Goal: Task Accomplishment & Management: Manage account settings

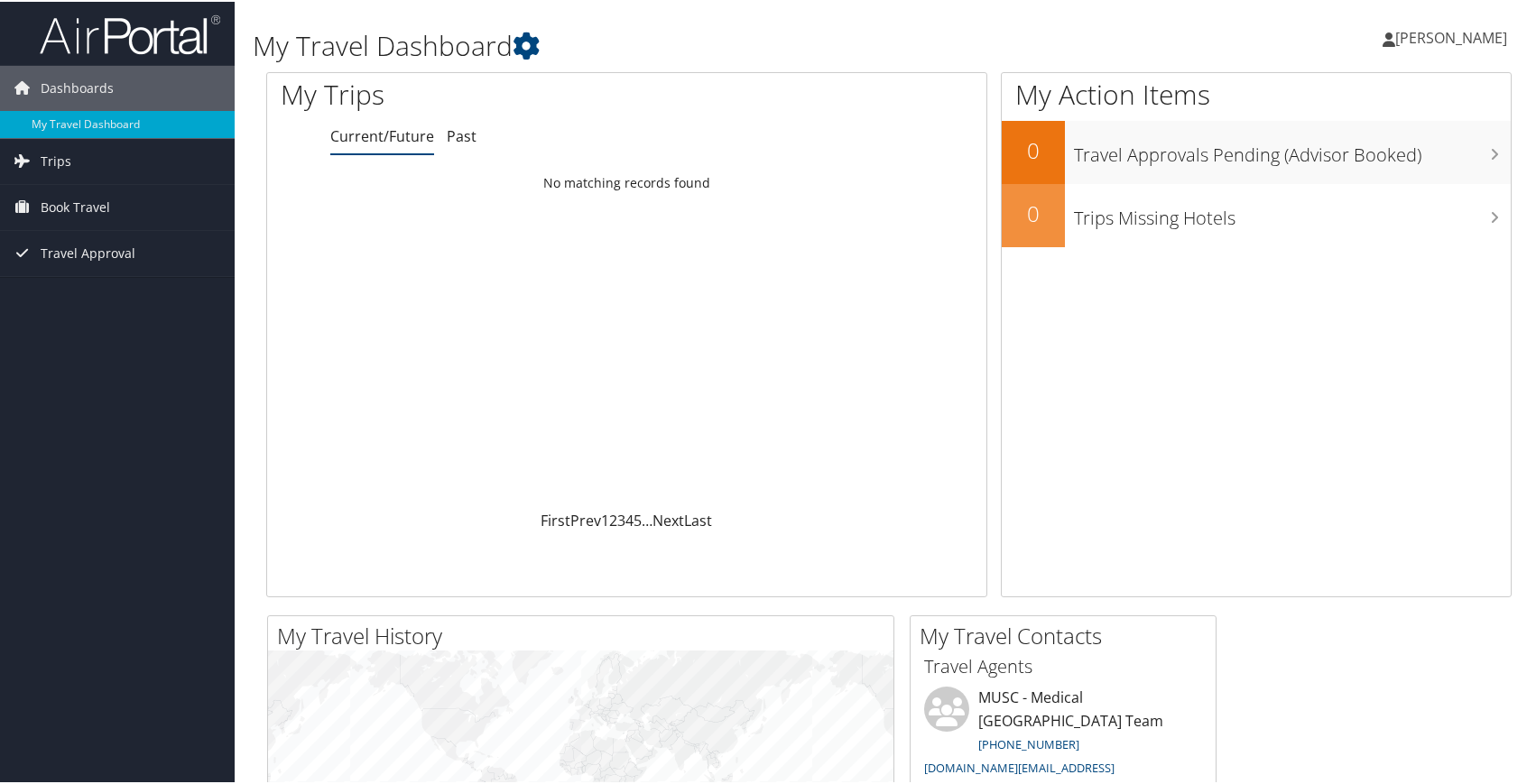
click at [1439, 40] on span "[PERSON_NAME]" at bounding box center [1450, 36] width 112 height 20
click at [1381, 162] on link "View Travel Profile" at bounding box center [1403, 160] width 201 height 31
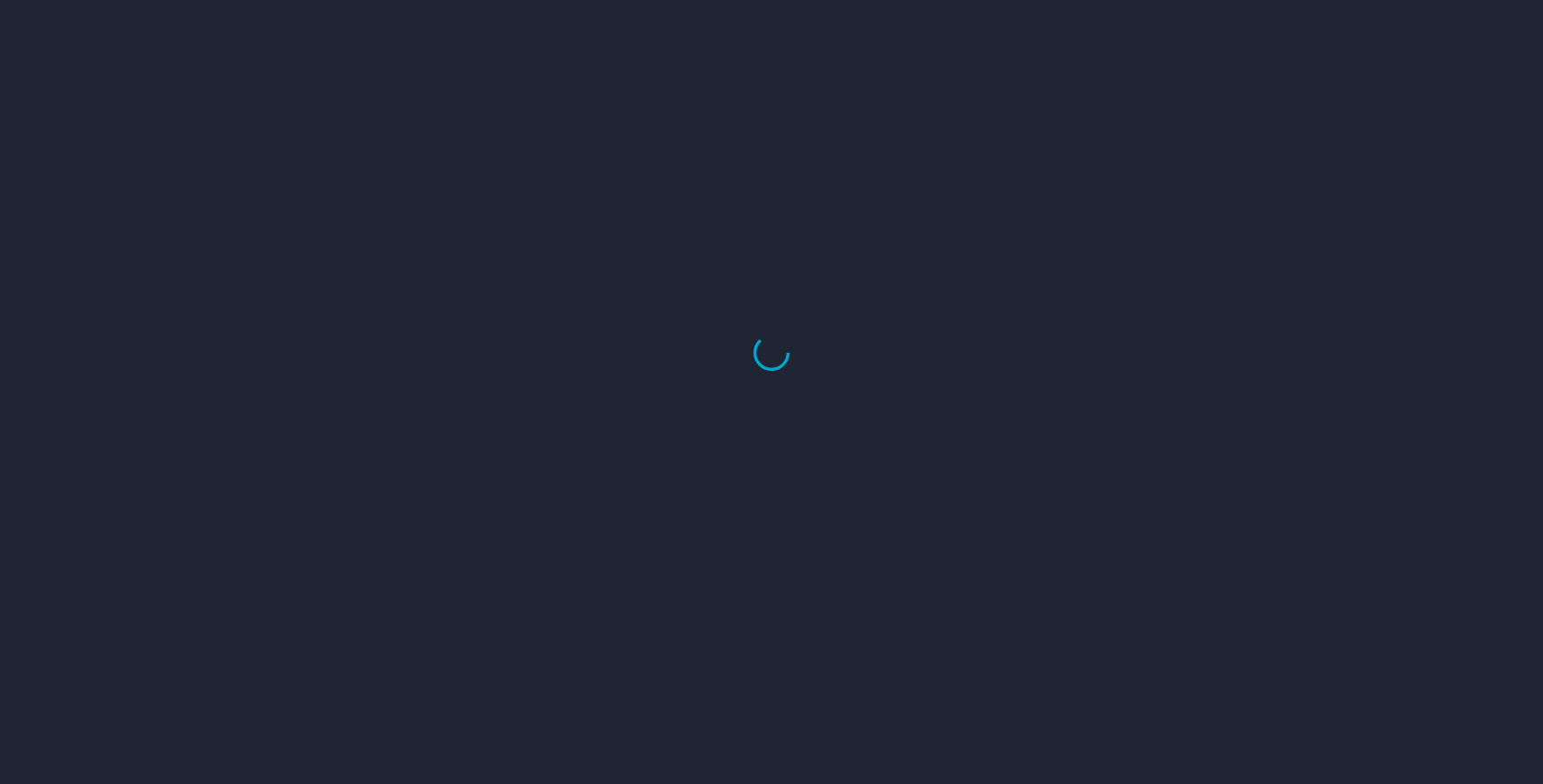
select select "US"
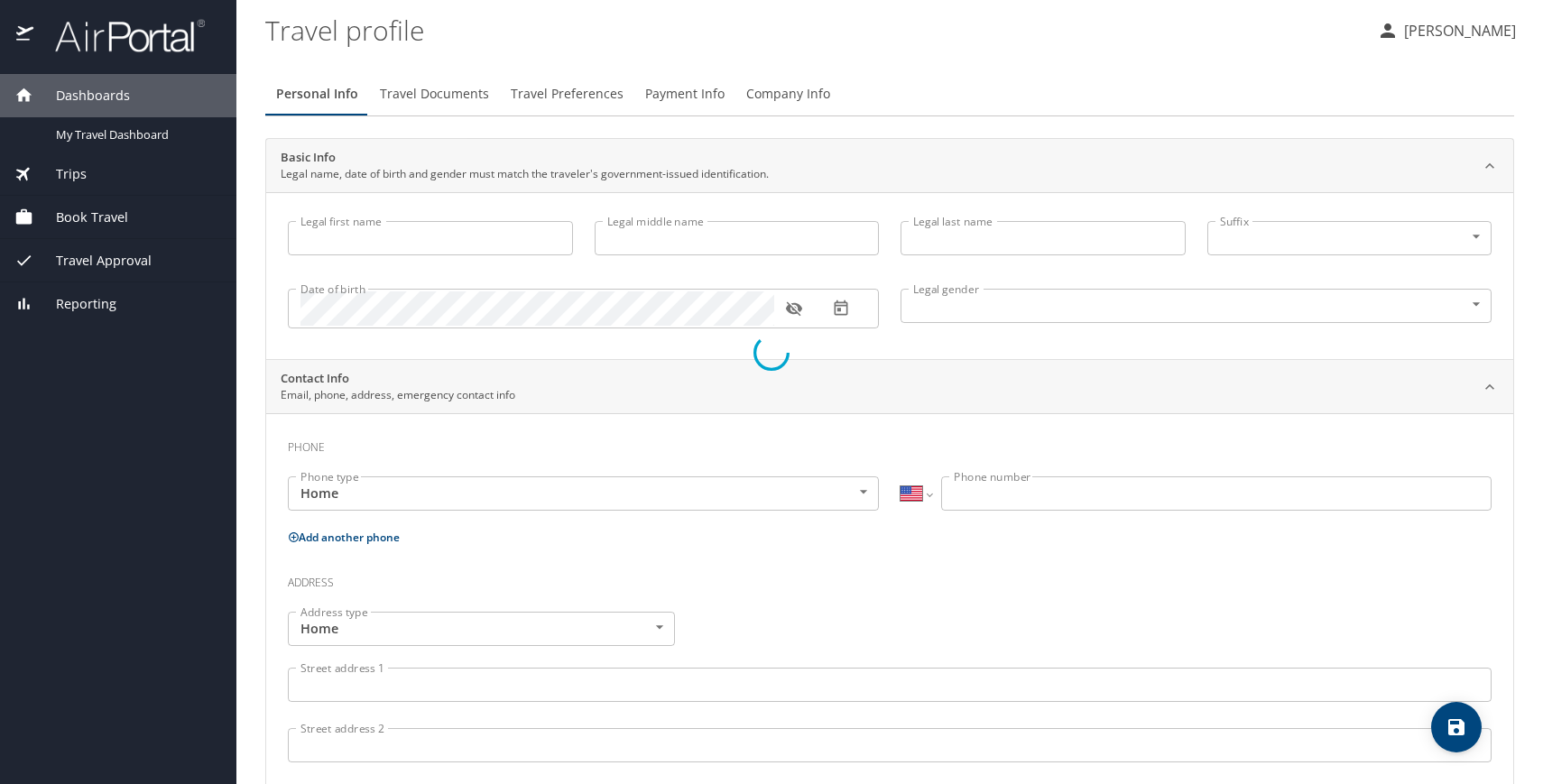
type input "[PERSON_NAME]"
type input "Loveland"
type input "Undisclosed"
select select "US"
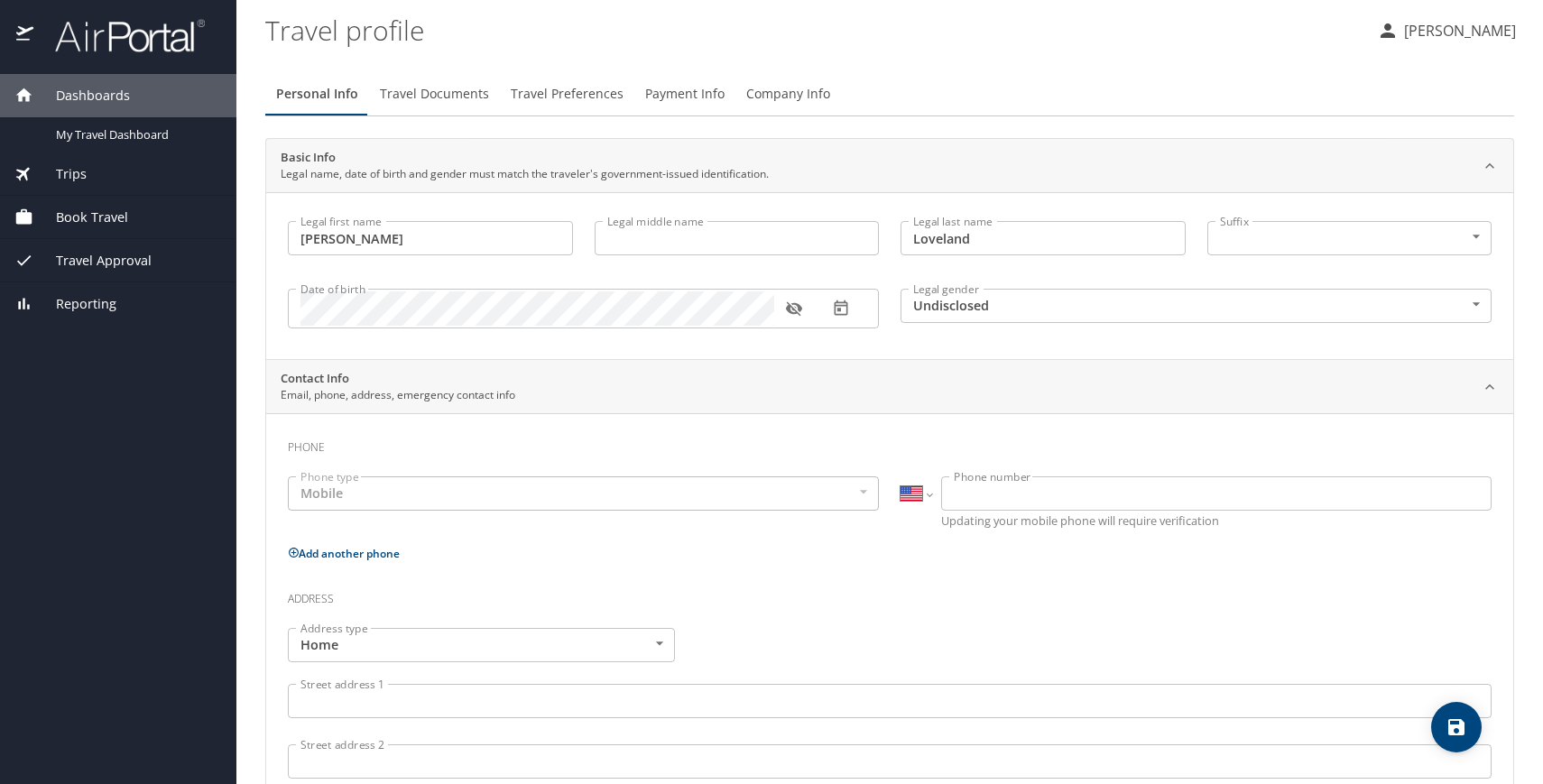
select select "US"
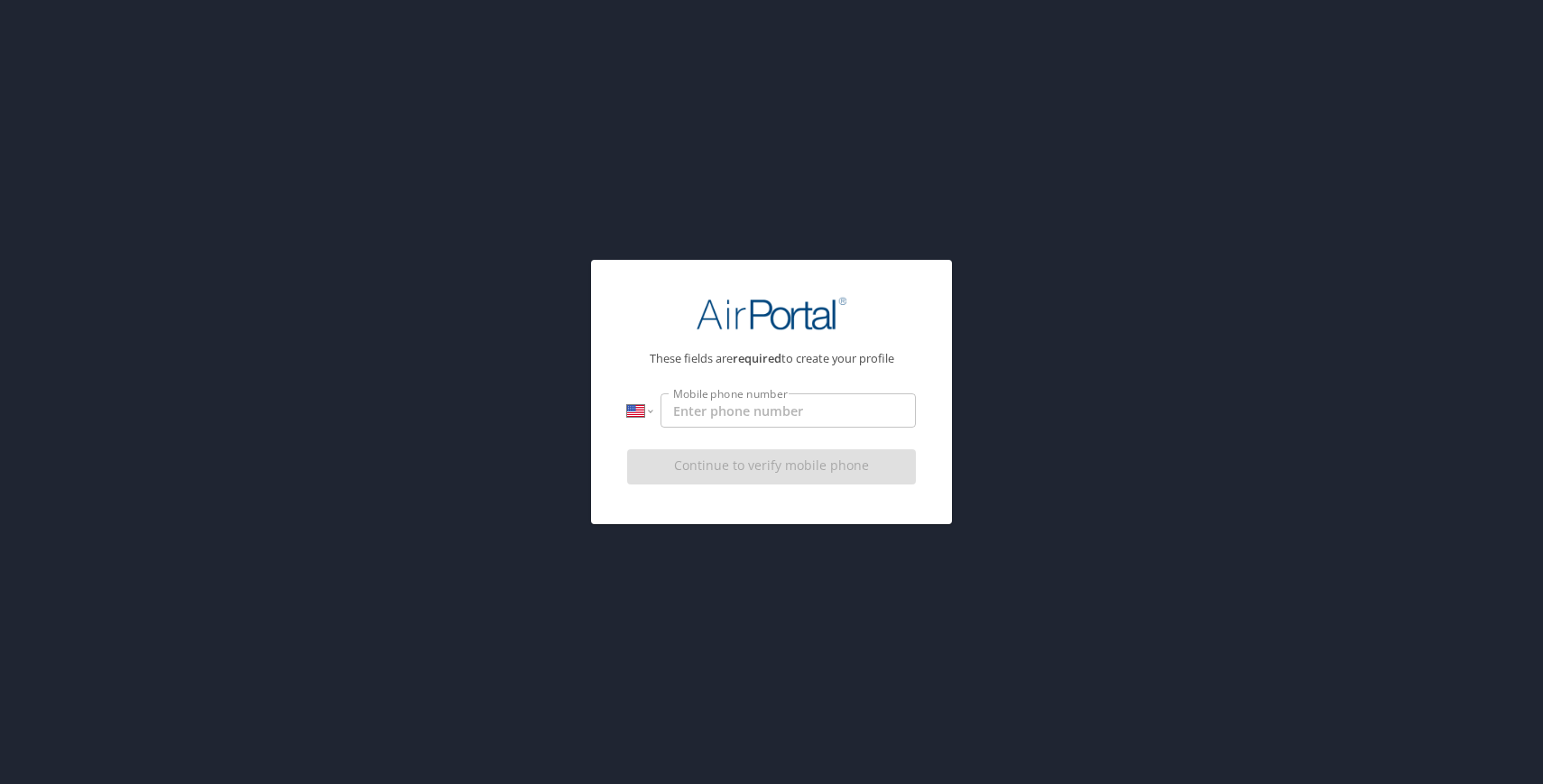
click at [852, 412] on input "Mobile phone number" at bounding box center [788, 411] width 255 height 35
type input "(803) 315-8935"
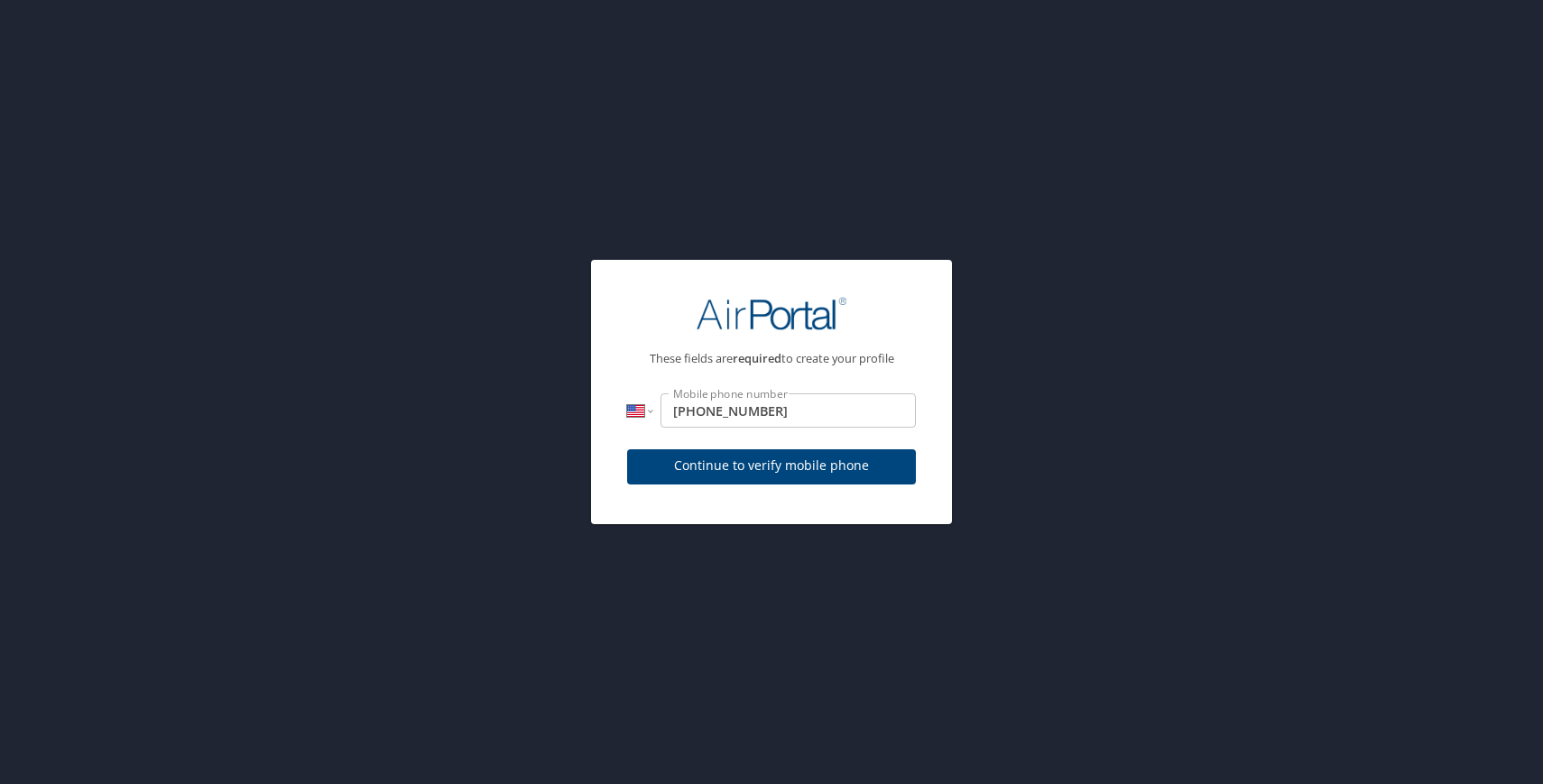
click at [874, 433] on div "International Afghanistan Åland Islands Albania Algeria American Samoa Andorra …" at bounding box center [771, 423] width 289 height 59
click at [836, 469] on span "Continue to verify mobile phone" at bounding box center [771, 465] width 260 height 23
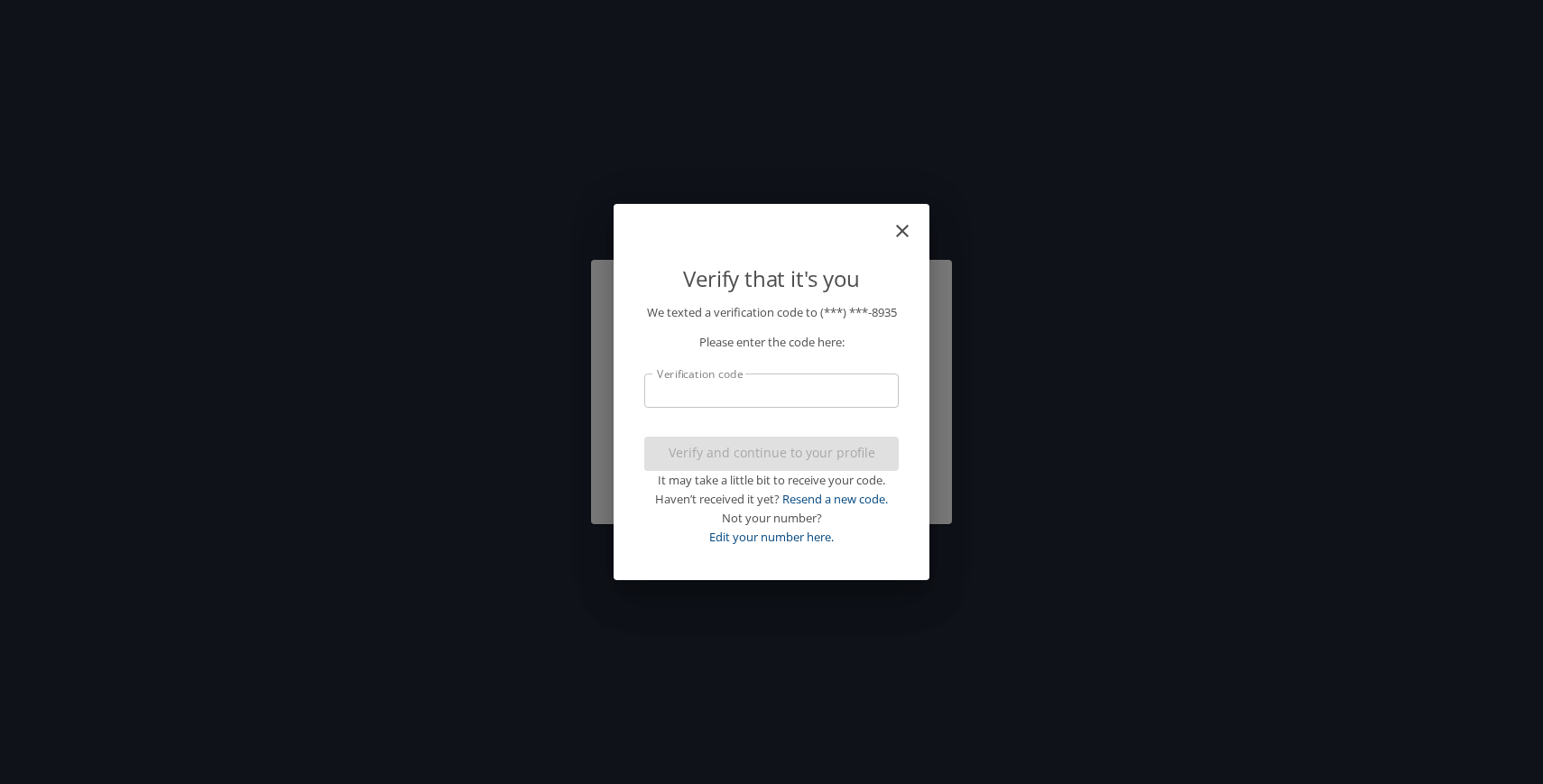
click at [793, 408] on input "Verification code" at bounding box center [771, 391] width 254 height 35
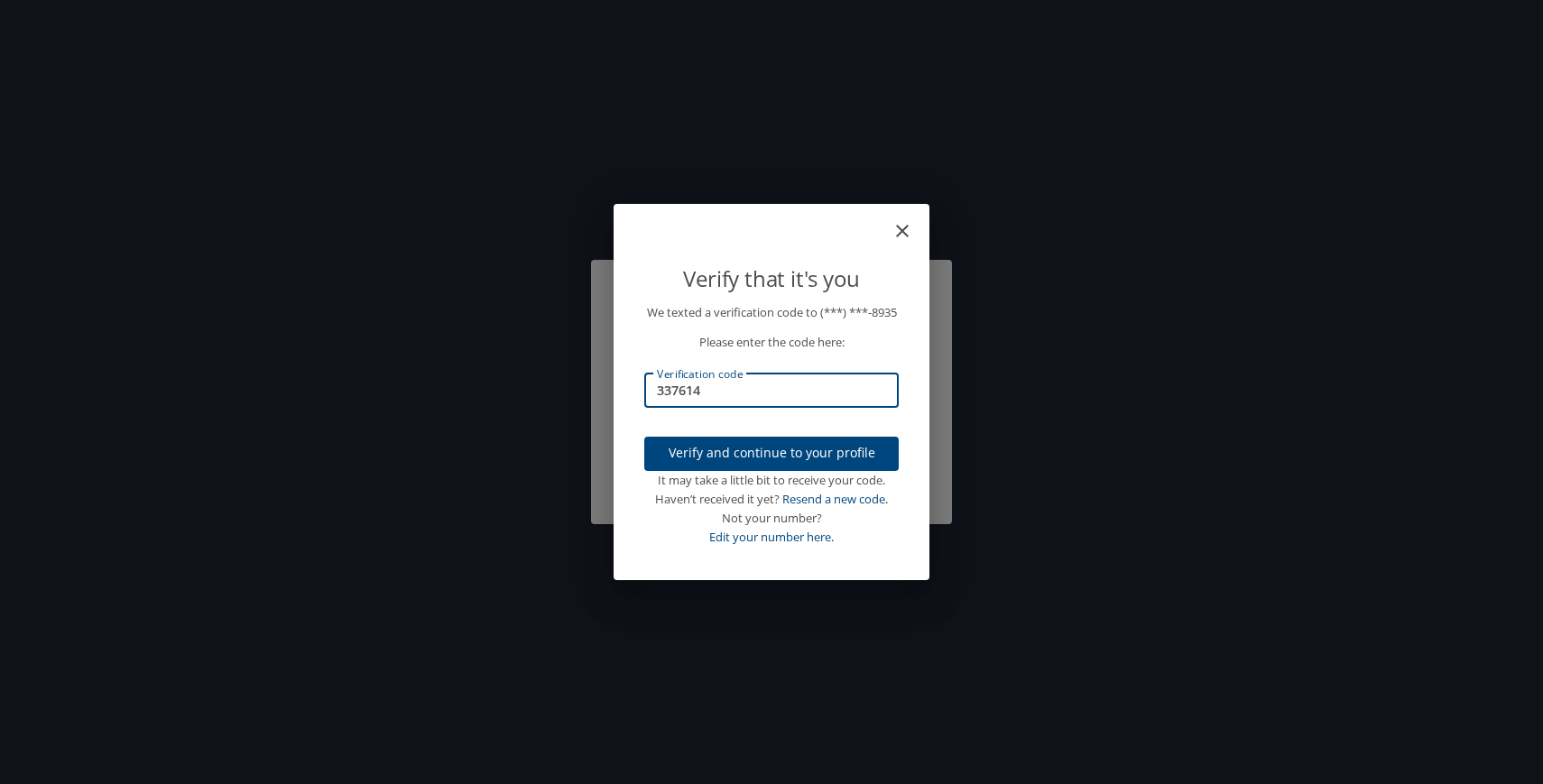
type input "337614"
click at [783, 464] on span "Verify and continue to your profile" at bounding box center [772, 453] width 226 height 23
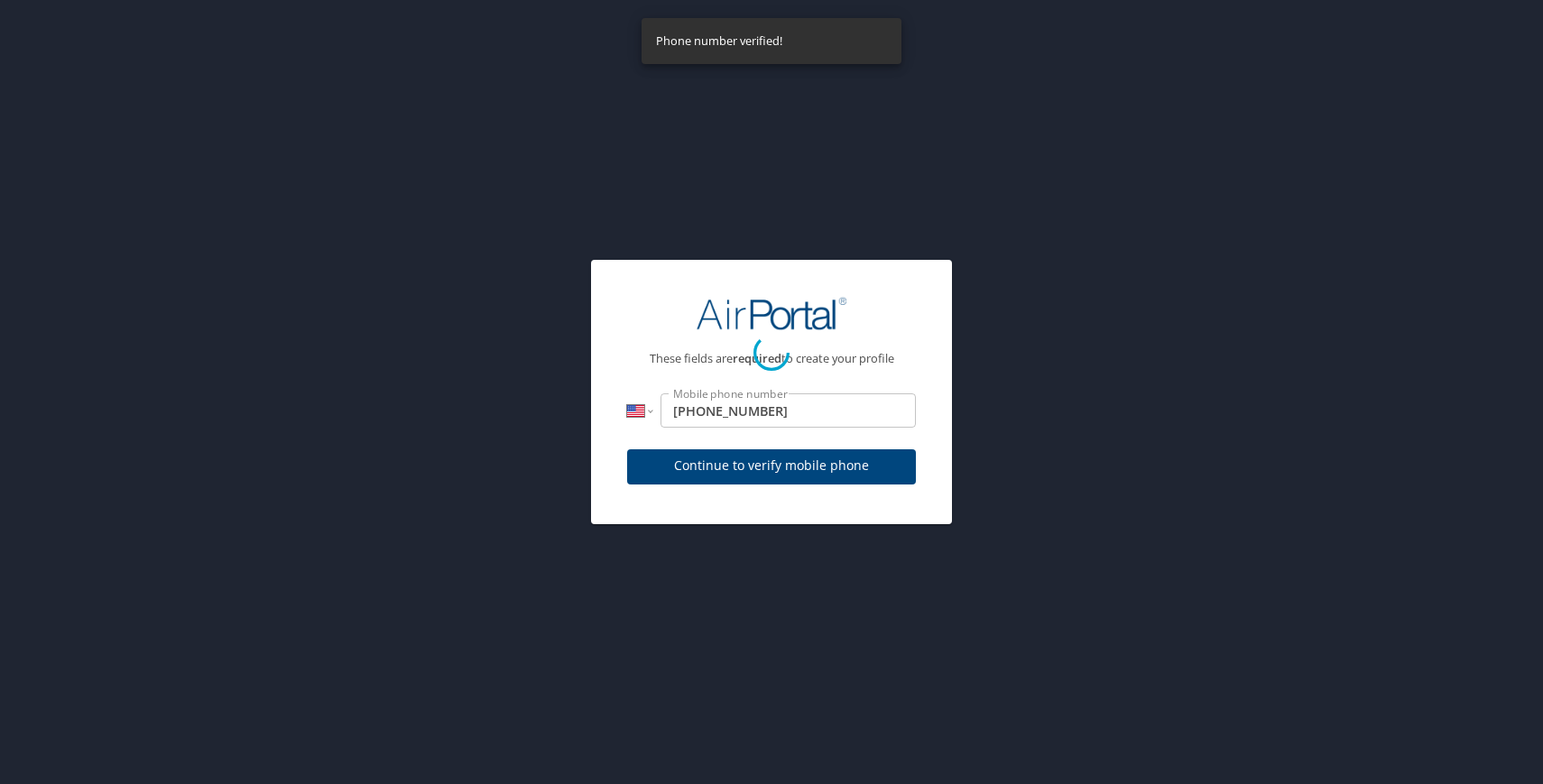
select select "US"
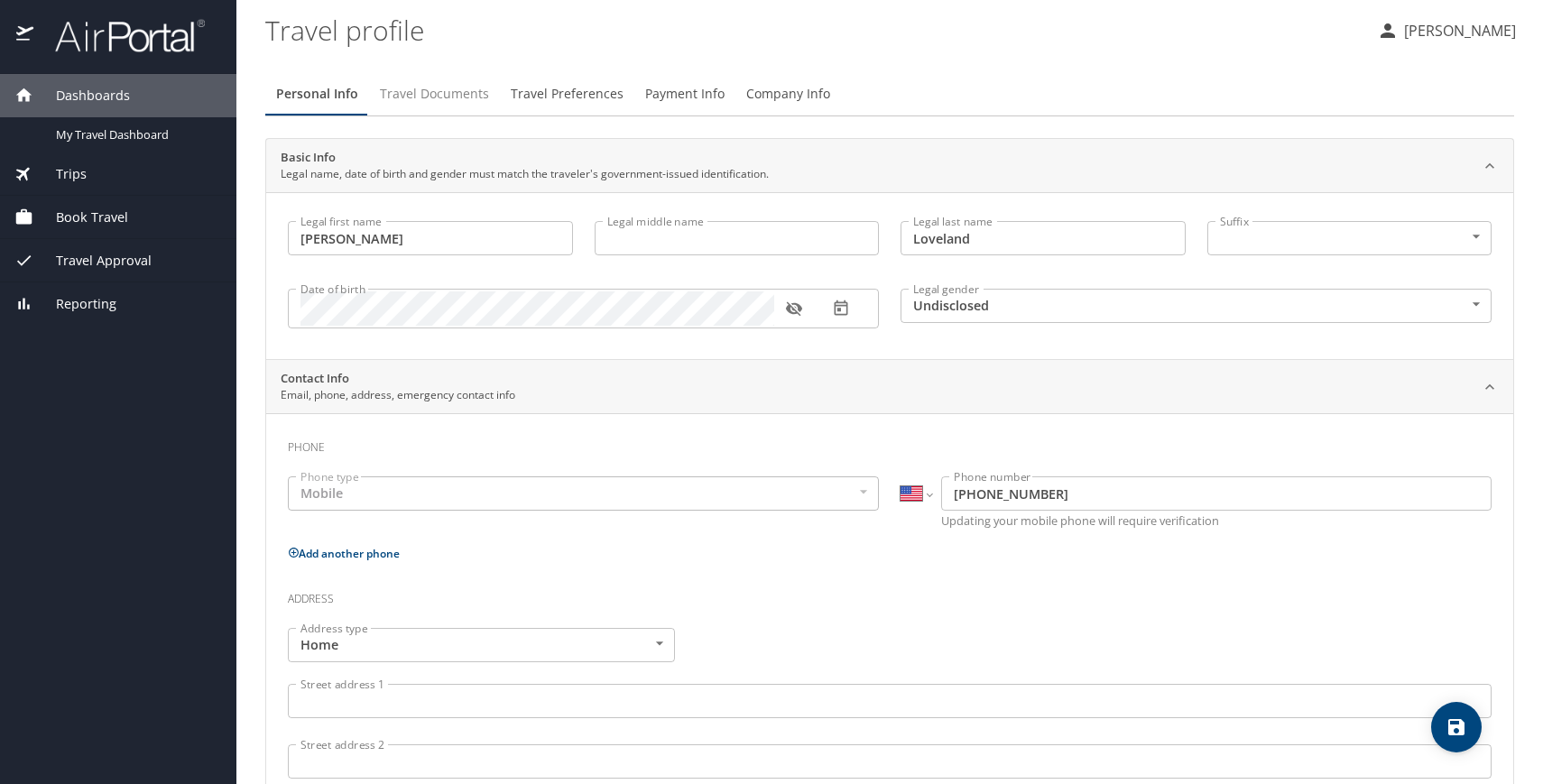
click at [438, 88] on span "Travel Documents" at bounding box center [434, 94] width 109 height 23
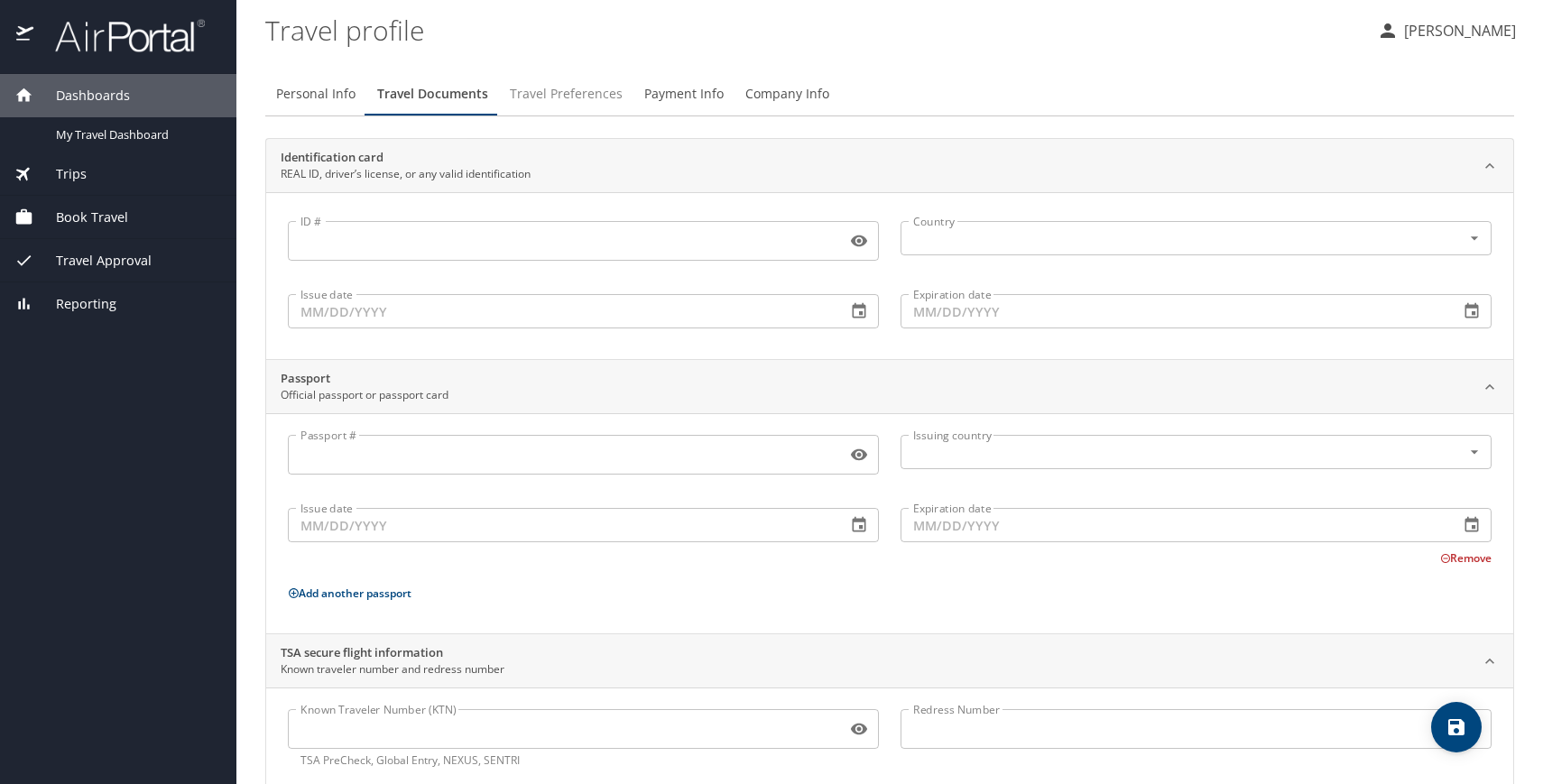
click at [587, 94] on span "Travel Preferences" at bounding box center [567, 94] width 113 height 23
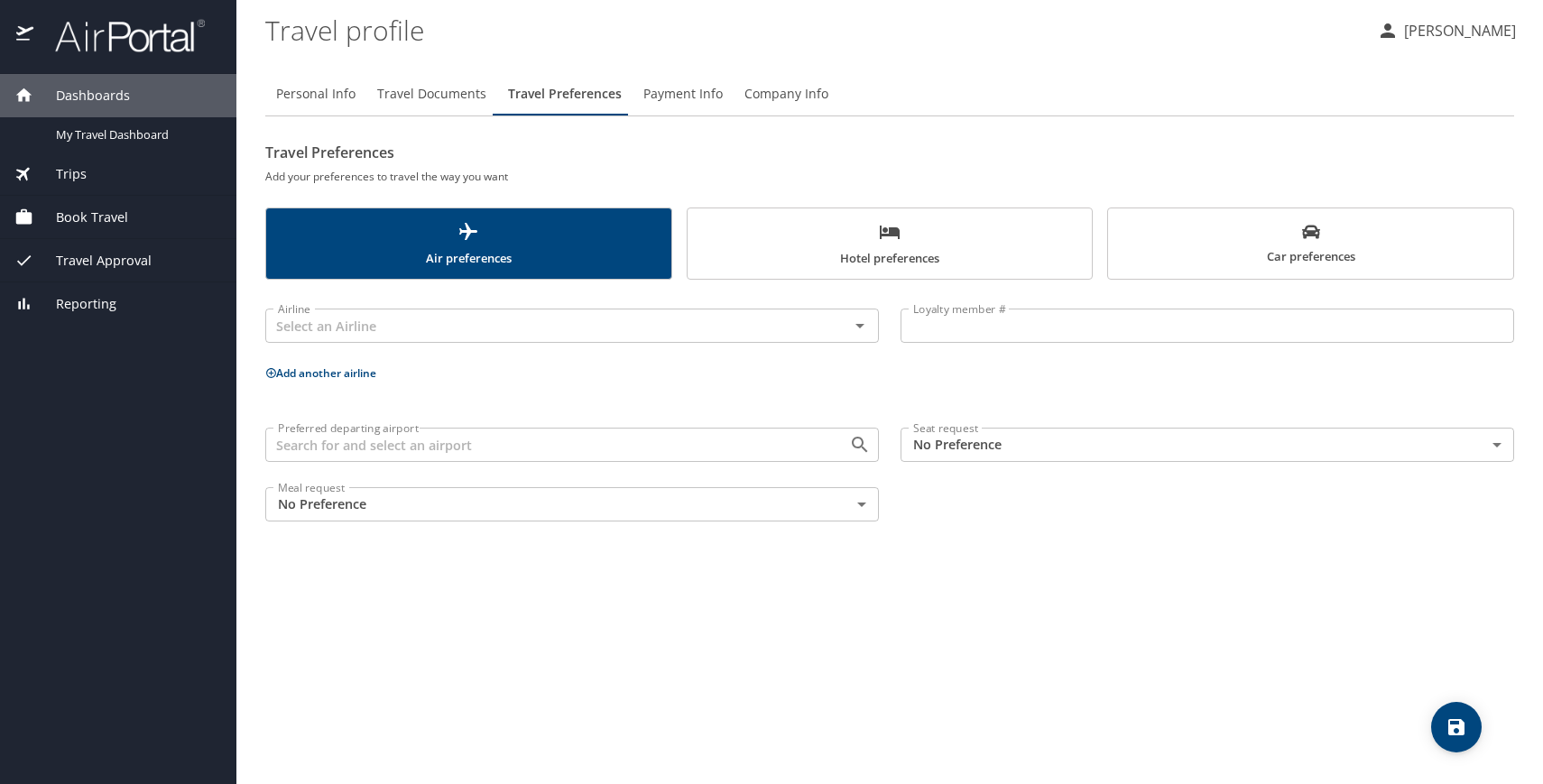
click at [680, 90] on span "Payment Info" at bounding box center [682, 94] width 79 height 23
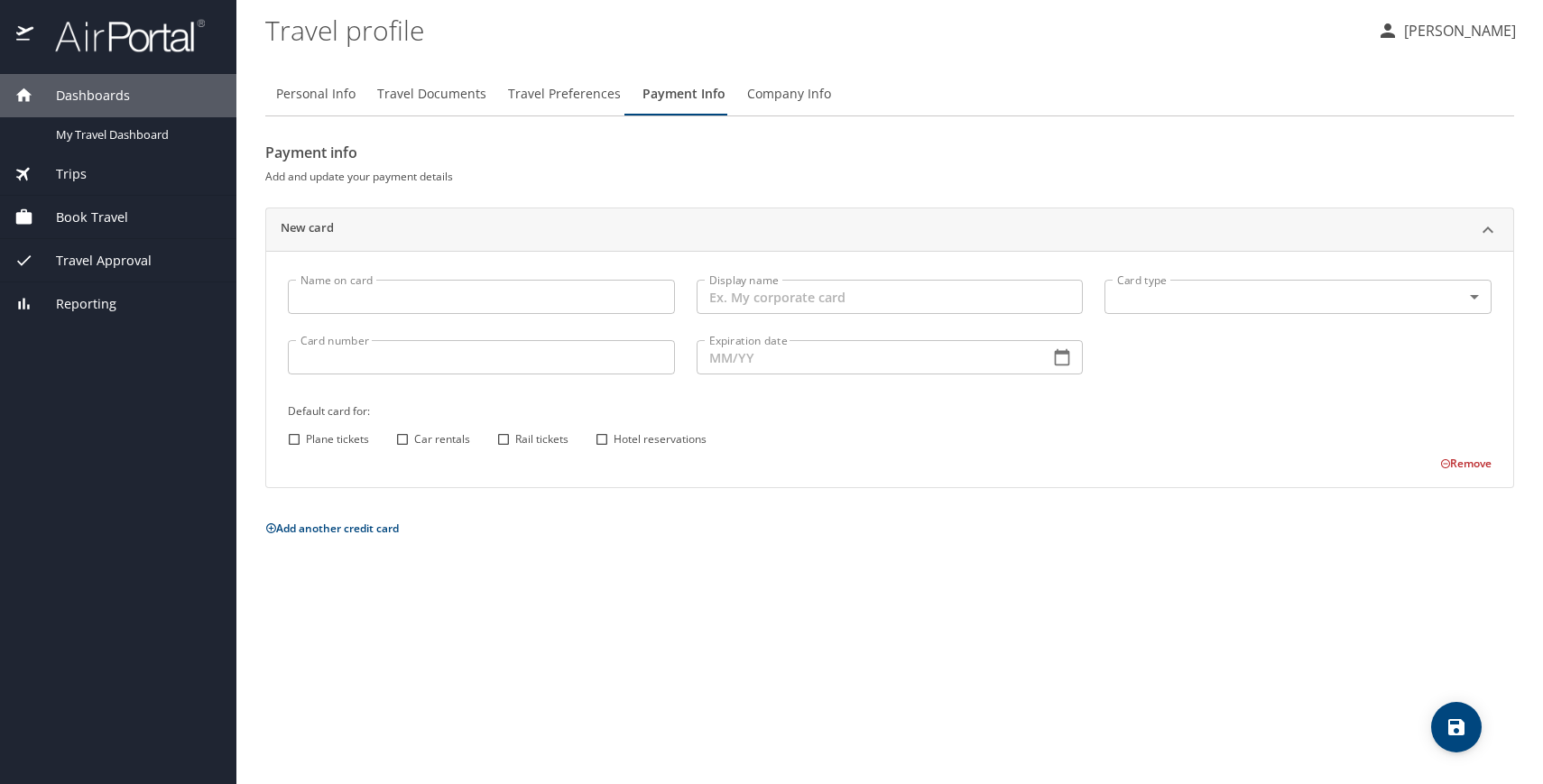
click at [770, 91] on span "Company Info" at bounding box center [789, 94] width 84 height 23
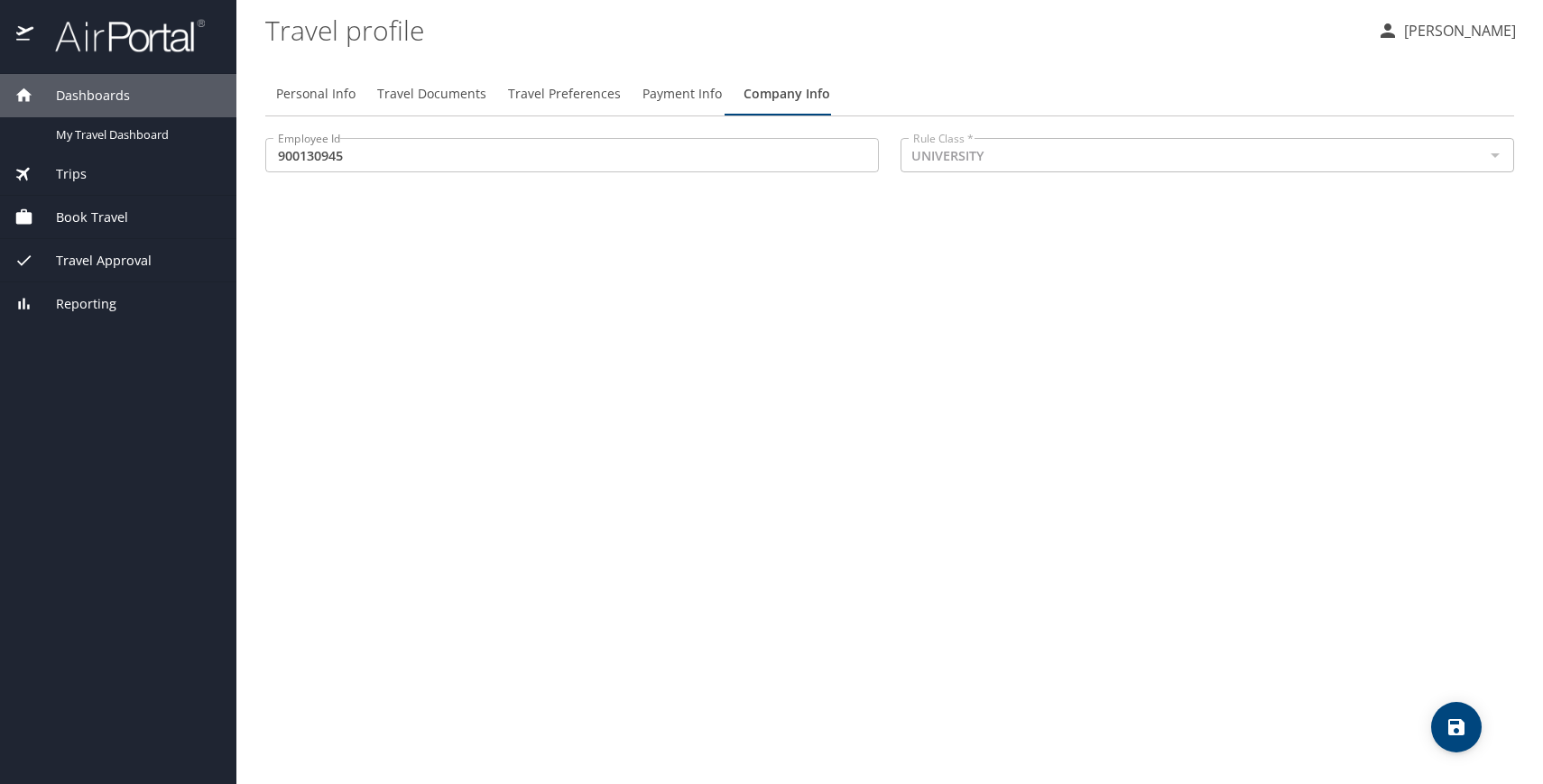
click at [1447, 31] on p "[PERSON_NAME]" at bounding box center [1456, 31] width 118 height 22
click at [1432, 76] on li "My settings" at bounding box center [1440, 70] width 184 height 33
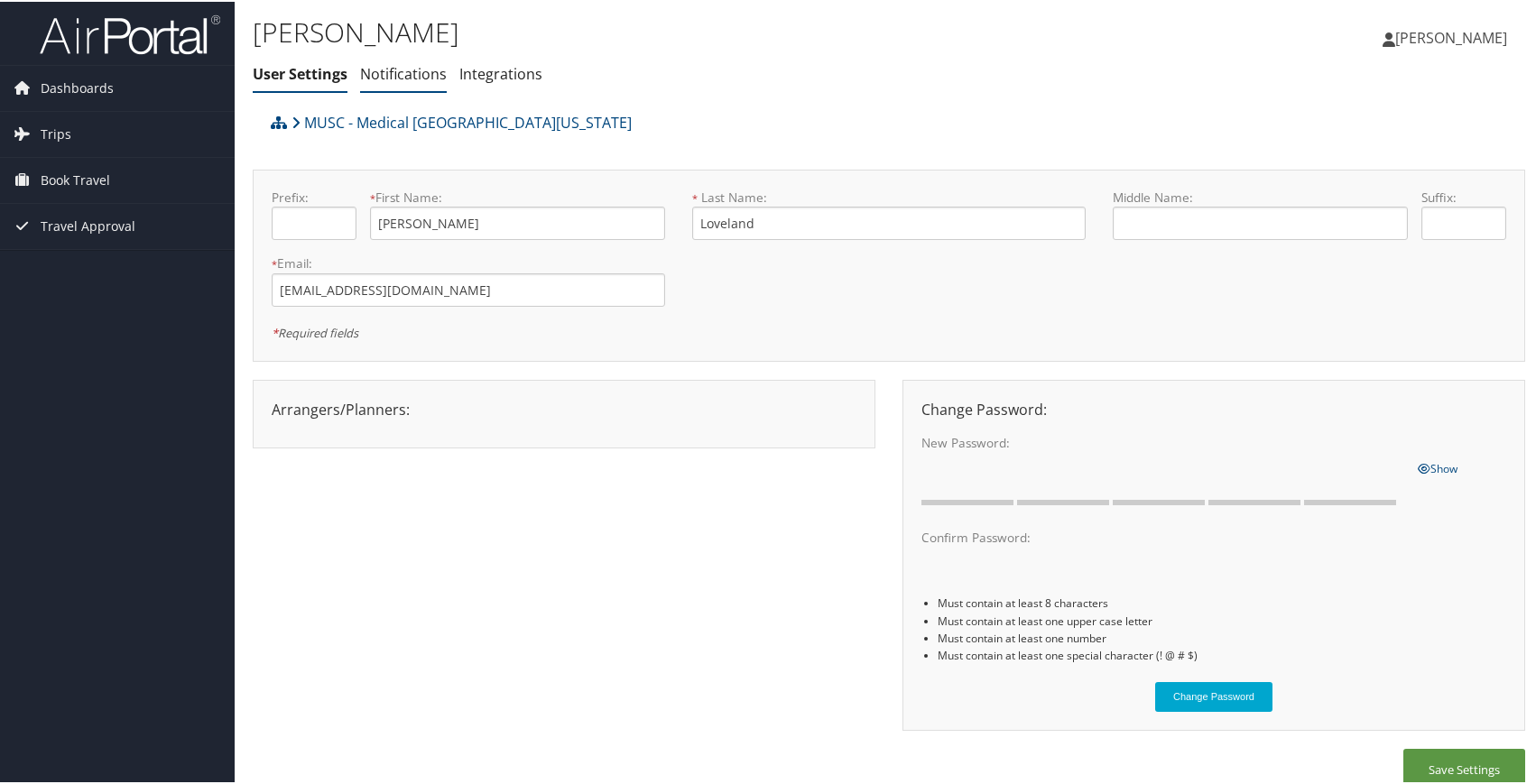
click at [407, 77] on link "Notifications" at bounding box center [403, 72] width 87 height 20
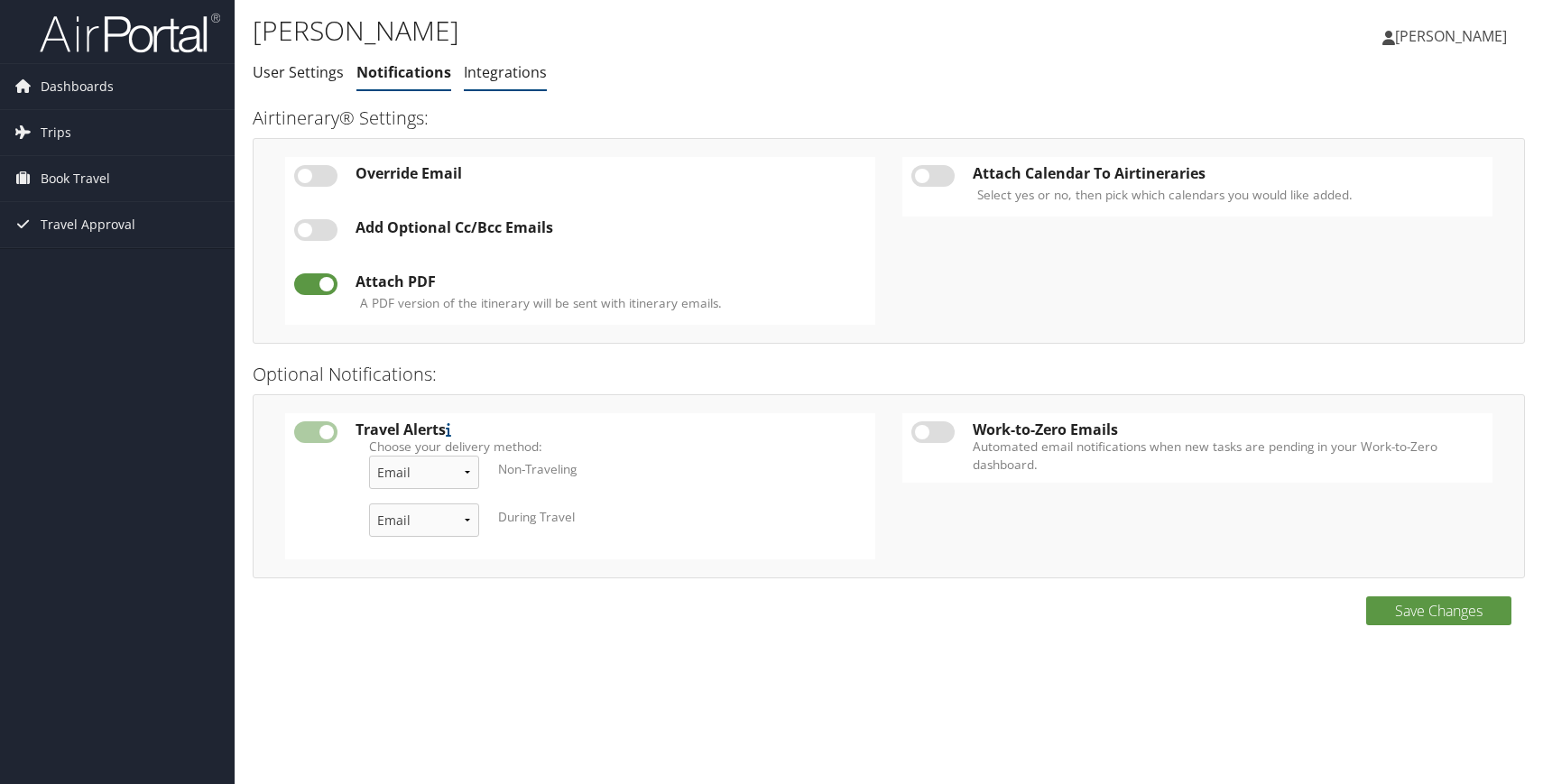
click at [505, 74] on link "Integrations" at bounding box center [505, 72] width 83 height 20
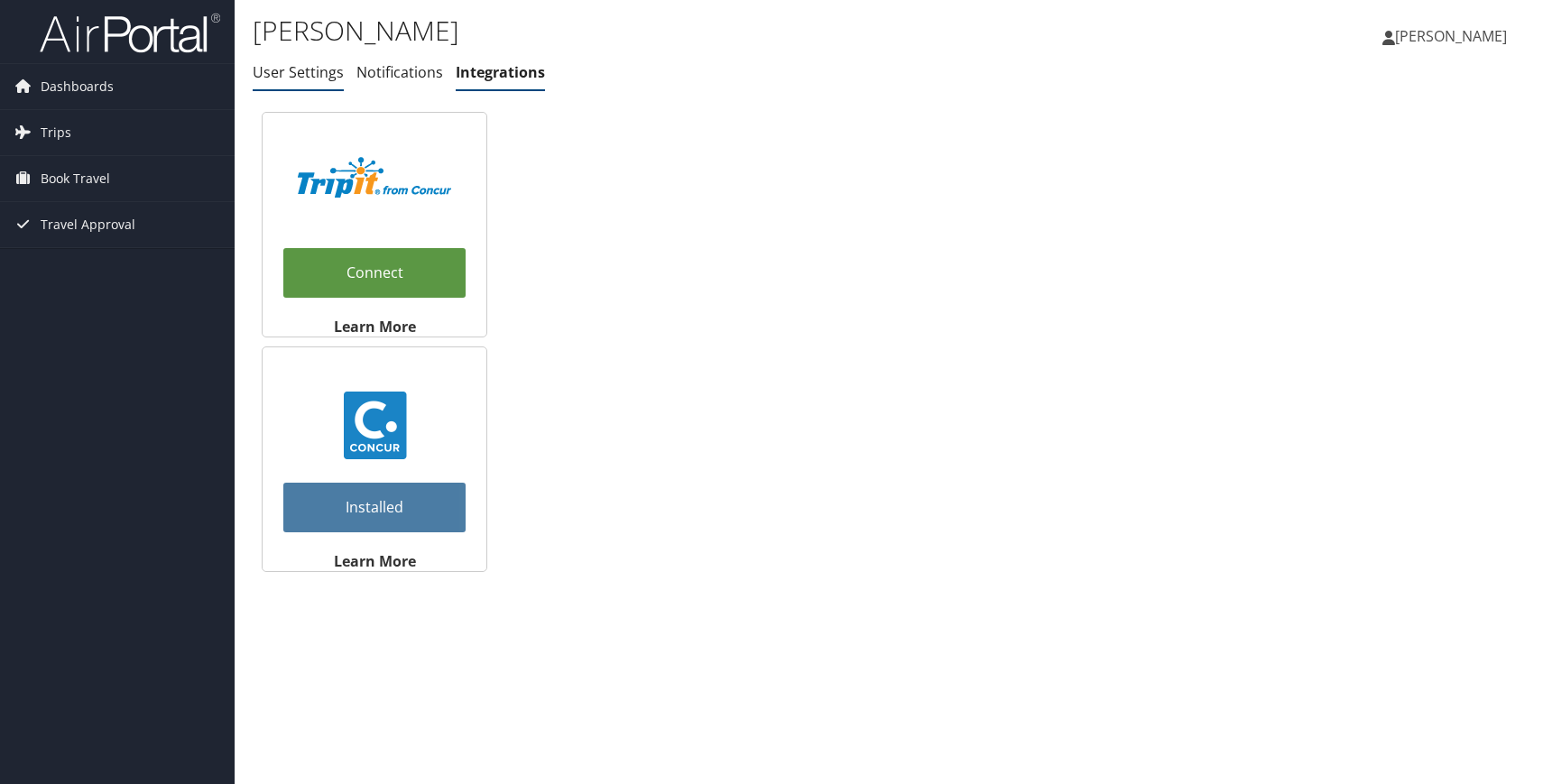
click at [302, 75] on link "User Settings" at bounding box center [298, 72] width 91 height 20
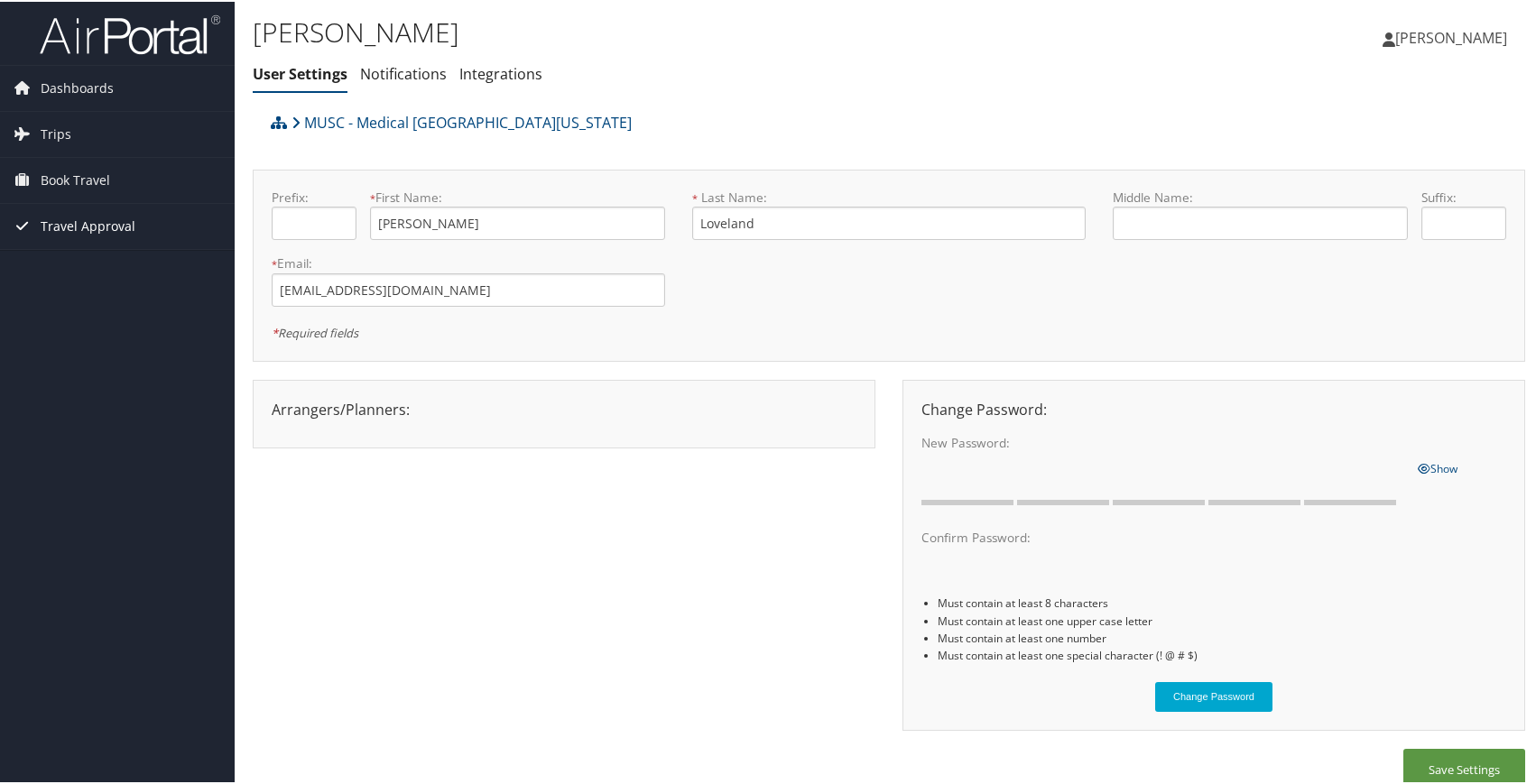
click at [104, 230] on span "Travel Approval" at bounding box center [88, 225] width 95 height 46
click at [1463, 42] on span "[PERSON_NAME]" at bounding box center [1450, 36] width 112 height 20
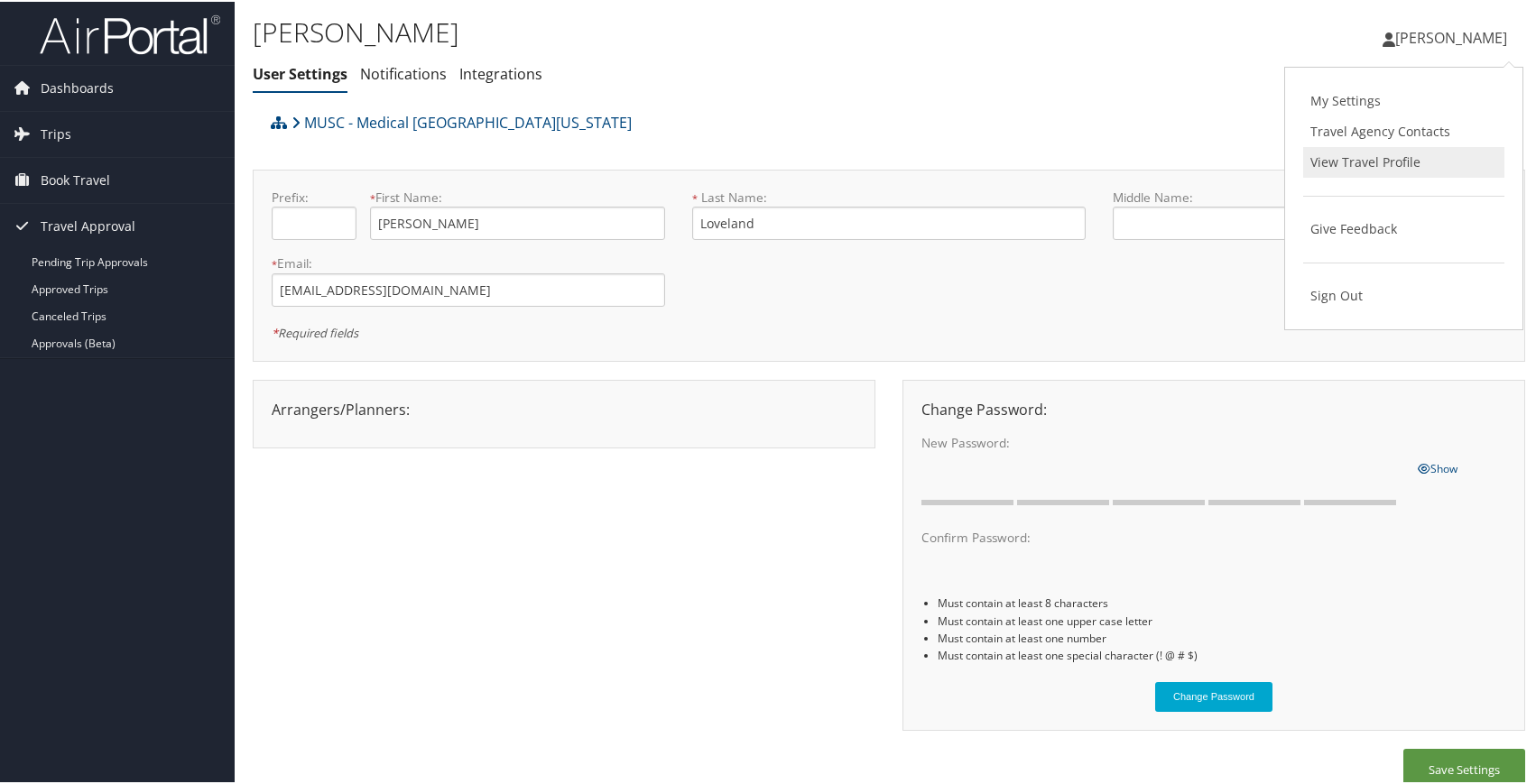
click at [1388, 154] on link "View Travel Profile" at bounding box center [1403, 160] width 201 height 31
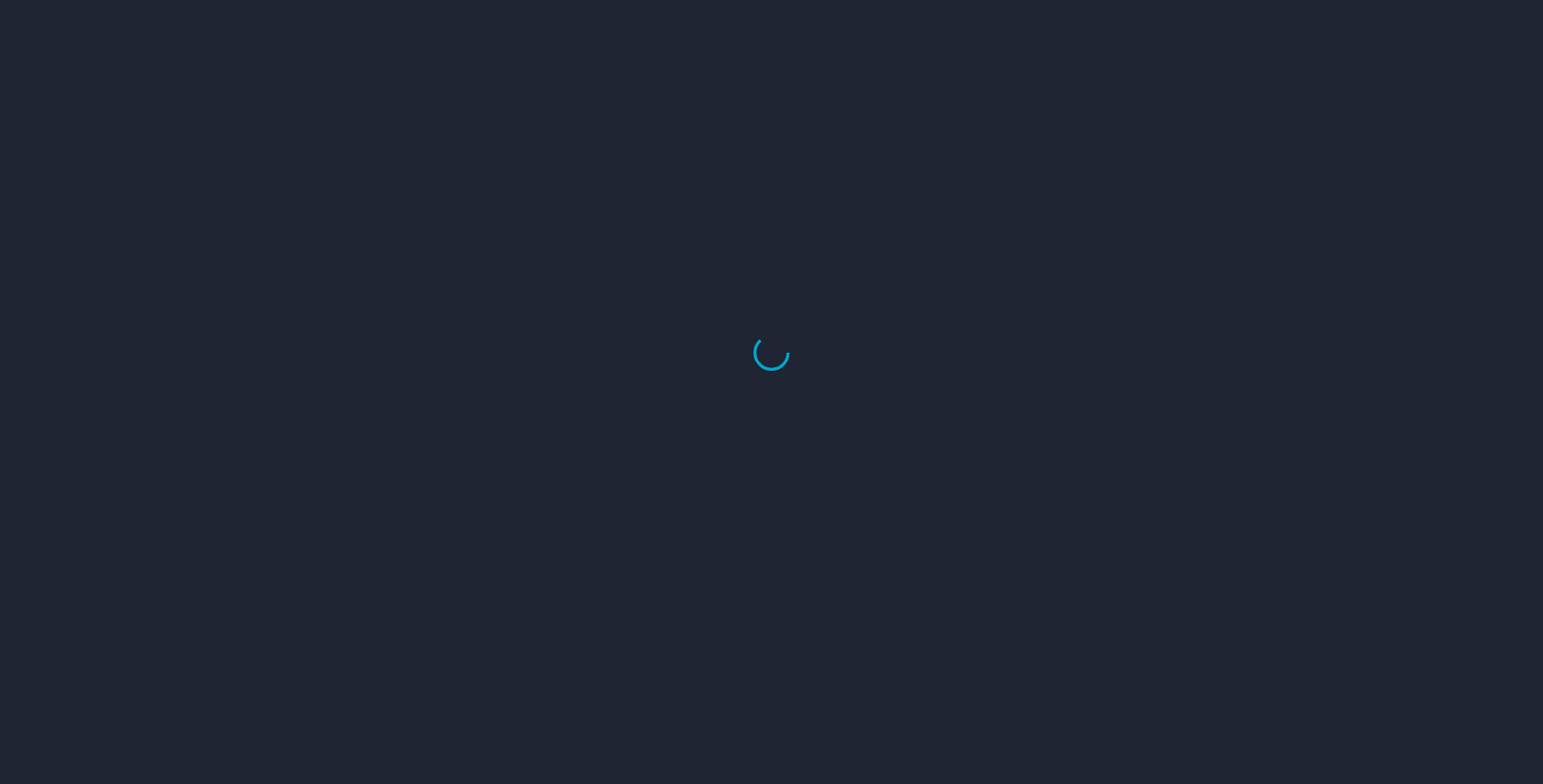
select select "US"
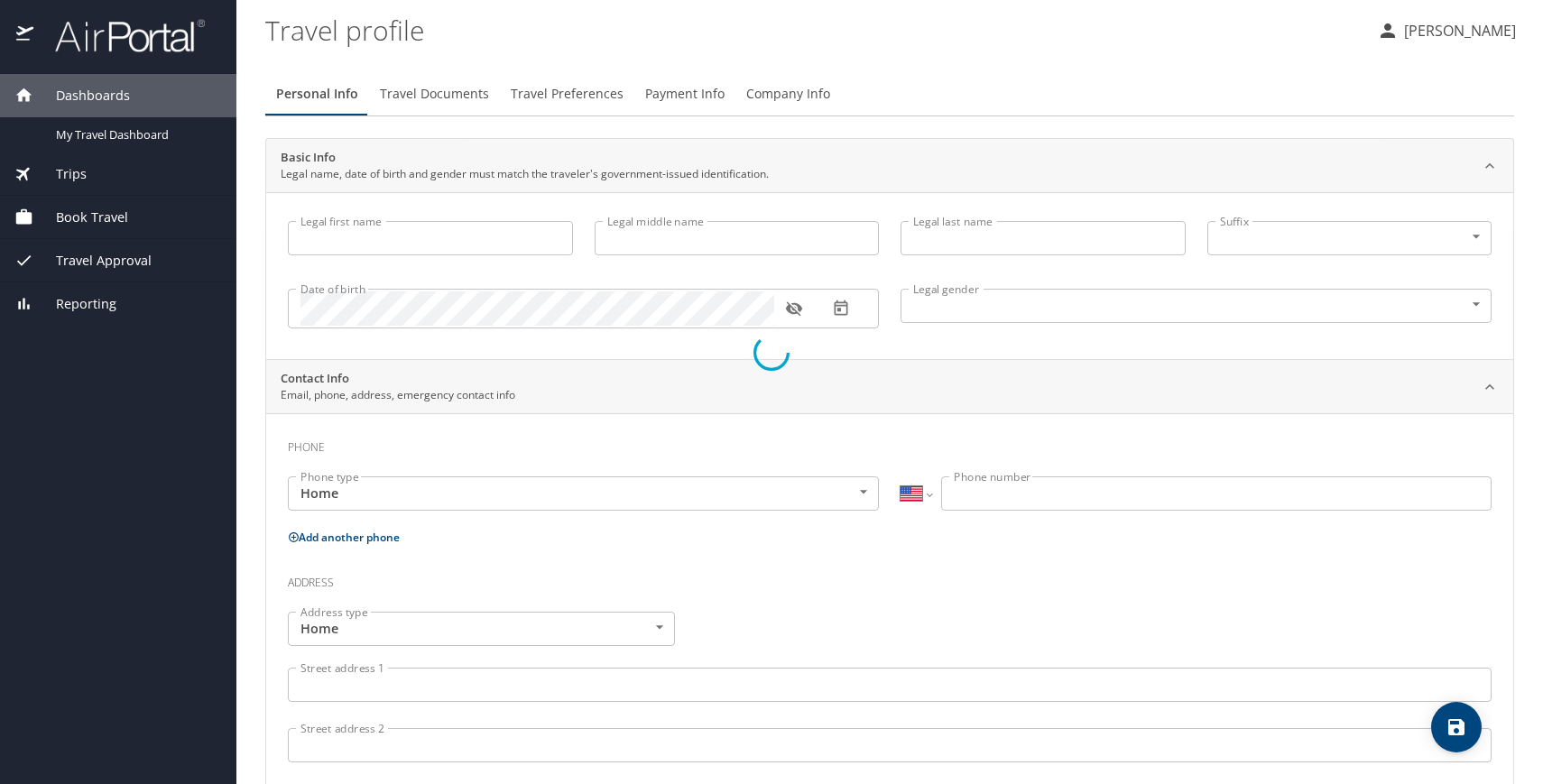
type input "Patrick"
type input "Loveland"
type input "Undisclosed"
select select "US"
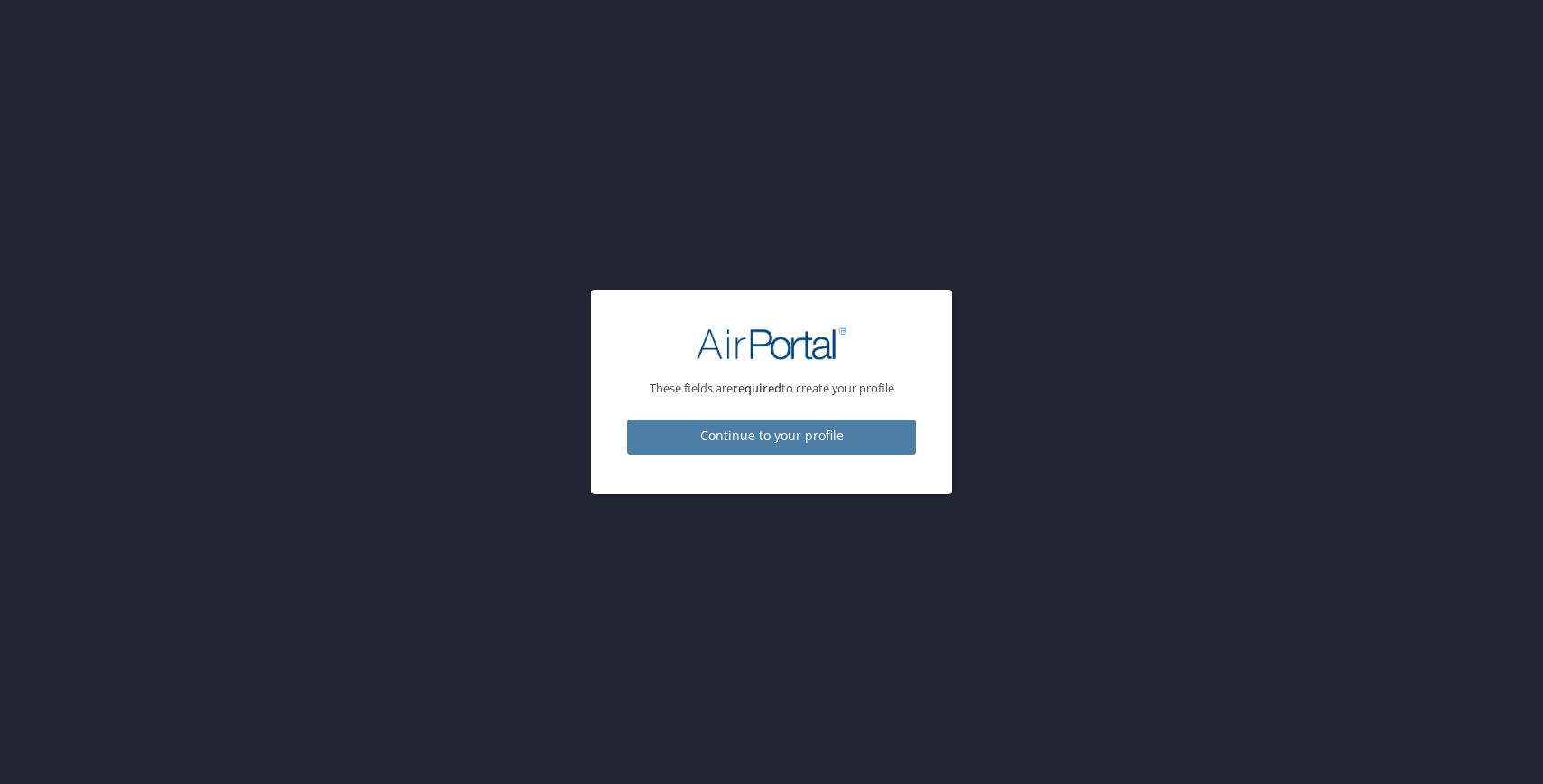
click at [782, 433] on span "Continue to your profile" at bounding box center [771, 436] width 260 height 23
select select "US"
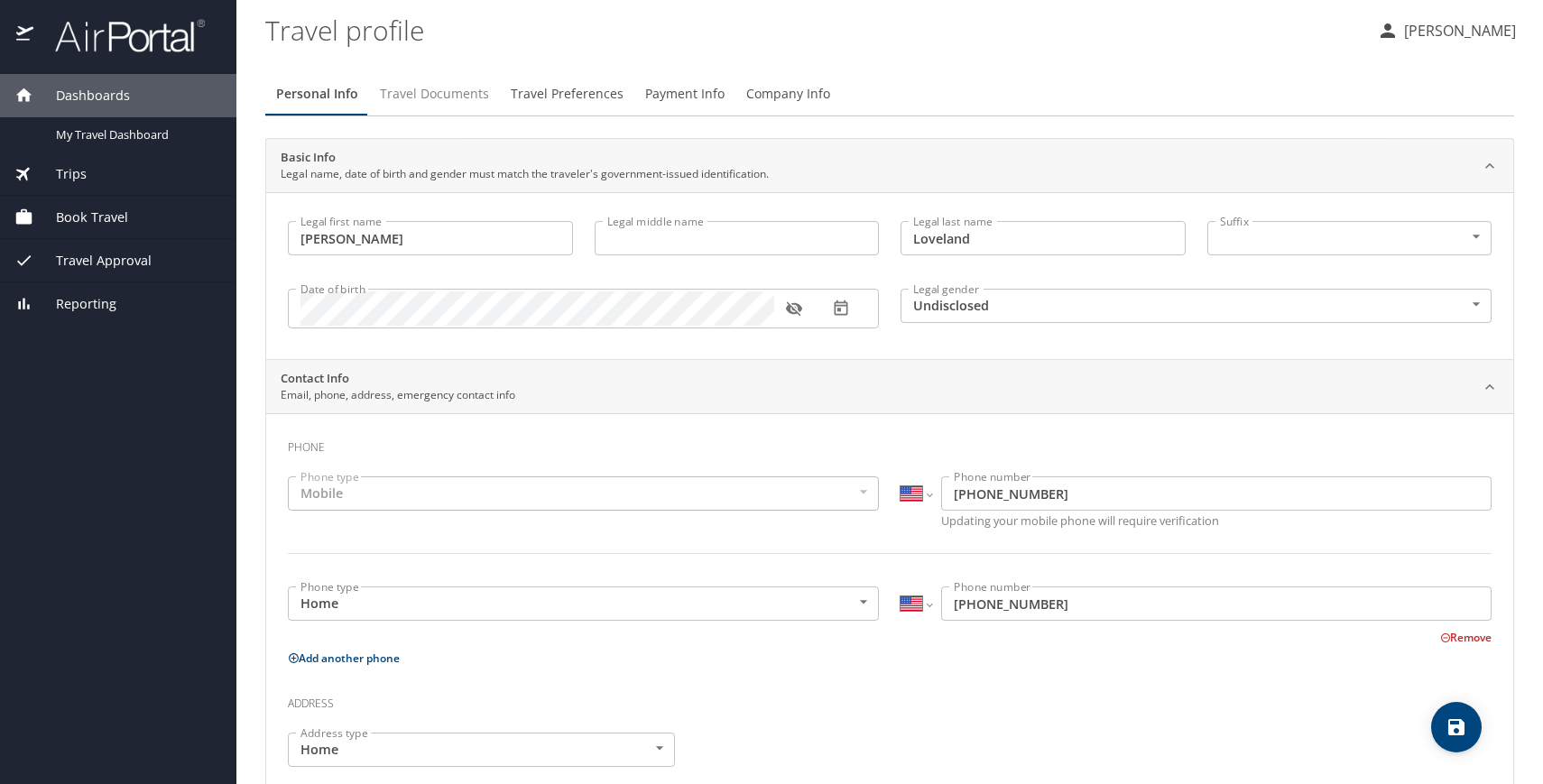
click at [454, 97] on span "Travel Documents" at bounding box center [434, 94] width 109 height 23
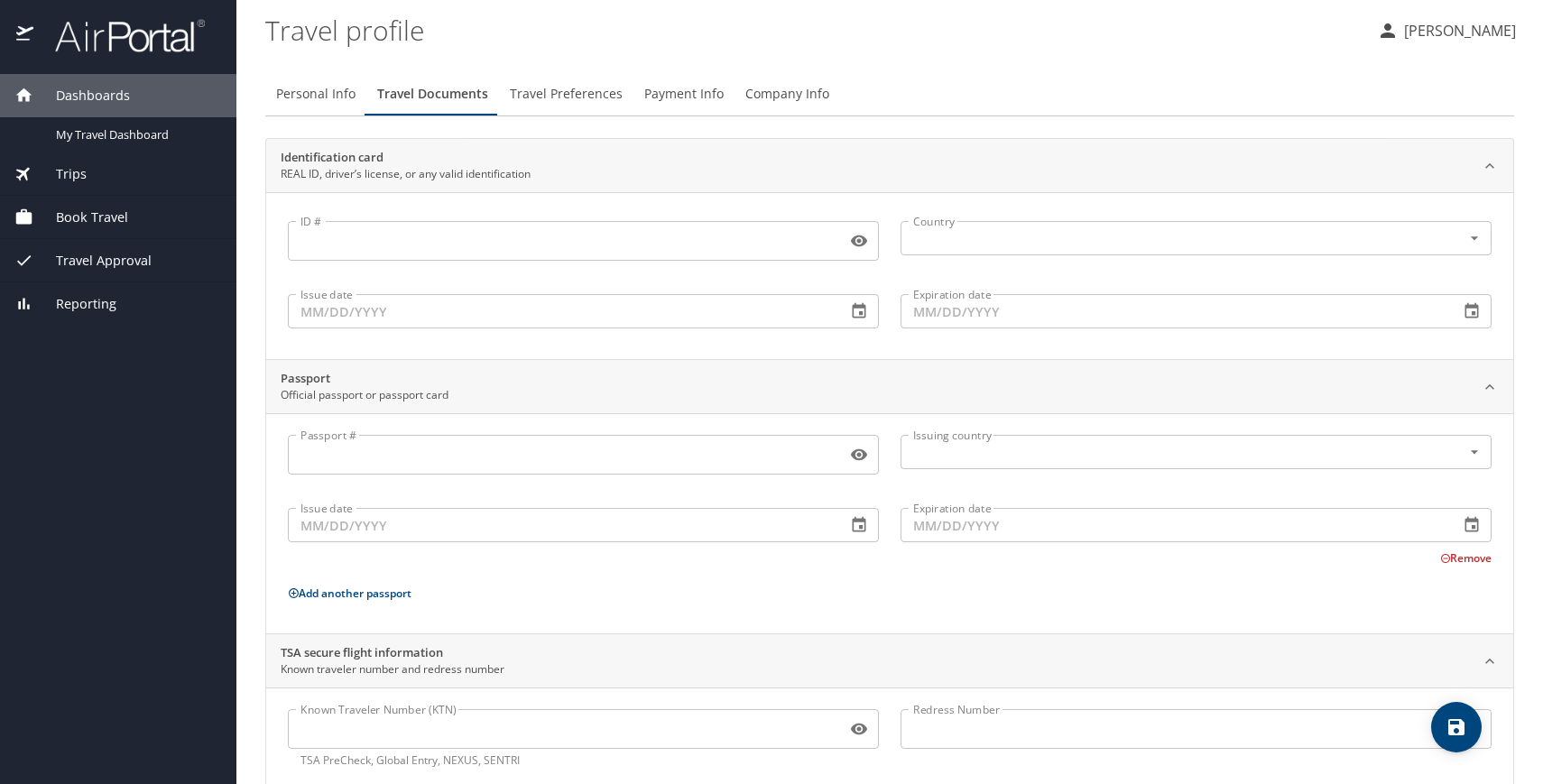
click at [324, 87] on span "Personal Info" at bounding box center [315, 94] width 79 height 23
select select "US"
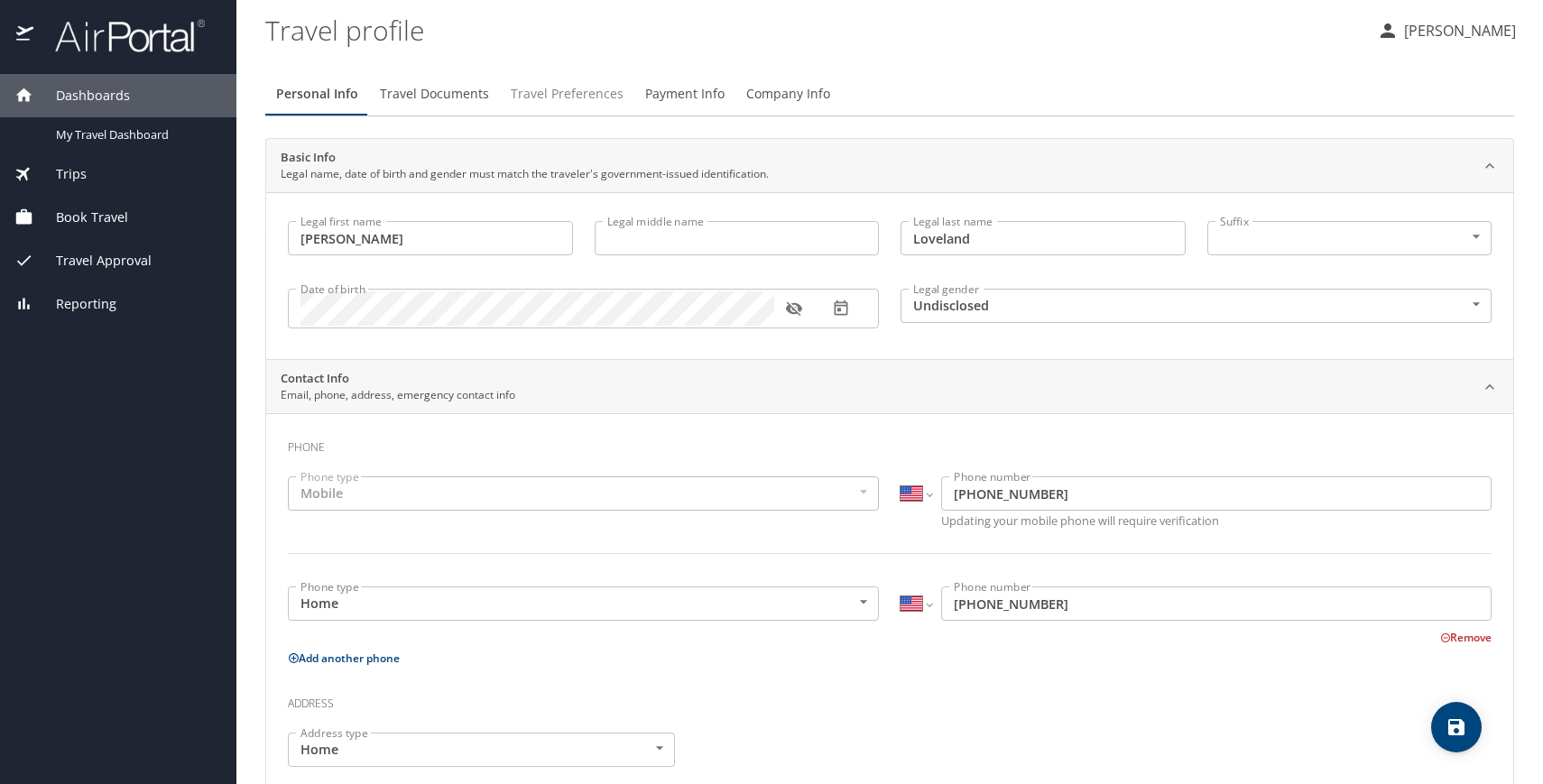
click at [580, 93] on span "Travel Preferences" at bounding box center [567, 94] width 113 height 23
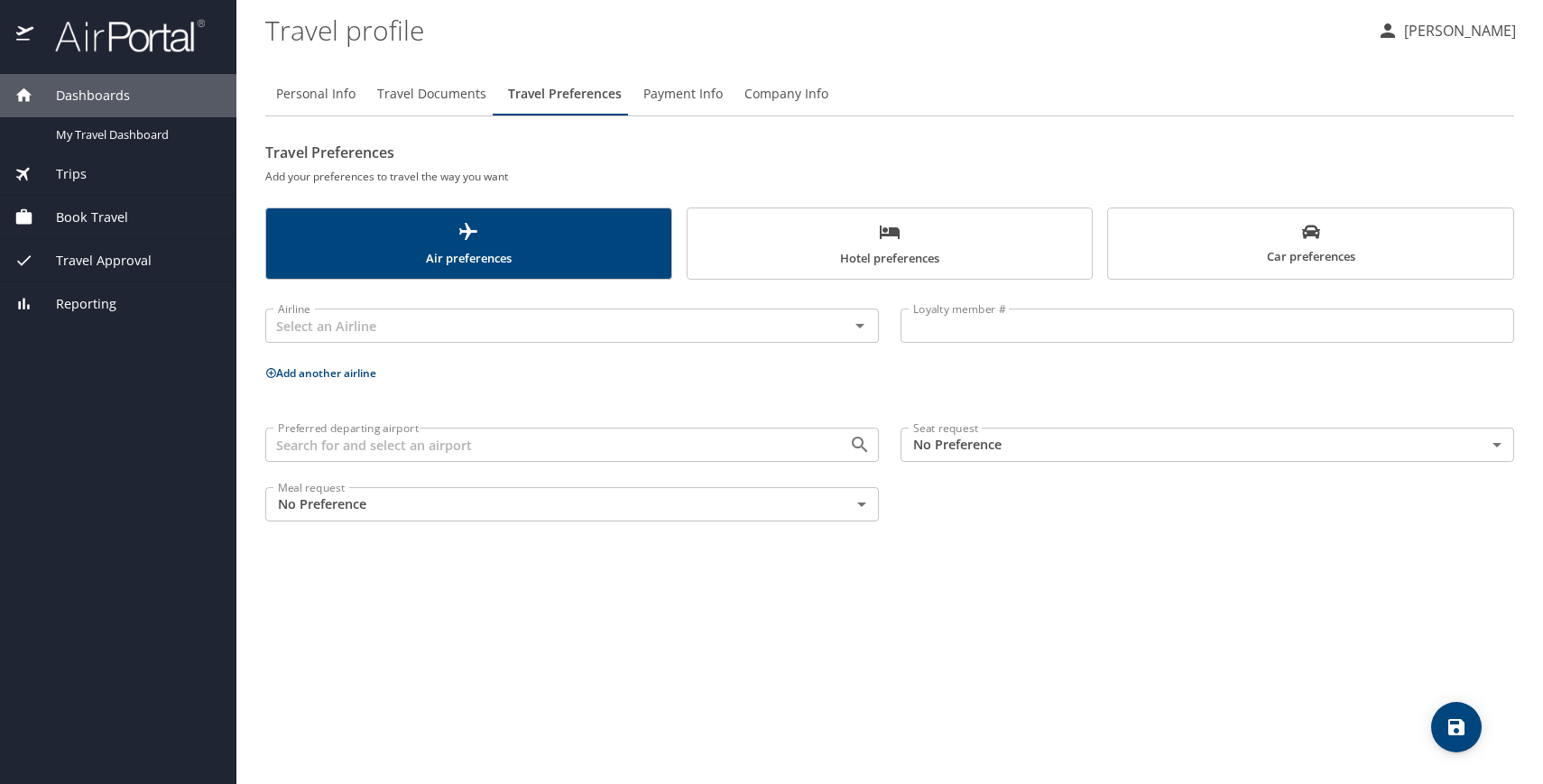
click at [694, 94] on span "Payment Info" at bounding box center [682, 94] width 79 height 23
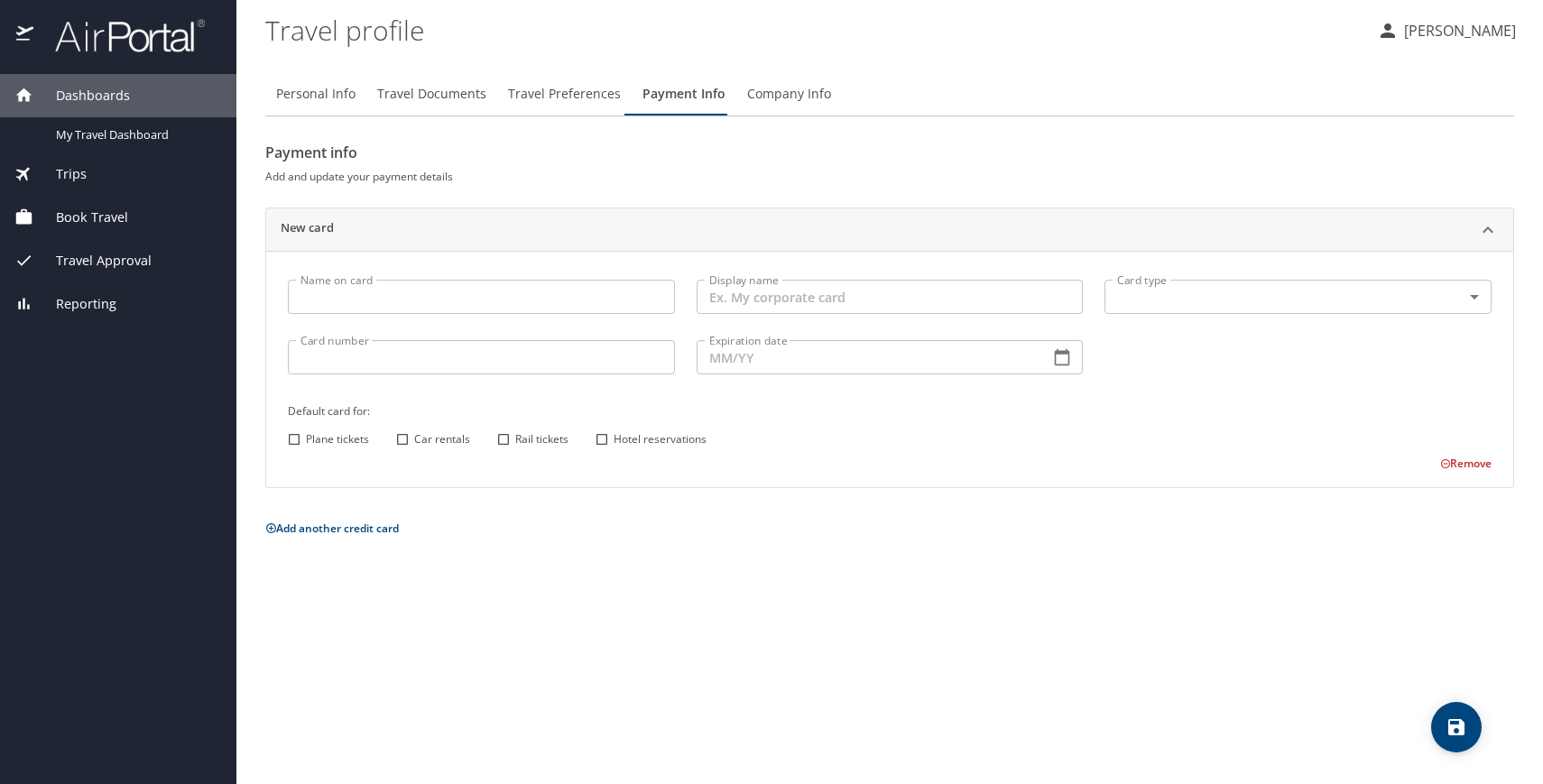
click at [795, 95] on span "Company Info" at bounding box center [789, 94] width 84 height 23
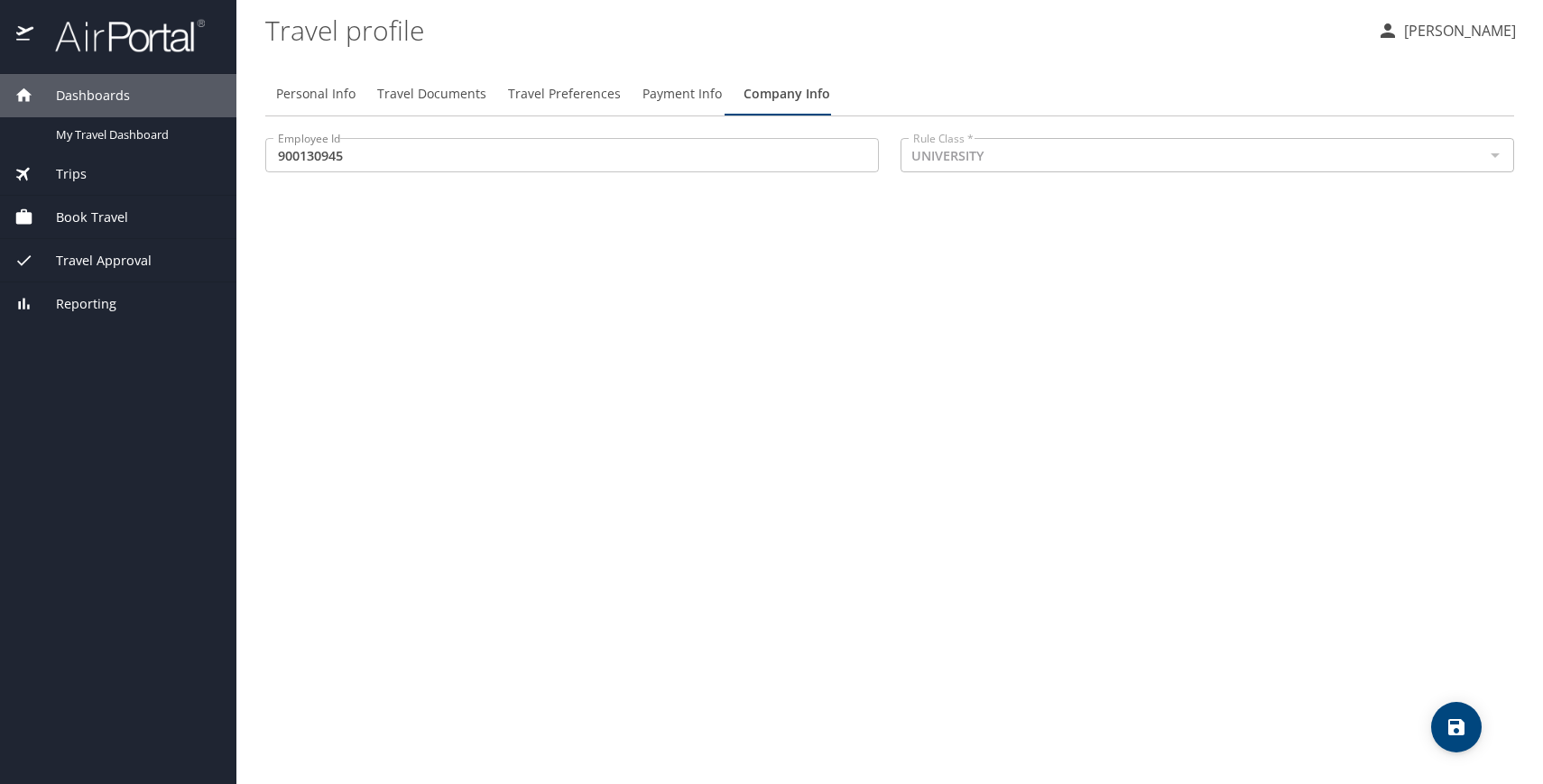
click at [62, 169] on span "Trips" at bounding box center [60, 174] width 53 height 20
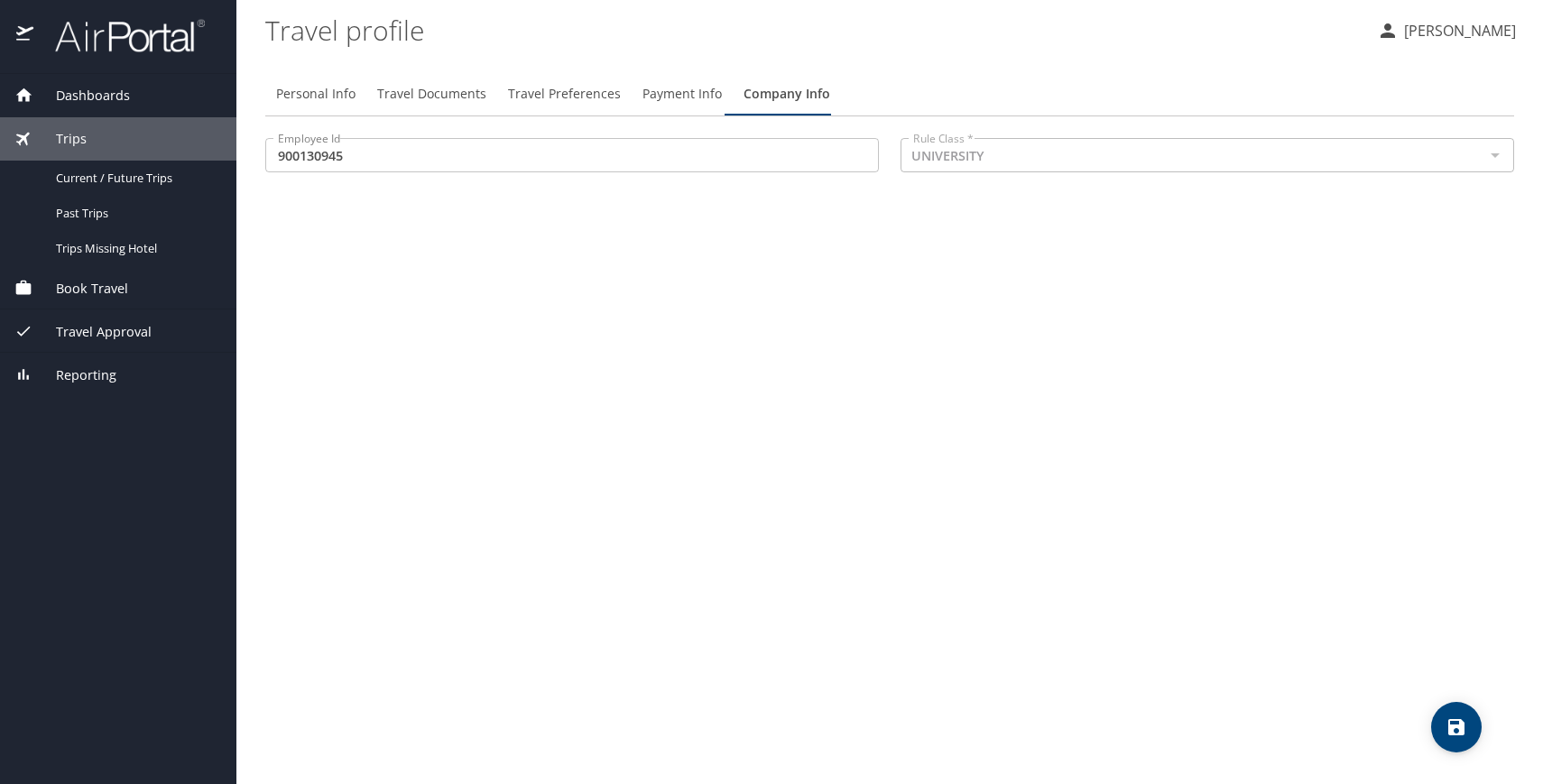
click at [120, 290] on span "Book Travel" at bounding box center [81, 289] width 95 height 20
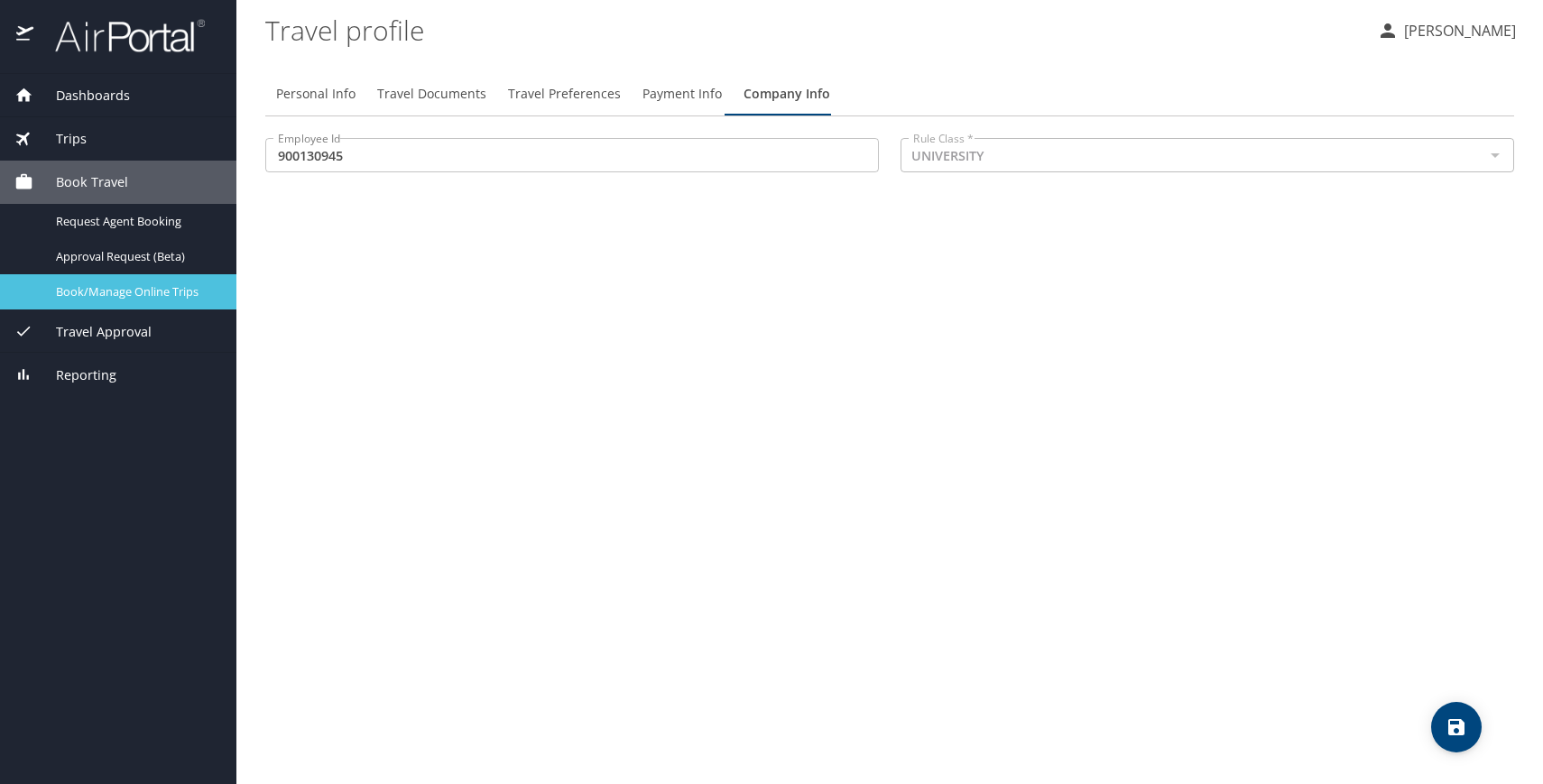
click at [168, 292] on span "Book/Manage Online Trips" at bounding box center [135, 291] width 158 height 17
click at [139, 329] on span "Travel Approval" at bounding box center [93, 332] width 118 height 20
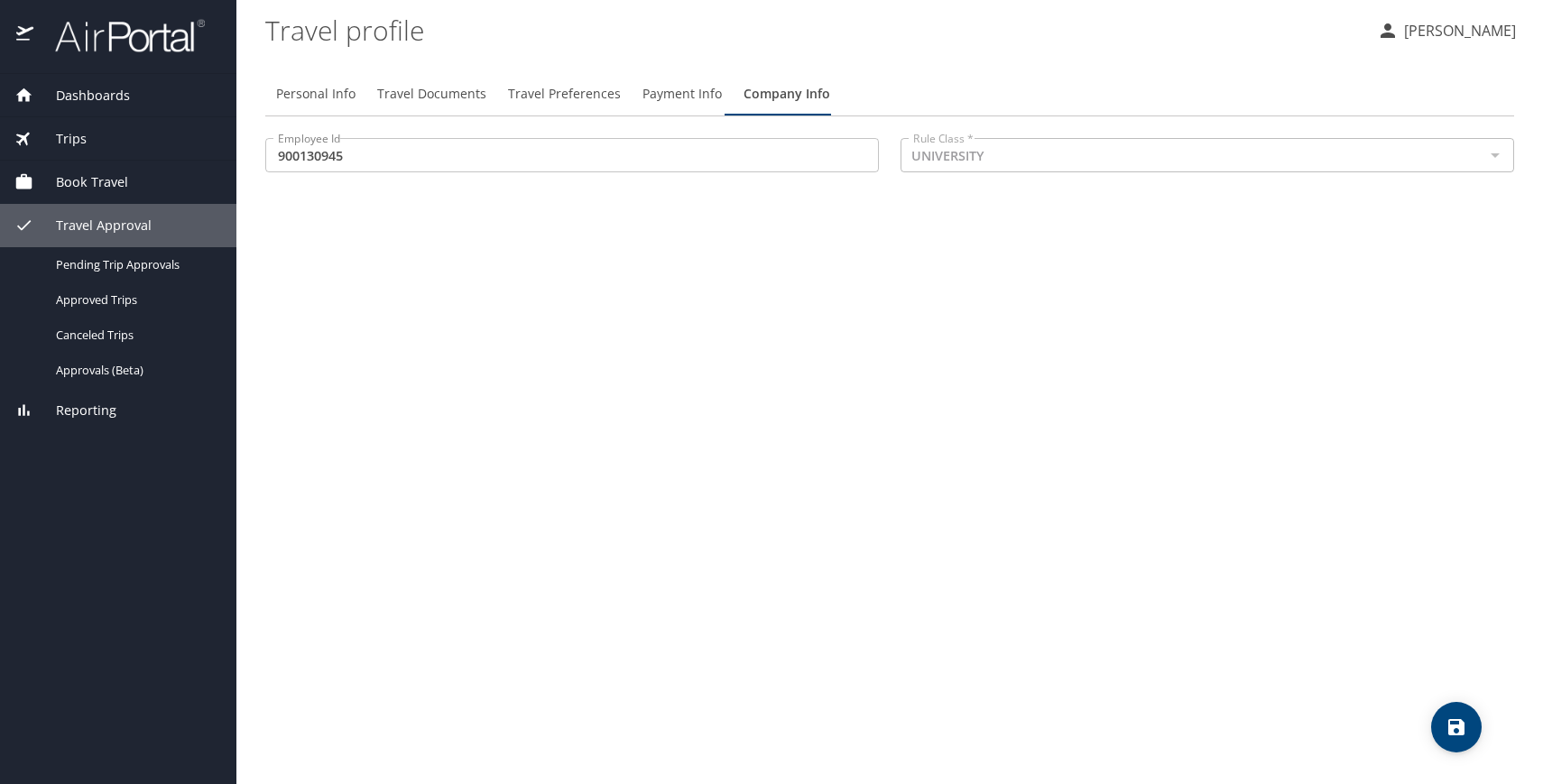
click at [81, 146] on span "Trips" at bounding box center [60, 139] width 53 height 20
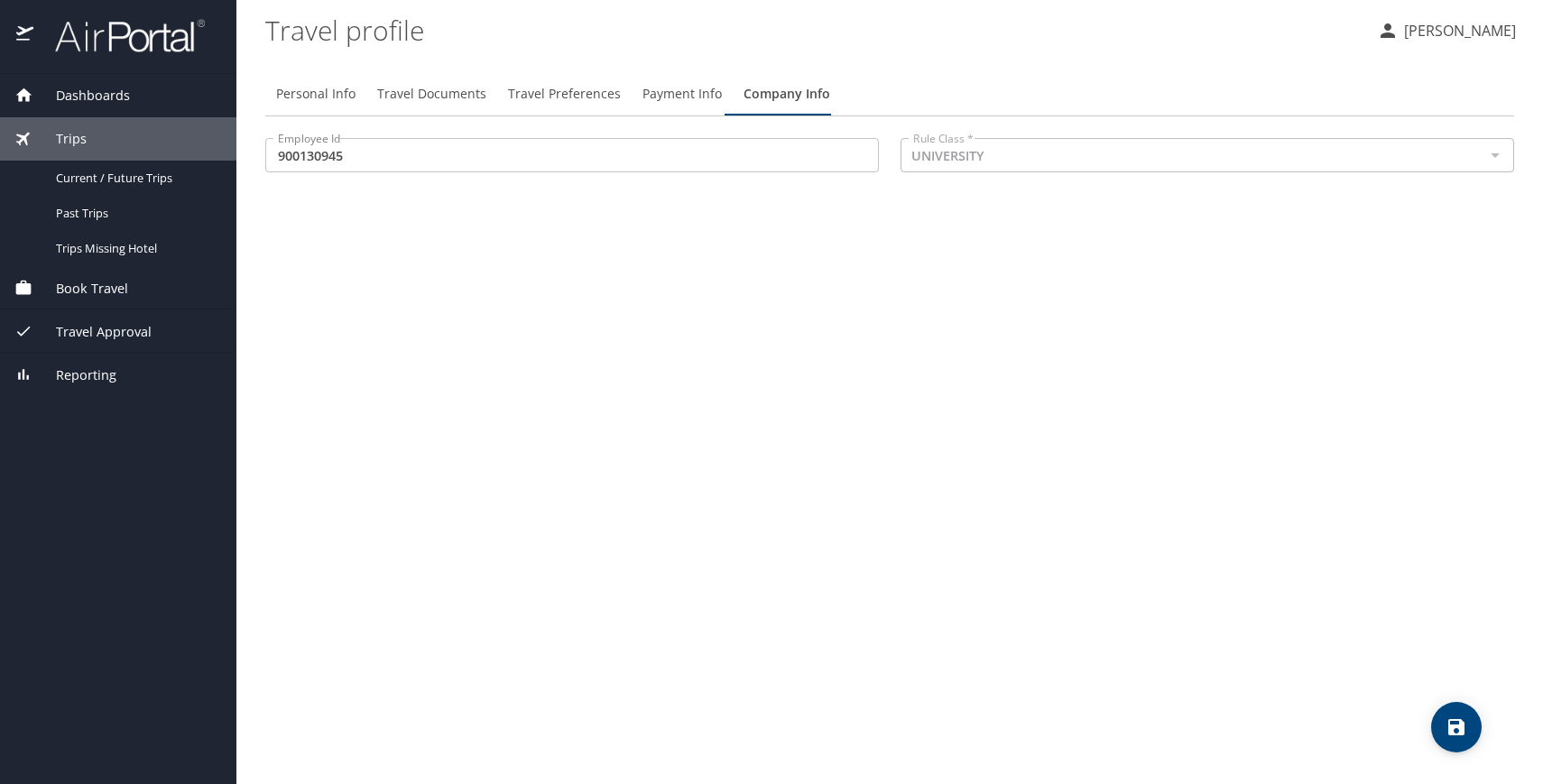
click at [83, 97] on span "Dashboards" at bounding box center [82, 96] width 97 height 20
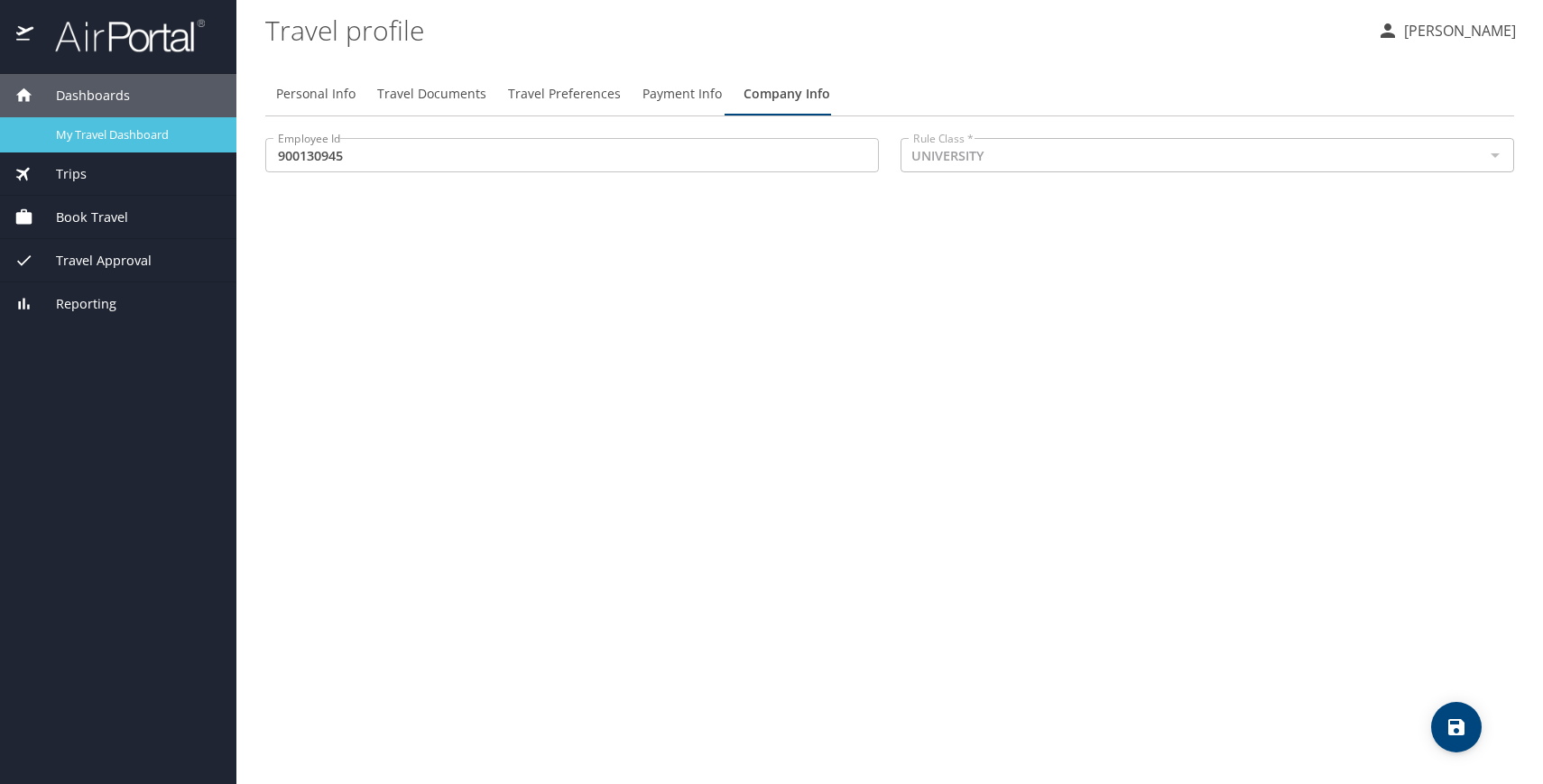
click at [107, 130] on span "My Travel Dashboard" at bounding box center [135, 135] width 158 height 17
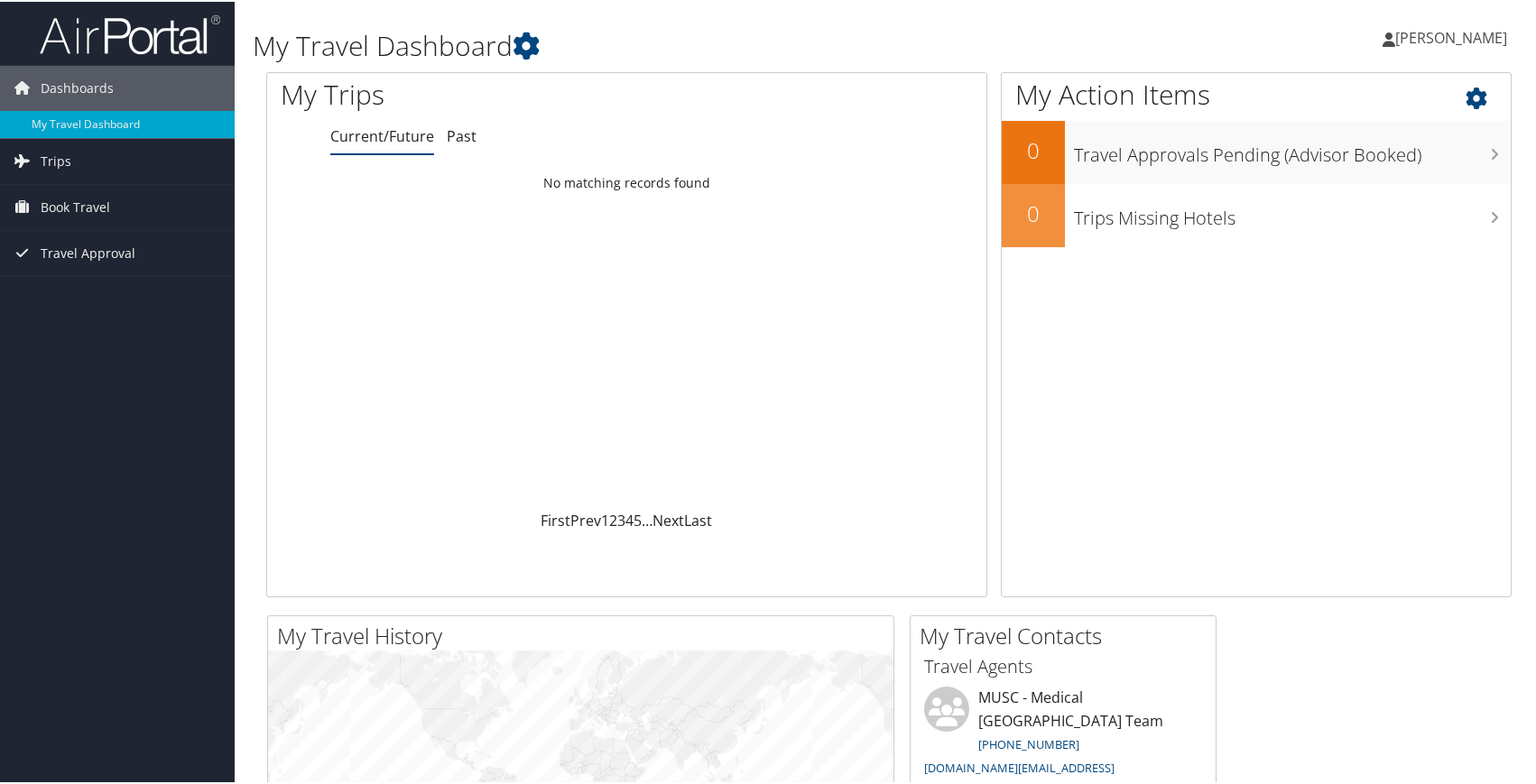
click at [1469, 104] on icon at bounding box center [1492, 92] width 53 height 31
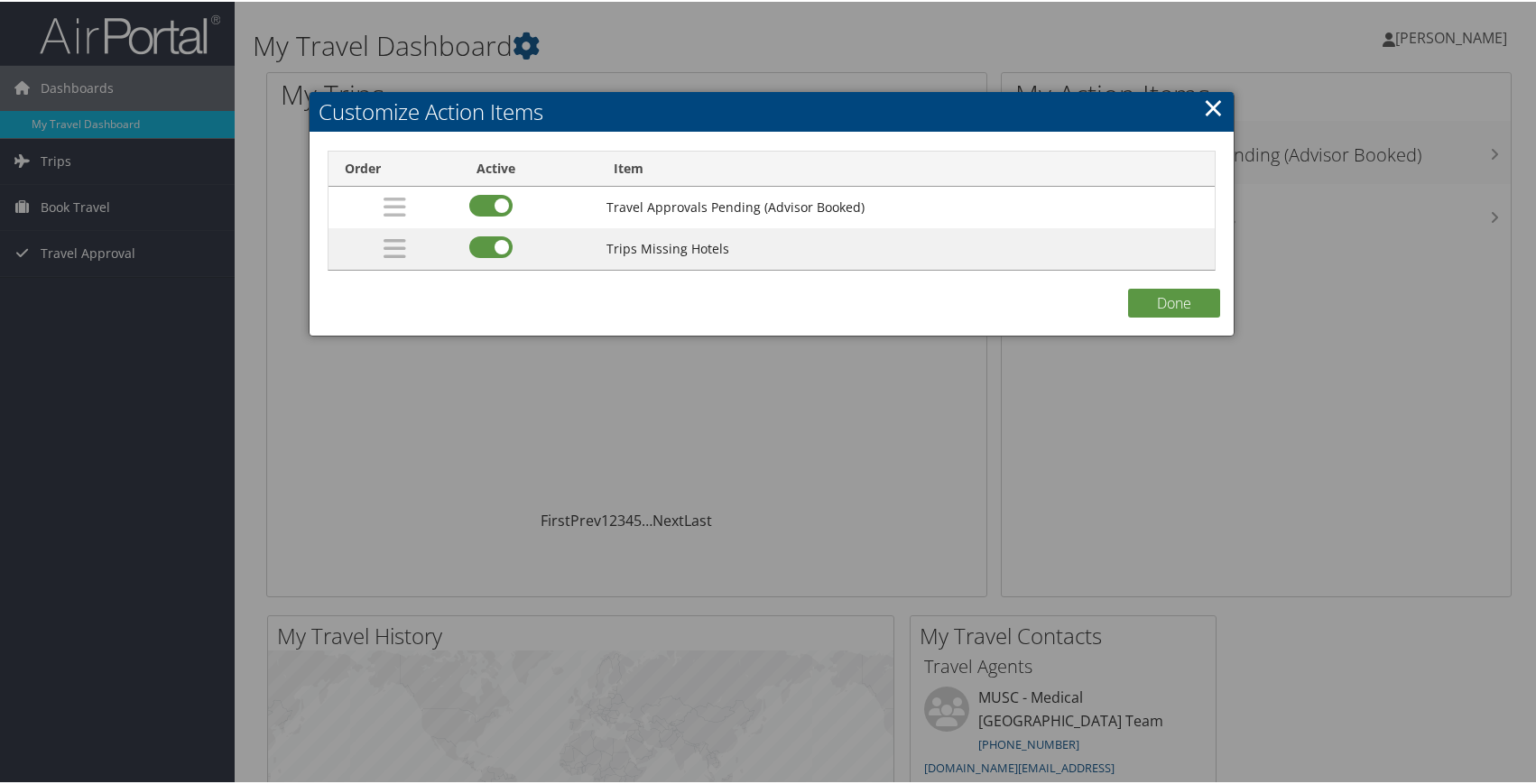
click at [1208, 107] on link "×" at bounding box center [1213, 106] width 21 height 36
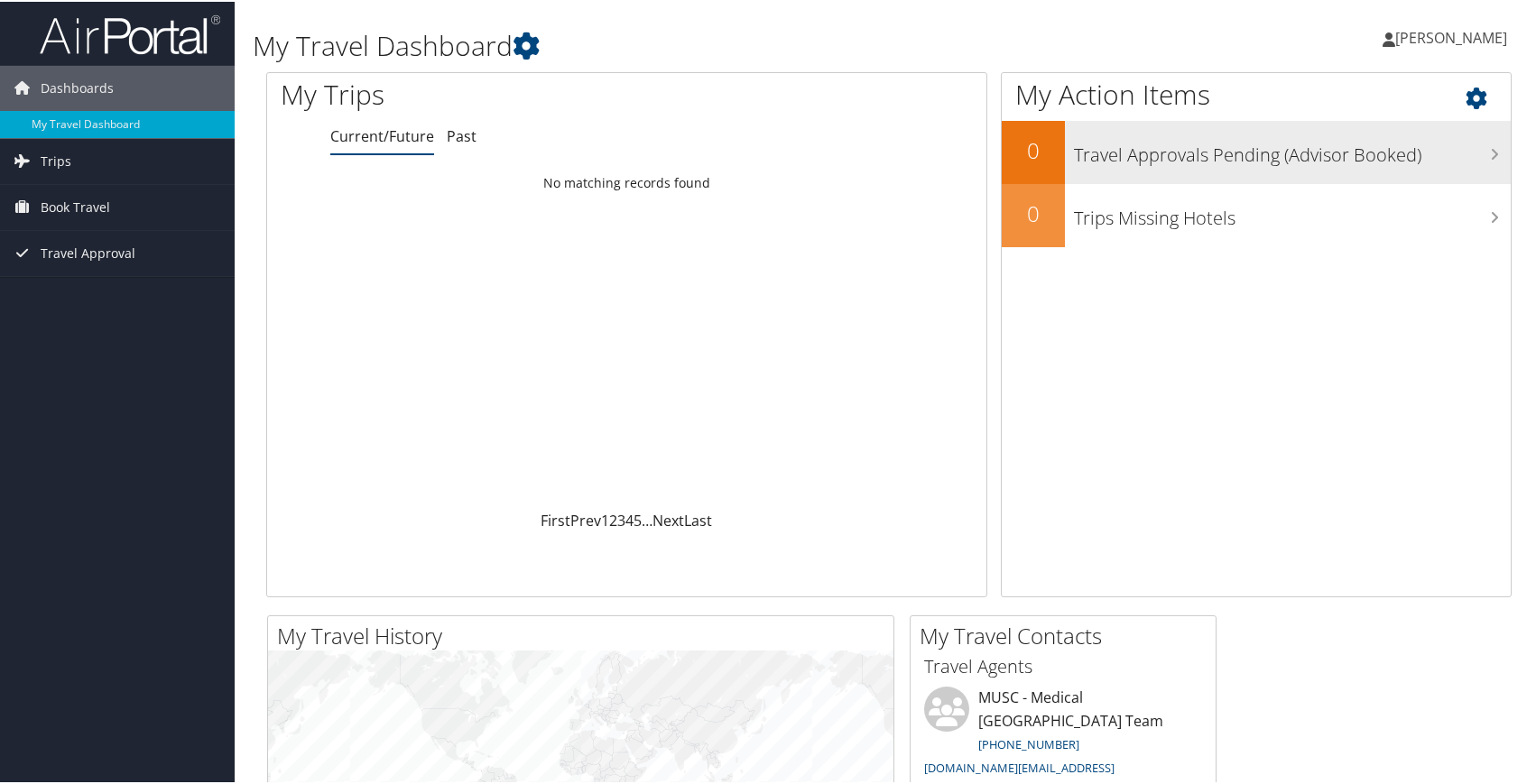
click at [1344, 148] on h3 "Travel Approvals Pending (Advisor Booked)" at bounding box center [1292, 149] width 436 height 35
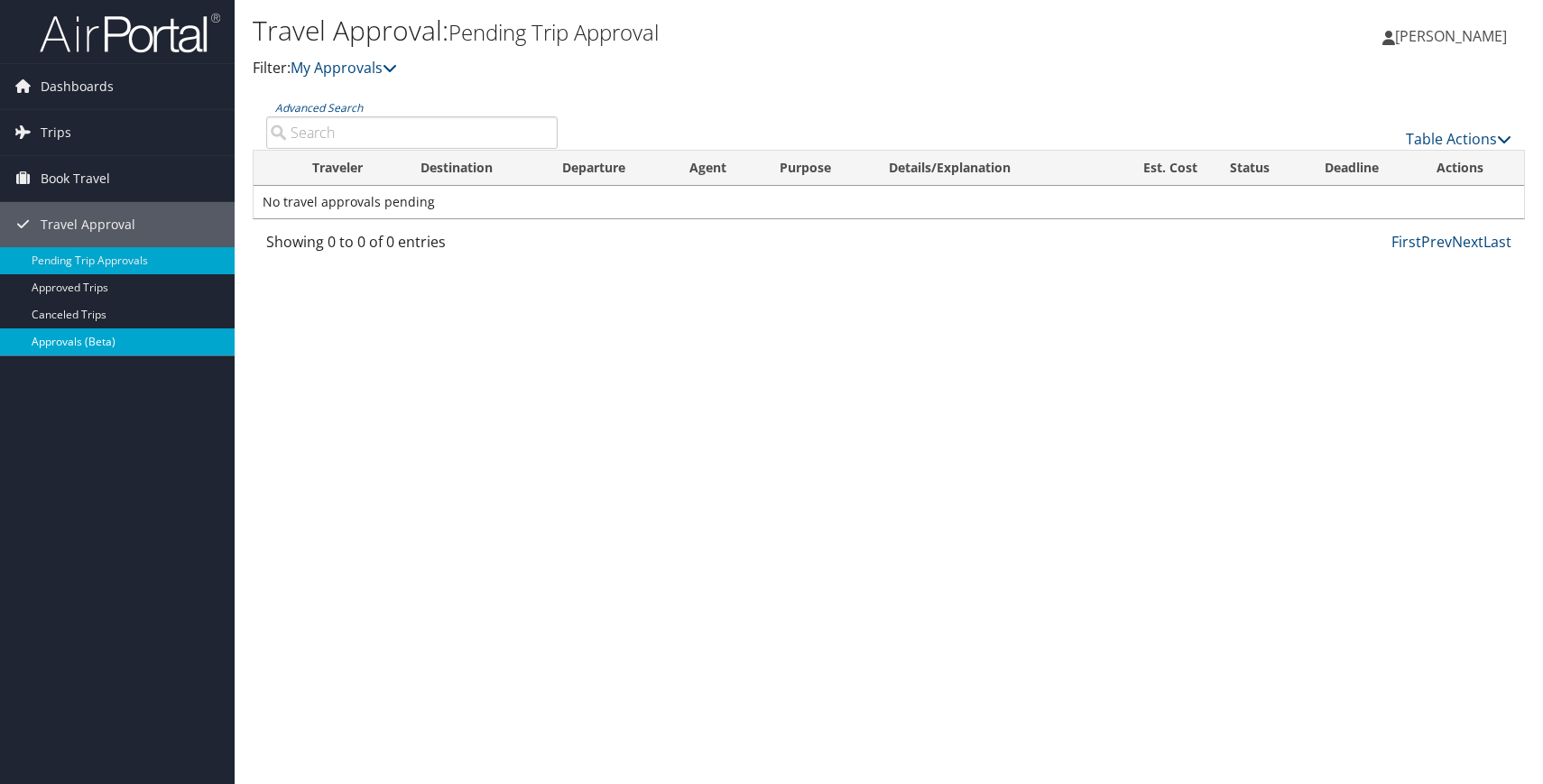
click at [112, 341] on link "Approvals (Beta)" at bounding box center [118, 342] width 235 height 27
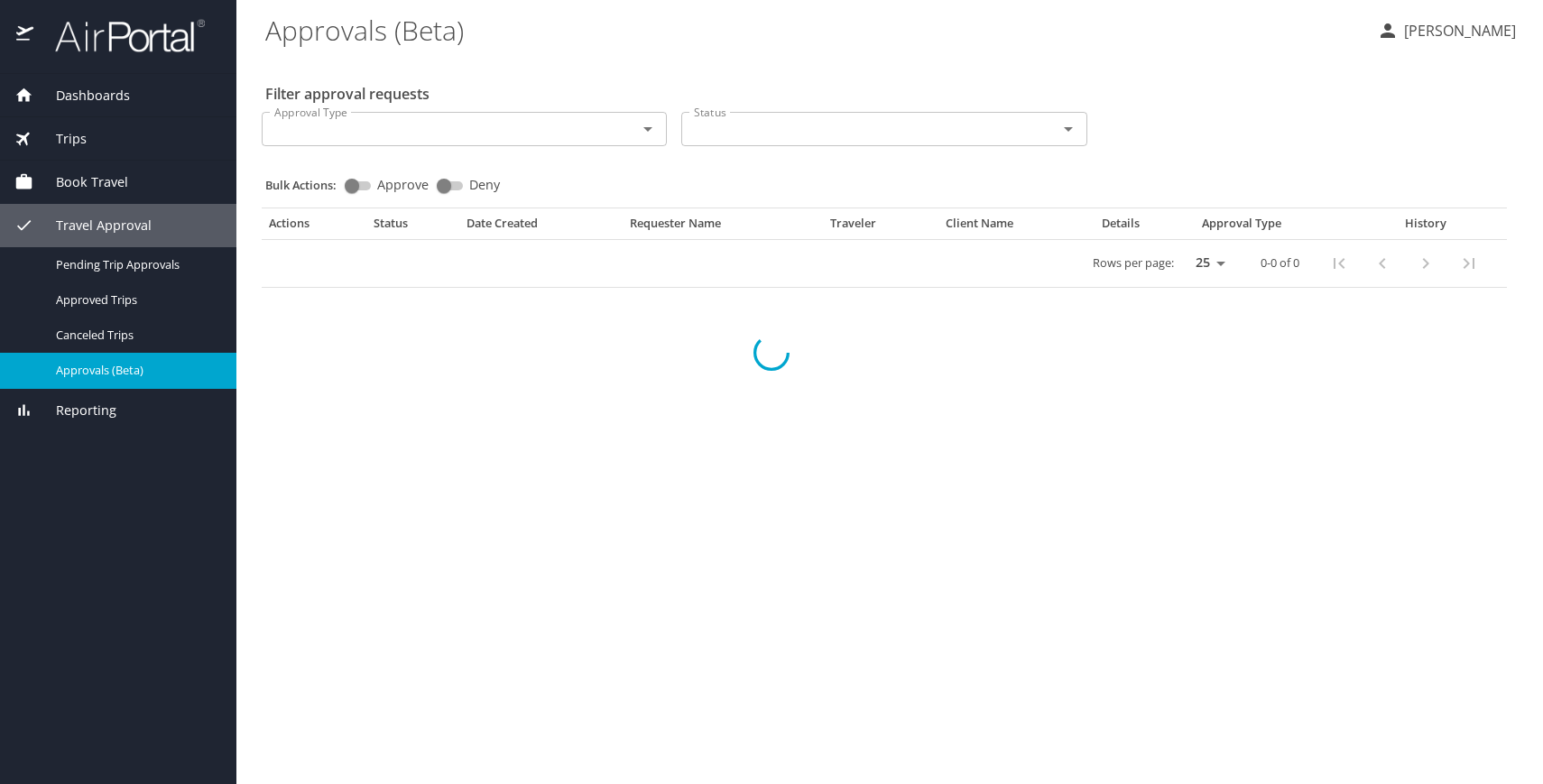
select select "US"
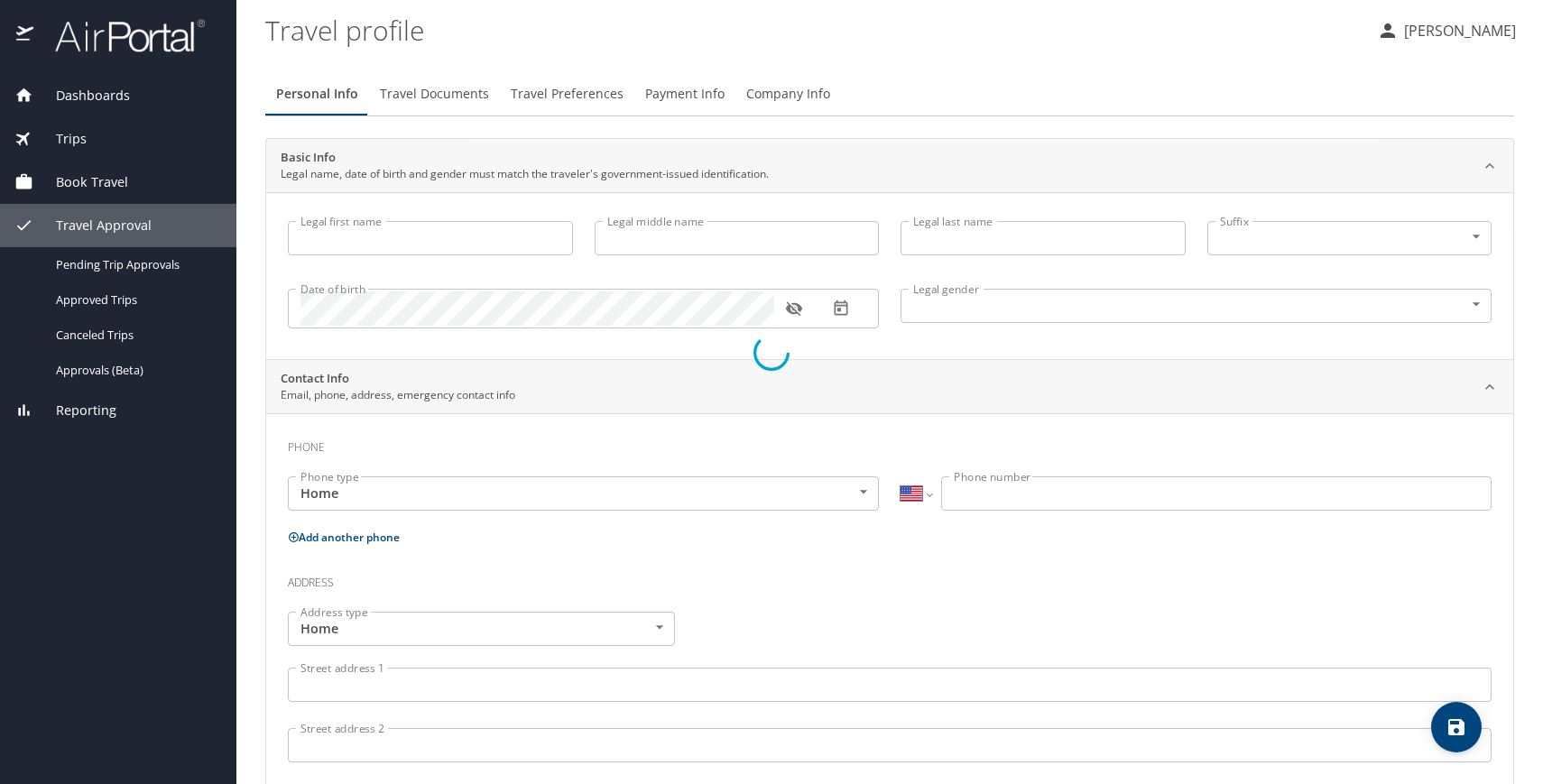
type input "[PERSON_NAME]"
type input "Loveland"
type input "Undisclosed"
select select "US"
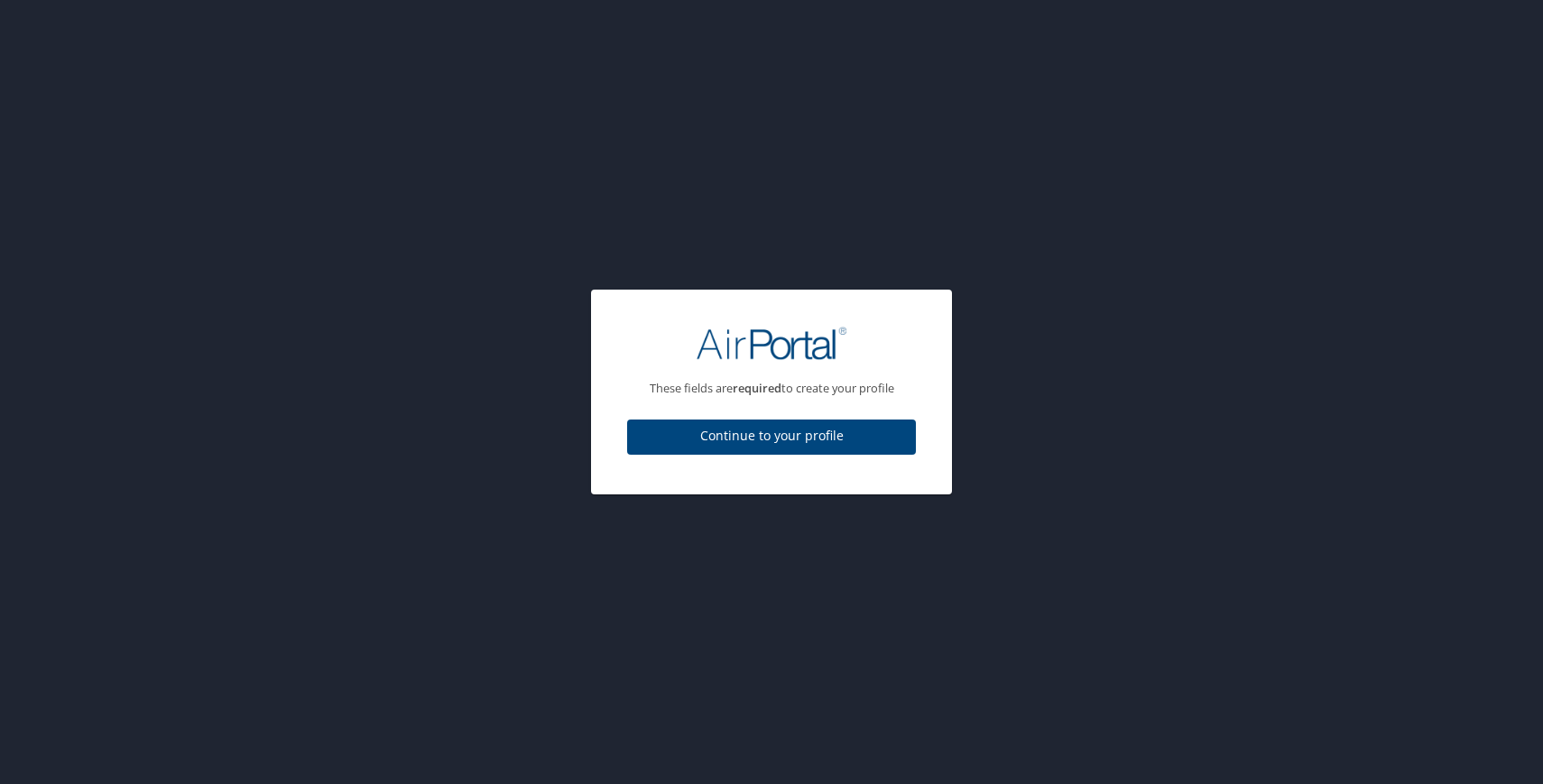
click at [803, 441] on span "Continue to your profile" at bounding box center [771, 436] width 260 height 23
select select "US"
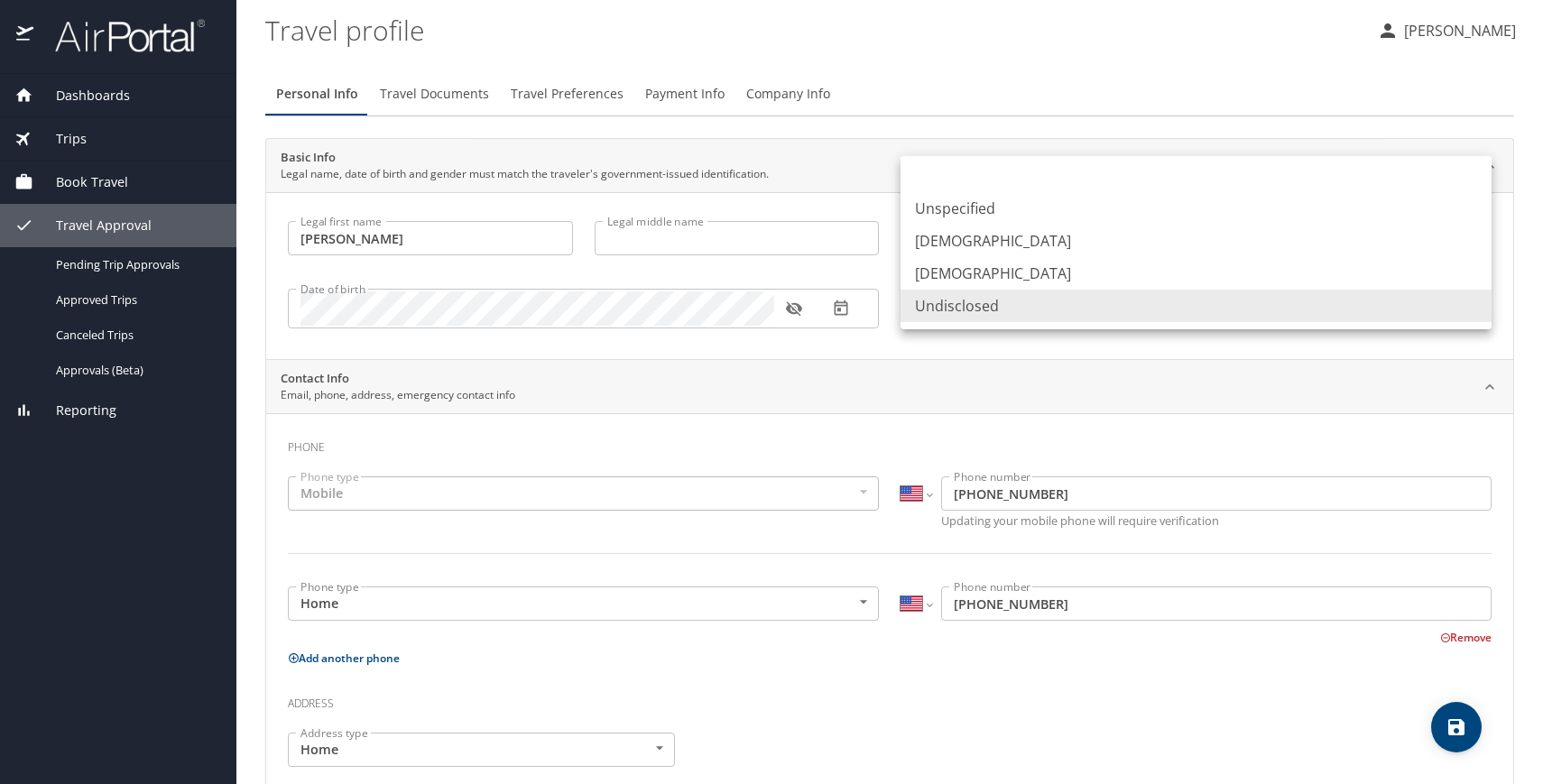
click at [977, 309] on body "Dashboards My Travel Dashboard Trips Current / Future Trips Past Trips Trips Mi…" at bounding box center [772, 392] width 1543 height 784
click at [972, 239] on li "Male" at bounding box center [1196, 241] width 591 height 33
type input "Male"
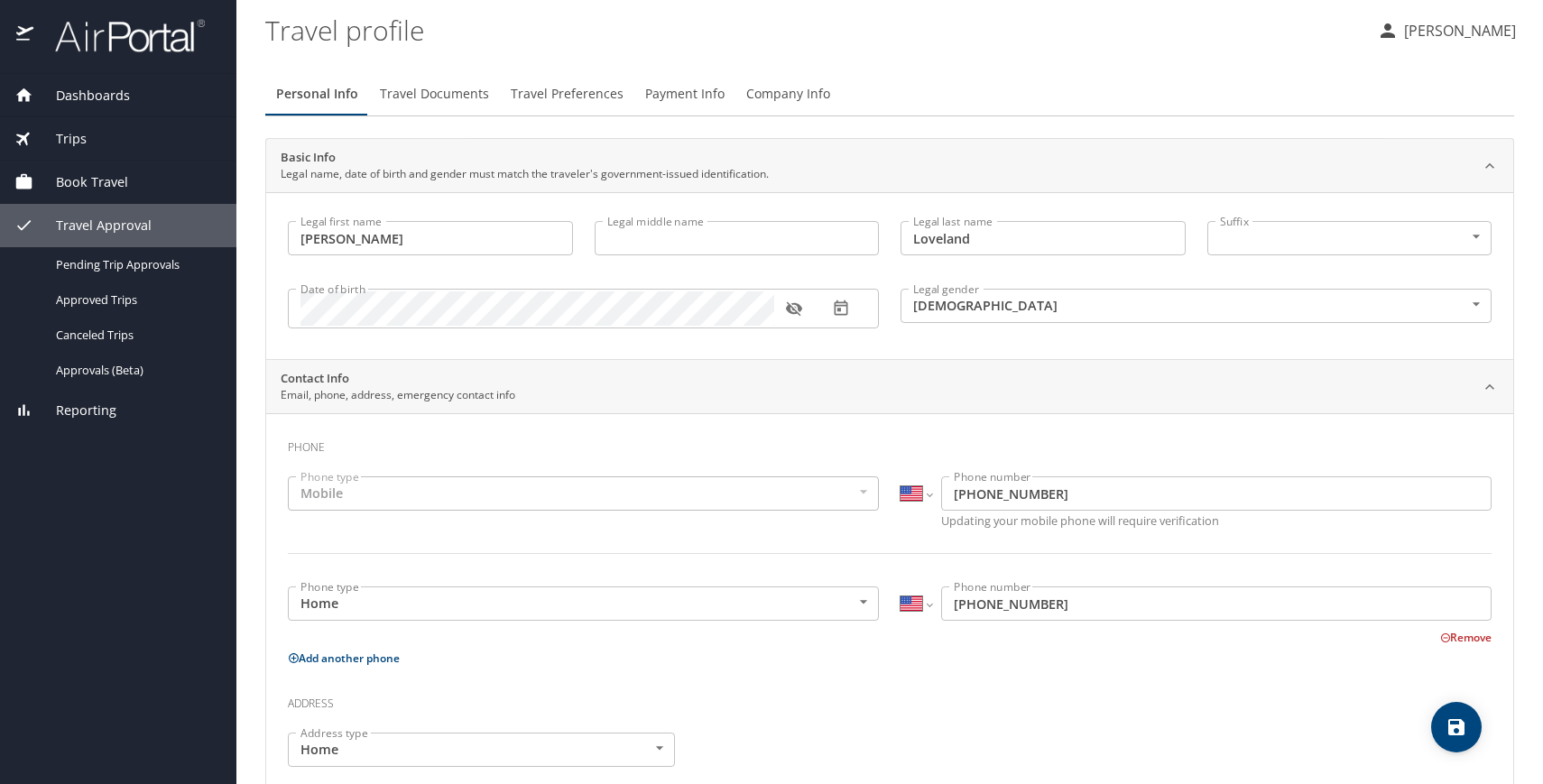
click at [935, 335] on div "Legal gender Male Male Legal gender" at bounding box center [1196, 307] width 613 height 74
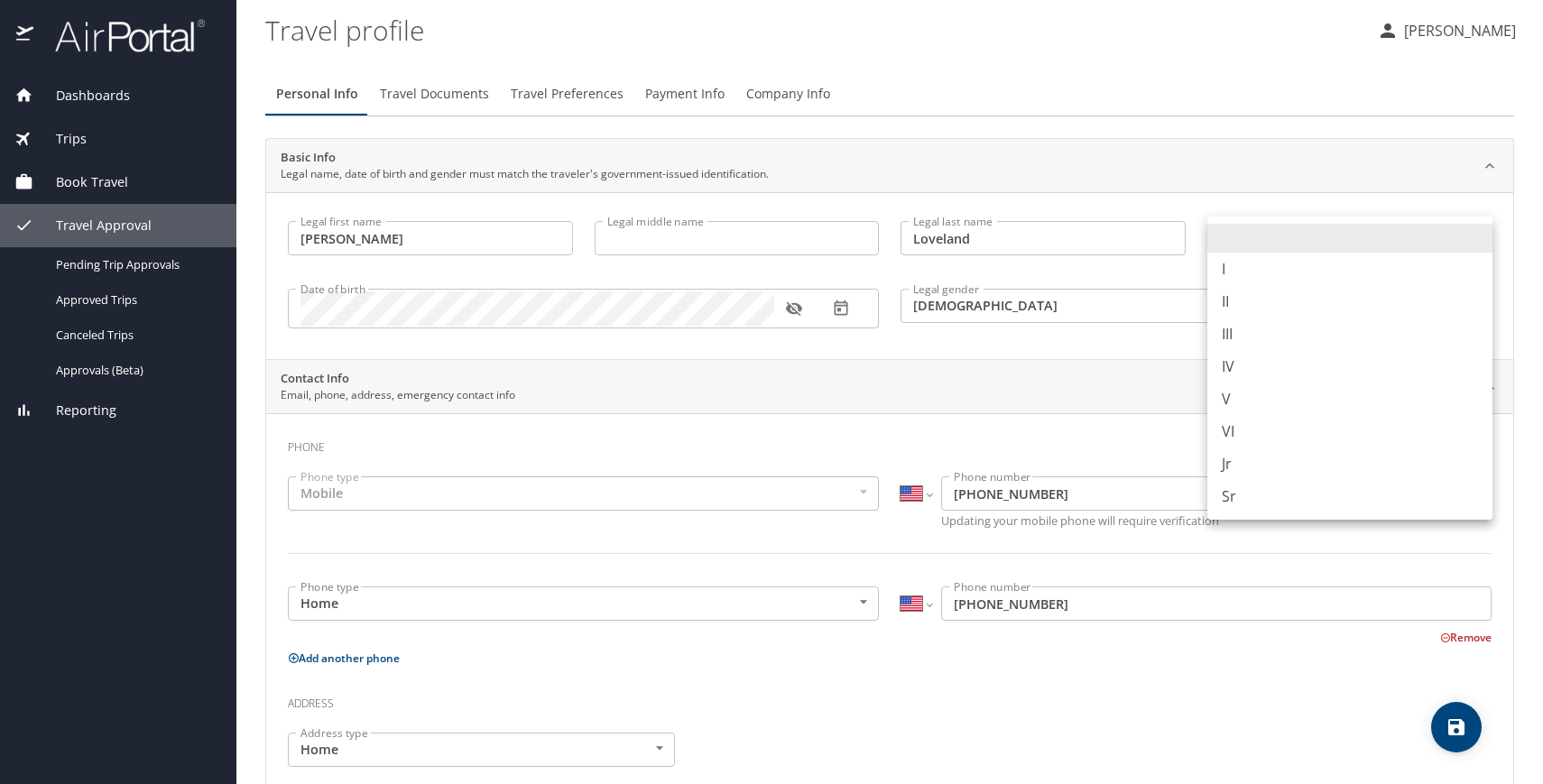
click at [1259, 243] on body "Dashboards My Travel Dashboard Trips Current / Future Trips Past Trips Trips Mi…" at bounding box center [772, 392] width 1543 height 784
click at [1259, 243] on li at bounding box center [1349, 239] width 285 height 29
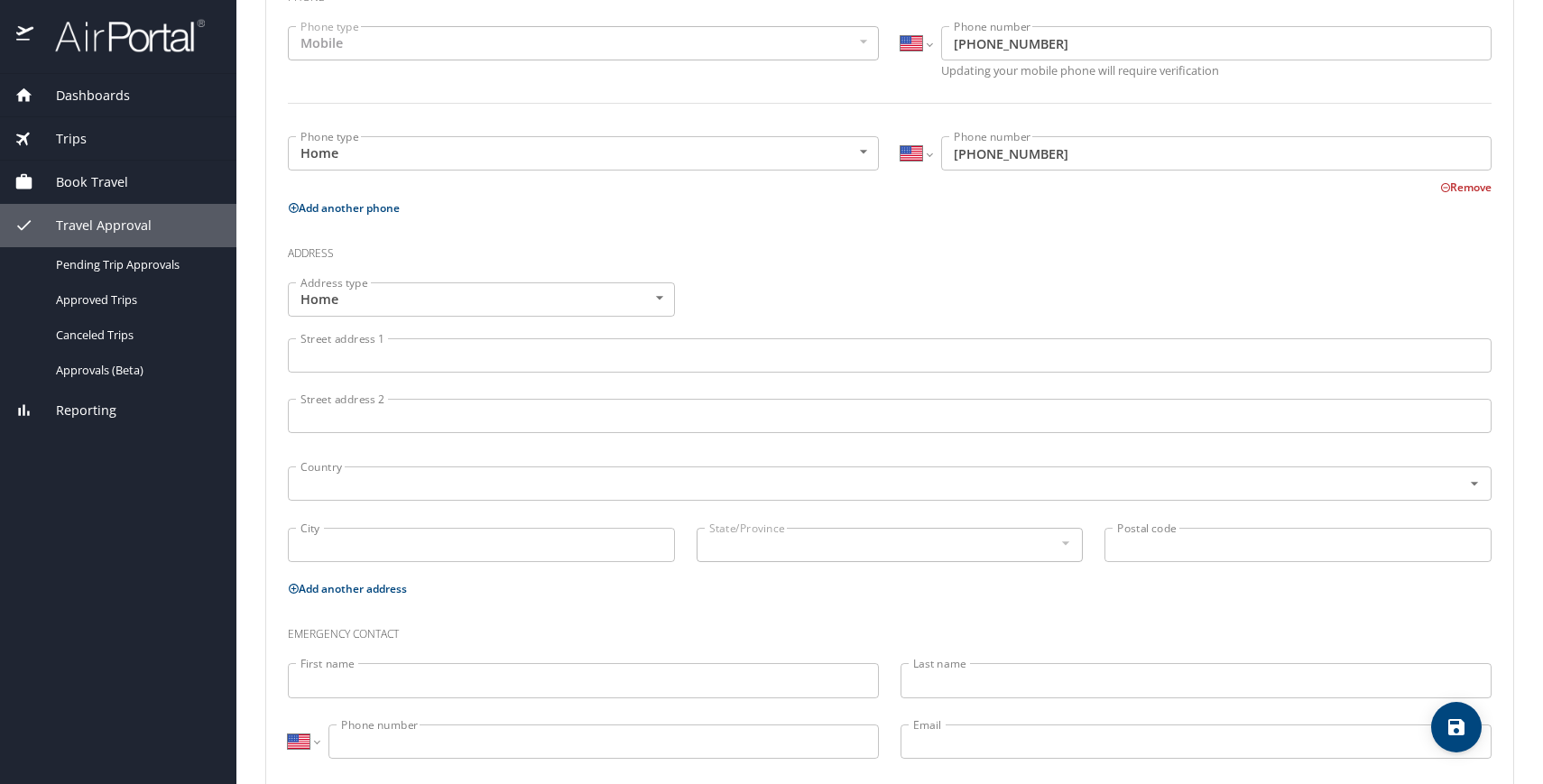
scroll to position [453, 0]
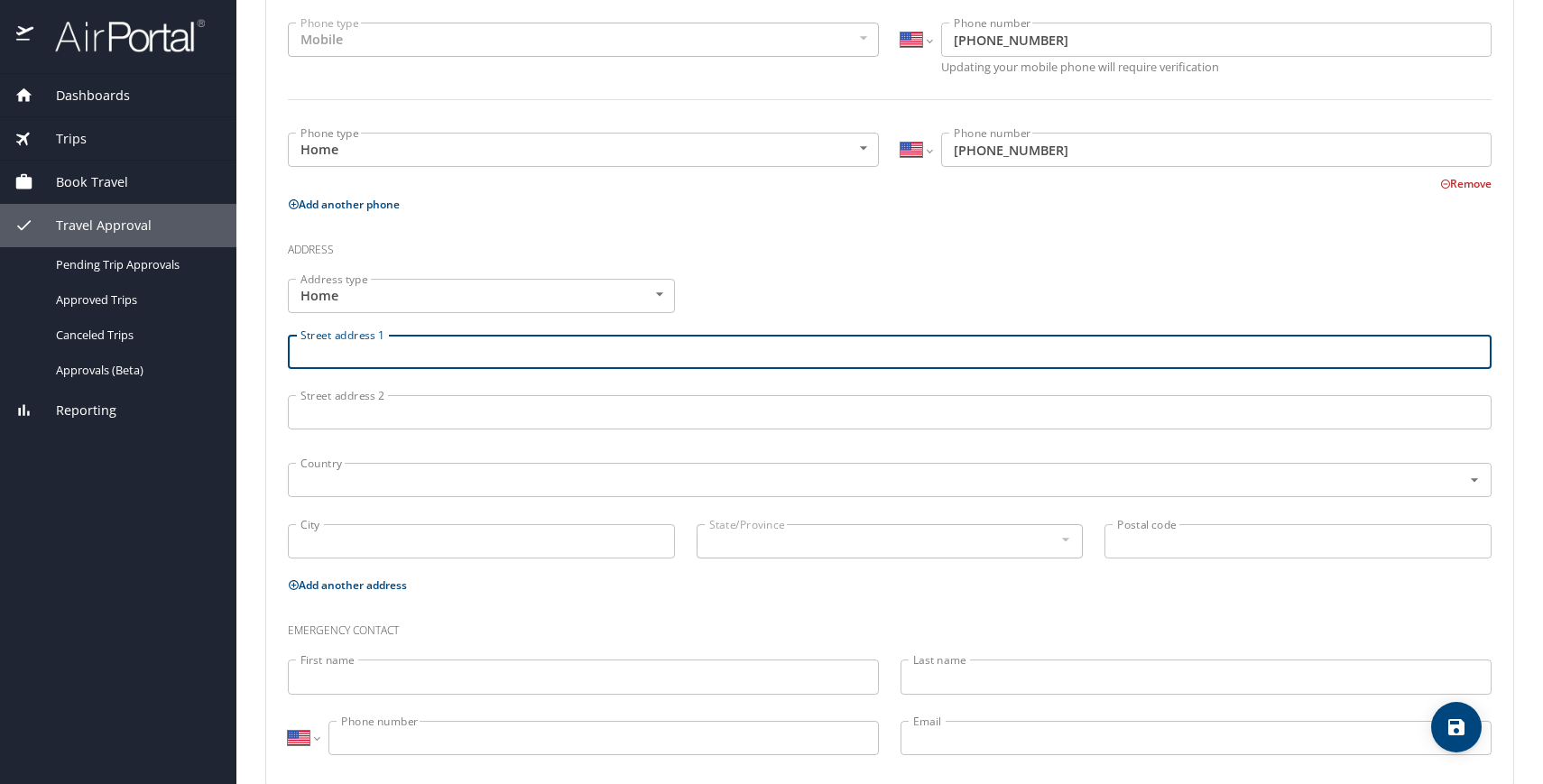
click at [877, 353] on input "Street address 1" at bounding box center [889, 351] width 1203 height 35
type input "1121 Quail Dr"
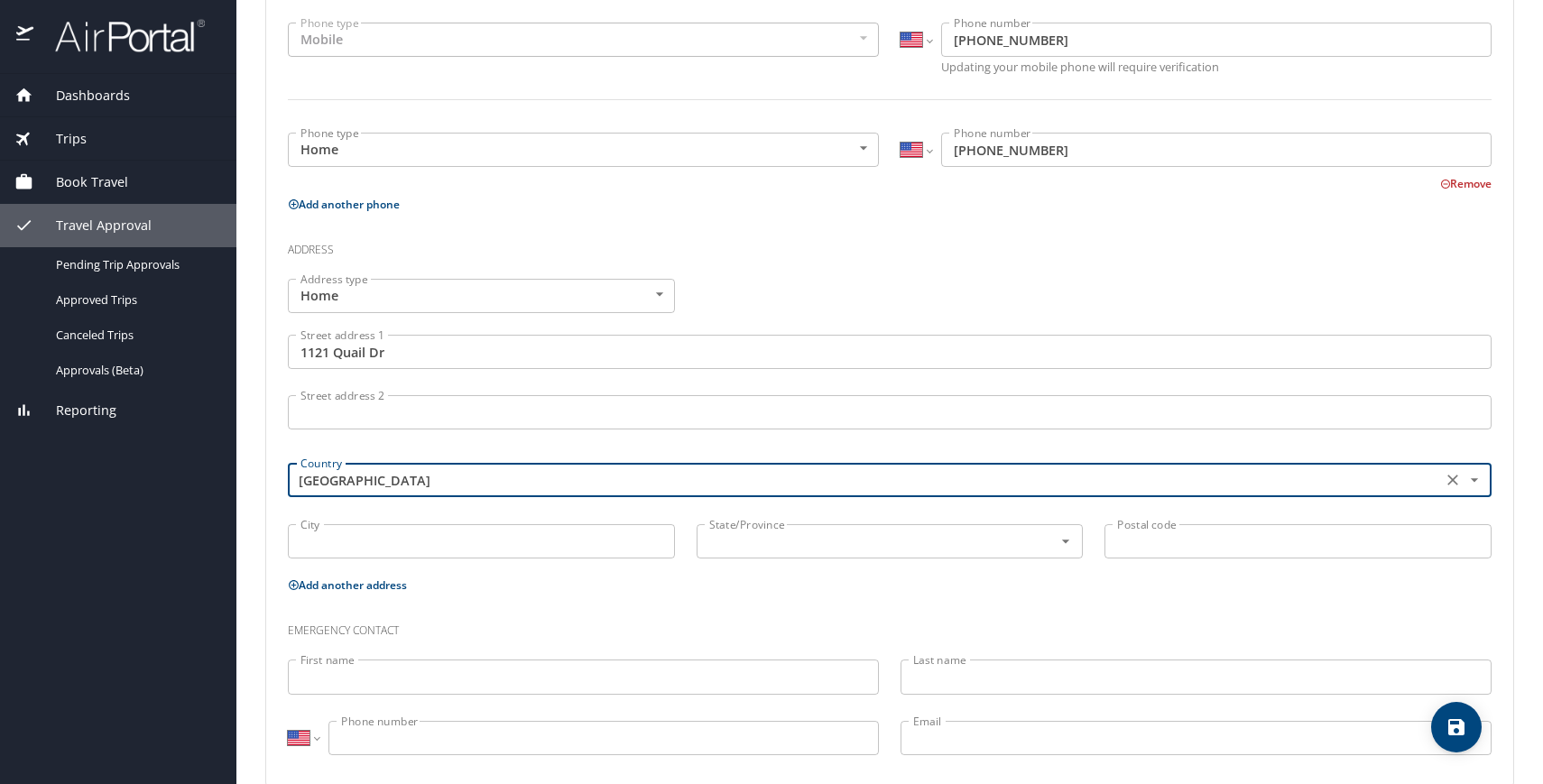
type input "United States of America"
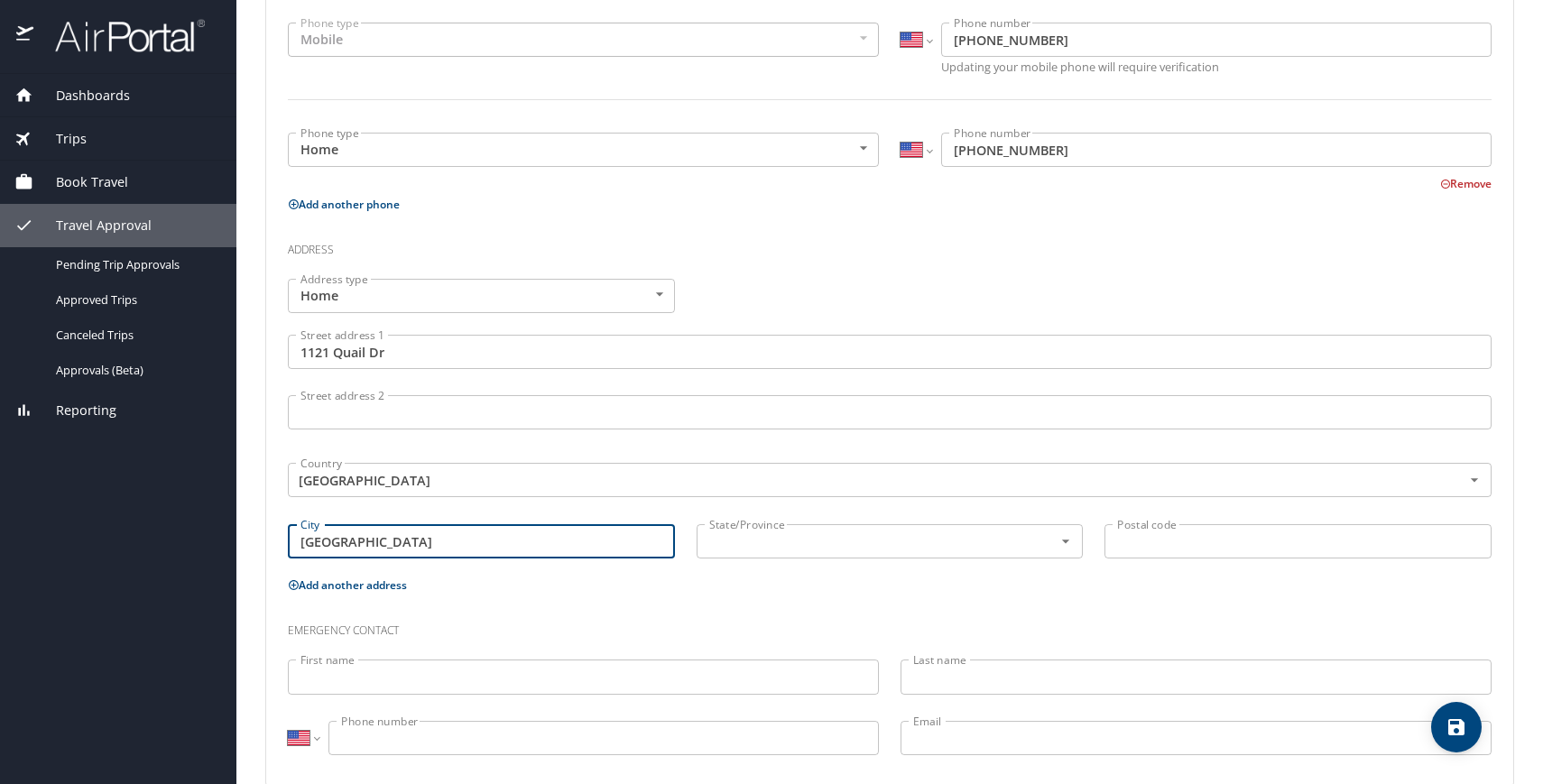
type input "Charleston"
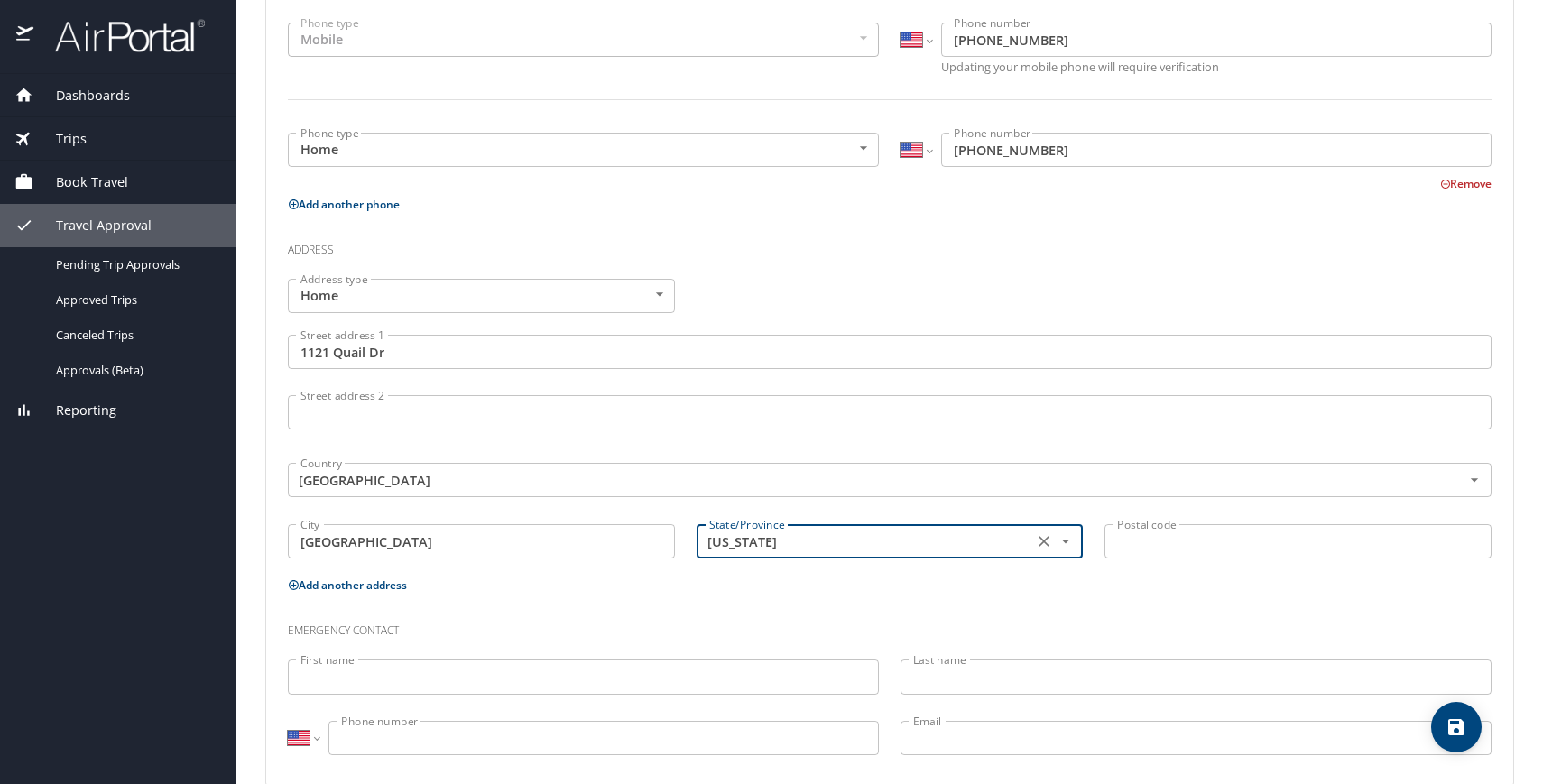
type input "South Carolina"
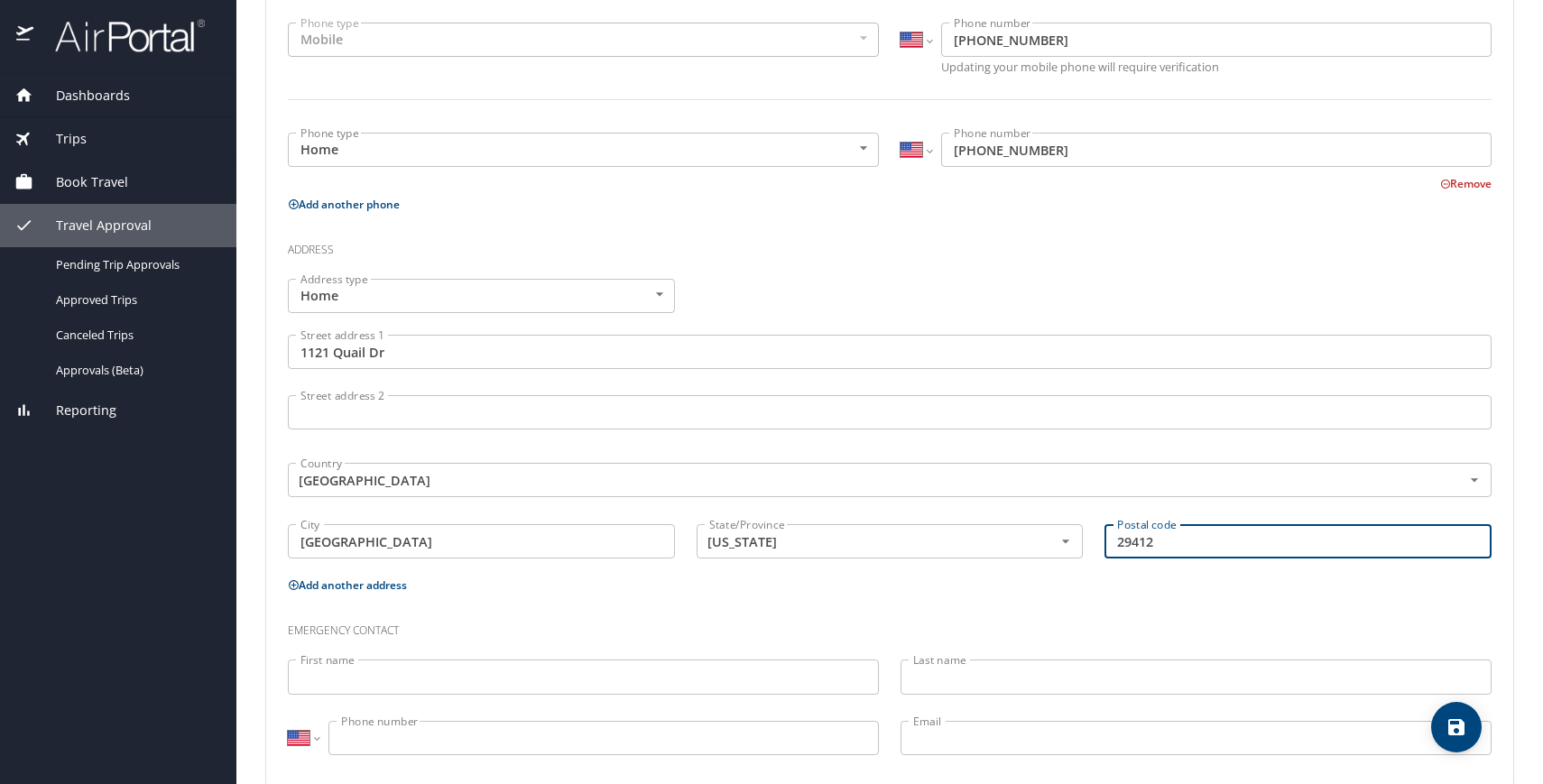
scroll to position [483, 0]
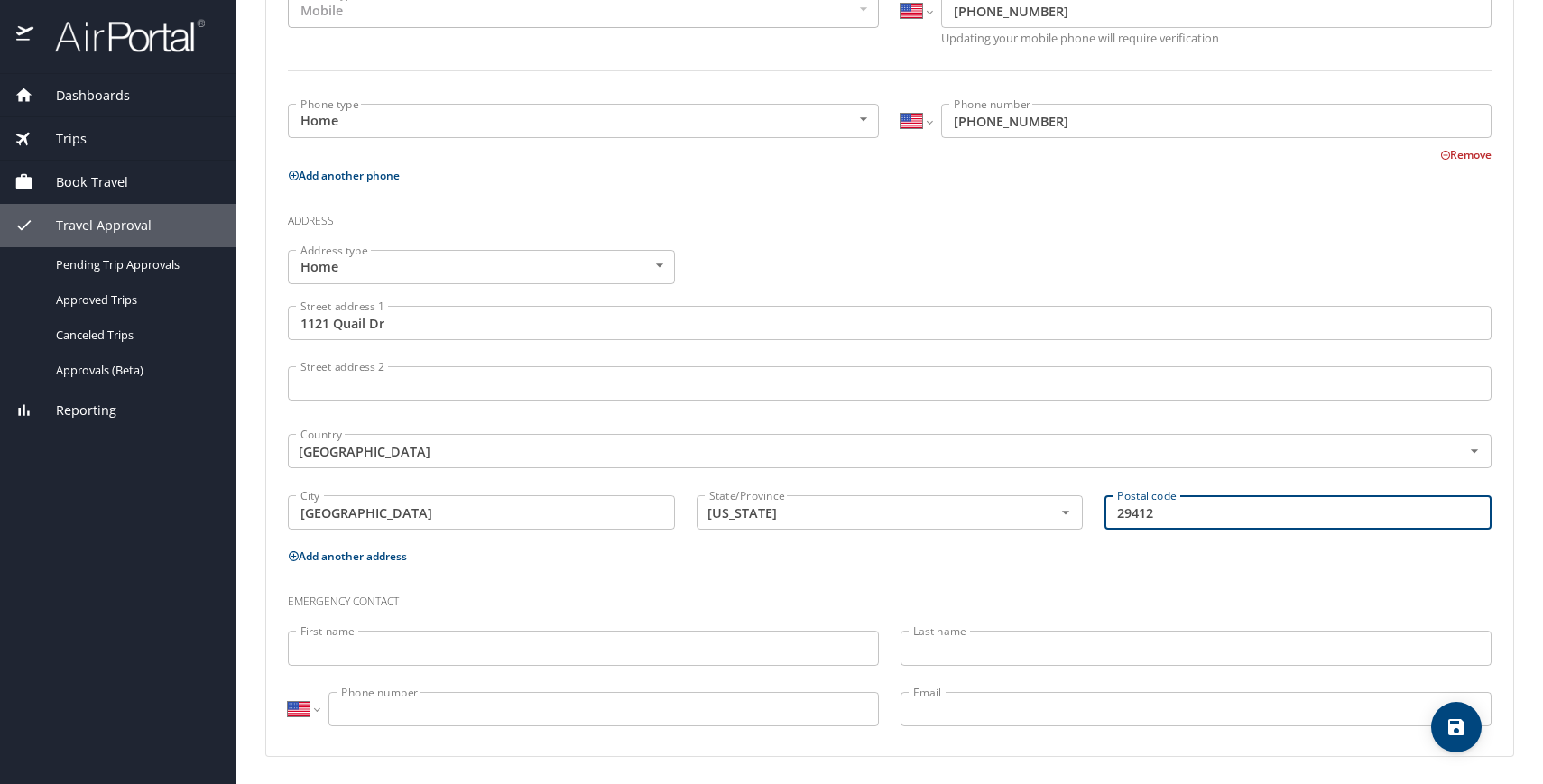
type input "29412"
click at [586, 640] on input "First name" at bounding box center [583, 647] width 591 height 35
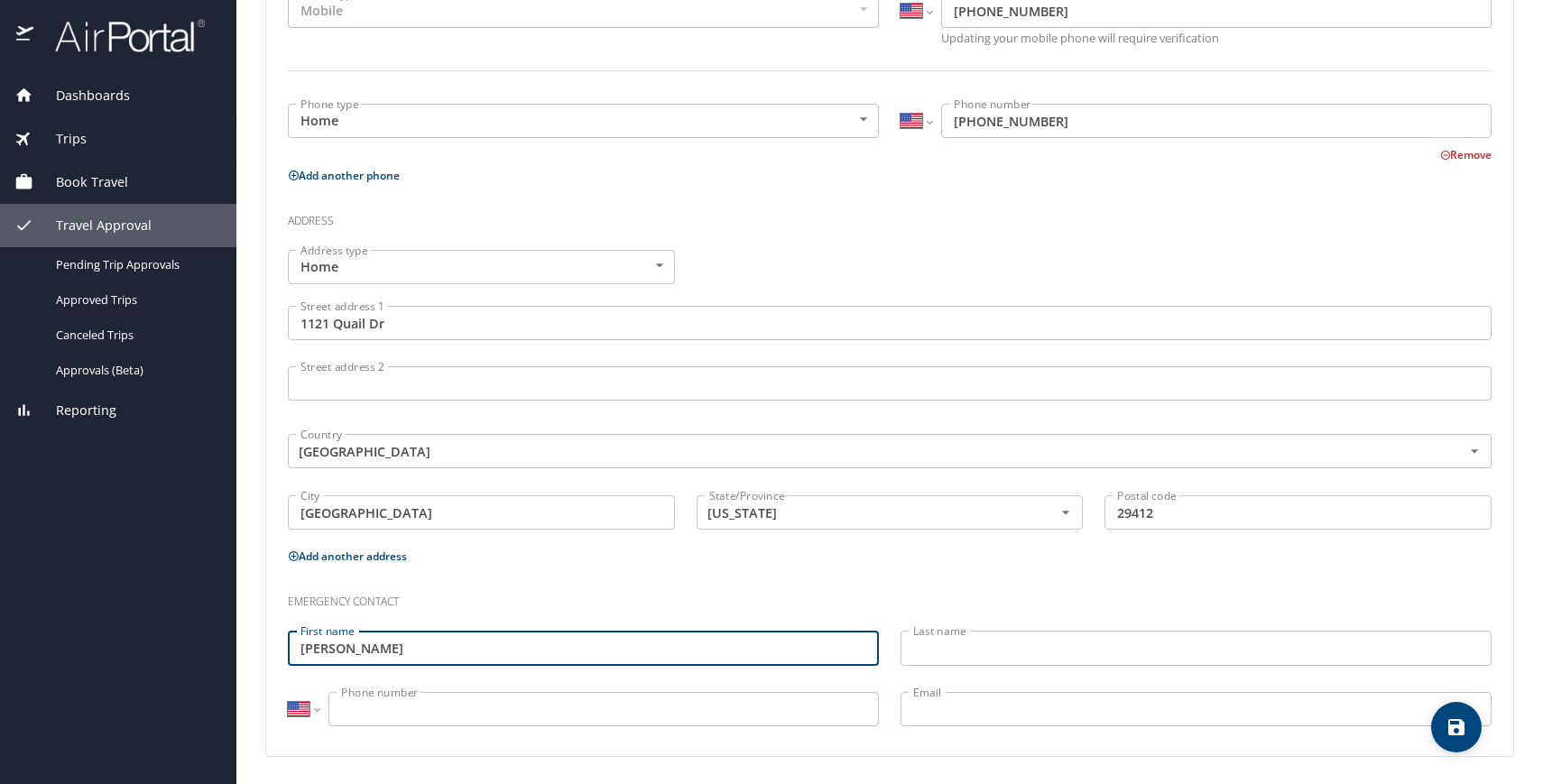
type input "Kelly"
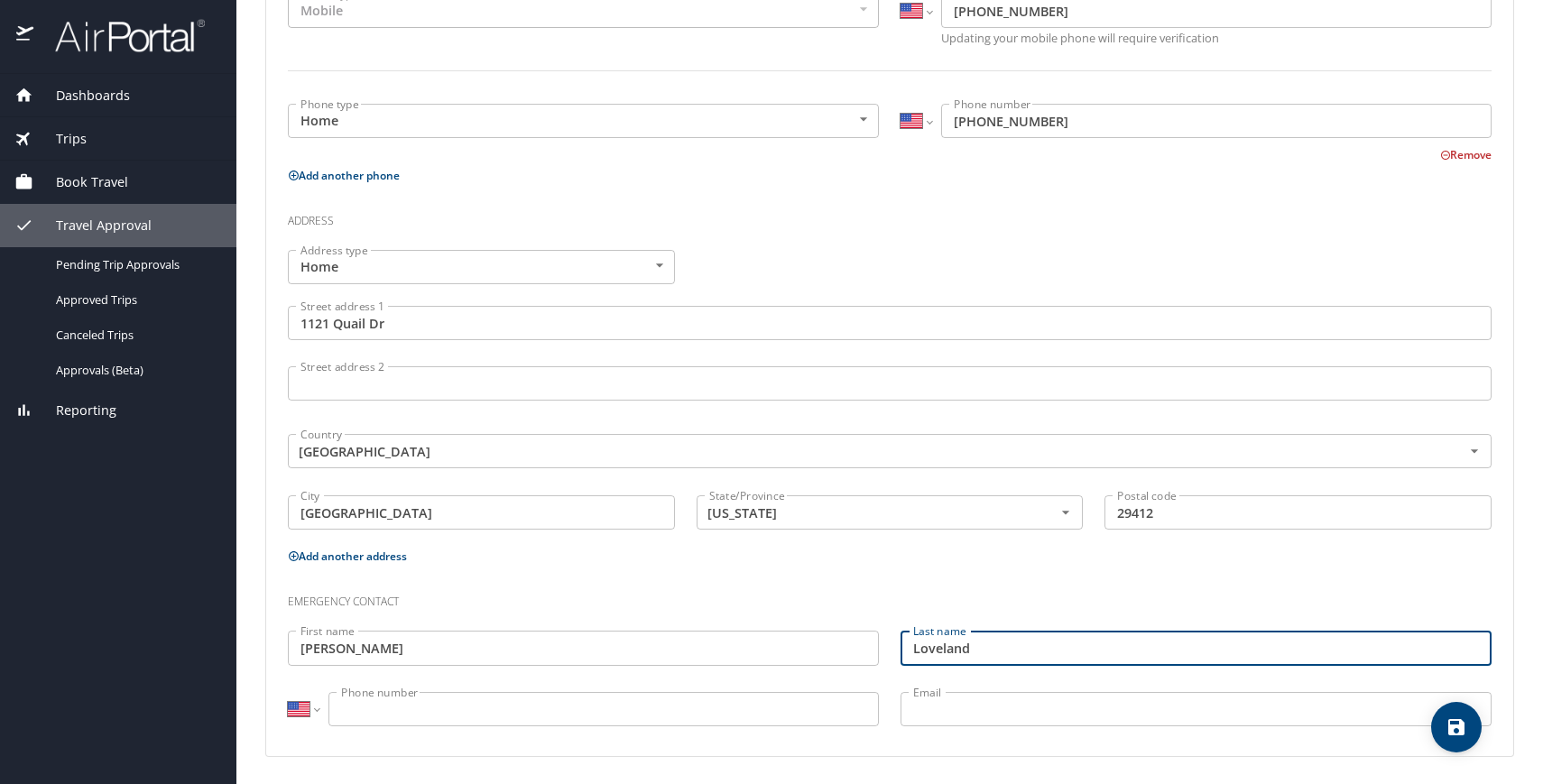
type input "Loveland"
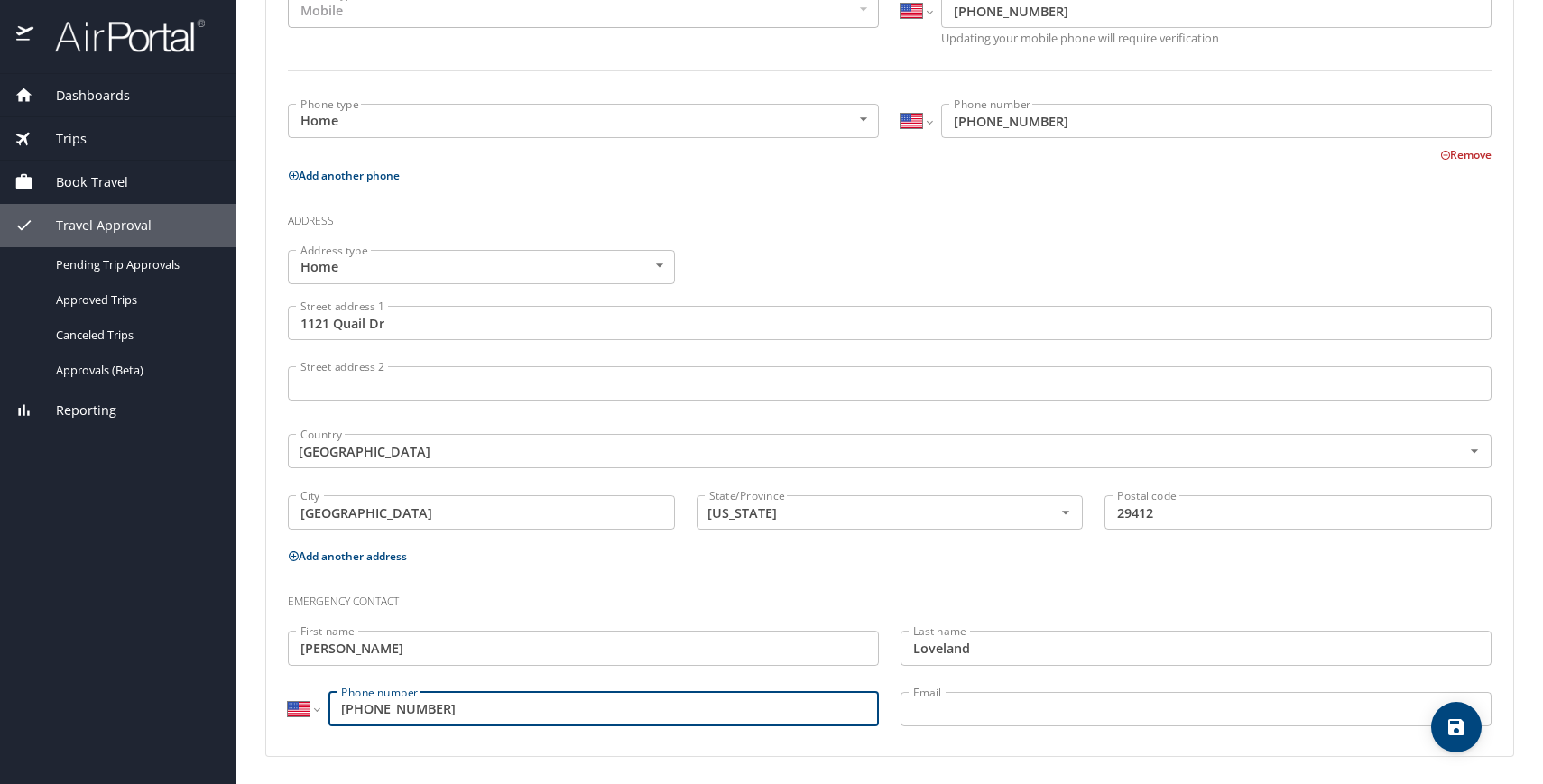
type input "(864) 704-4647"
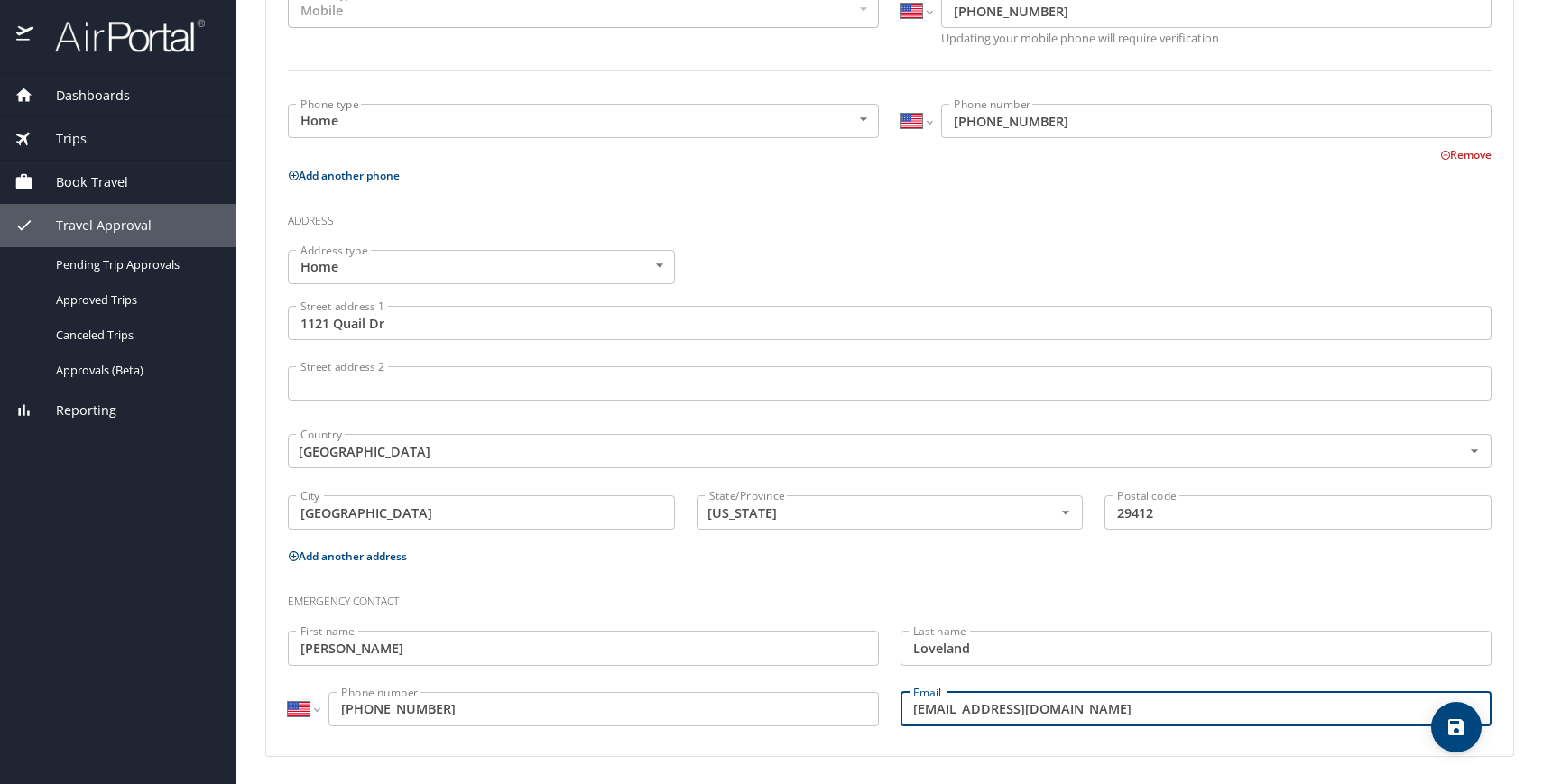
type input "ckellyloveland@gmail.com"
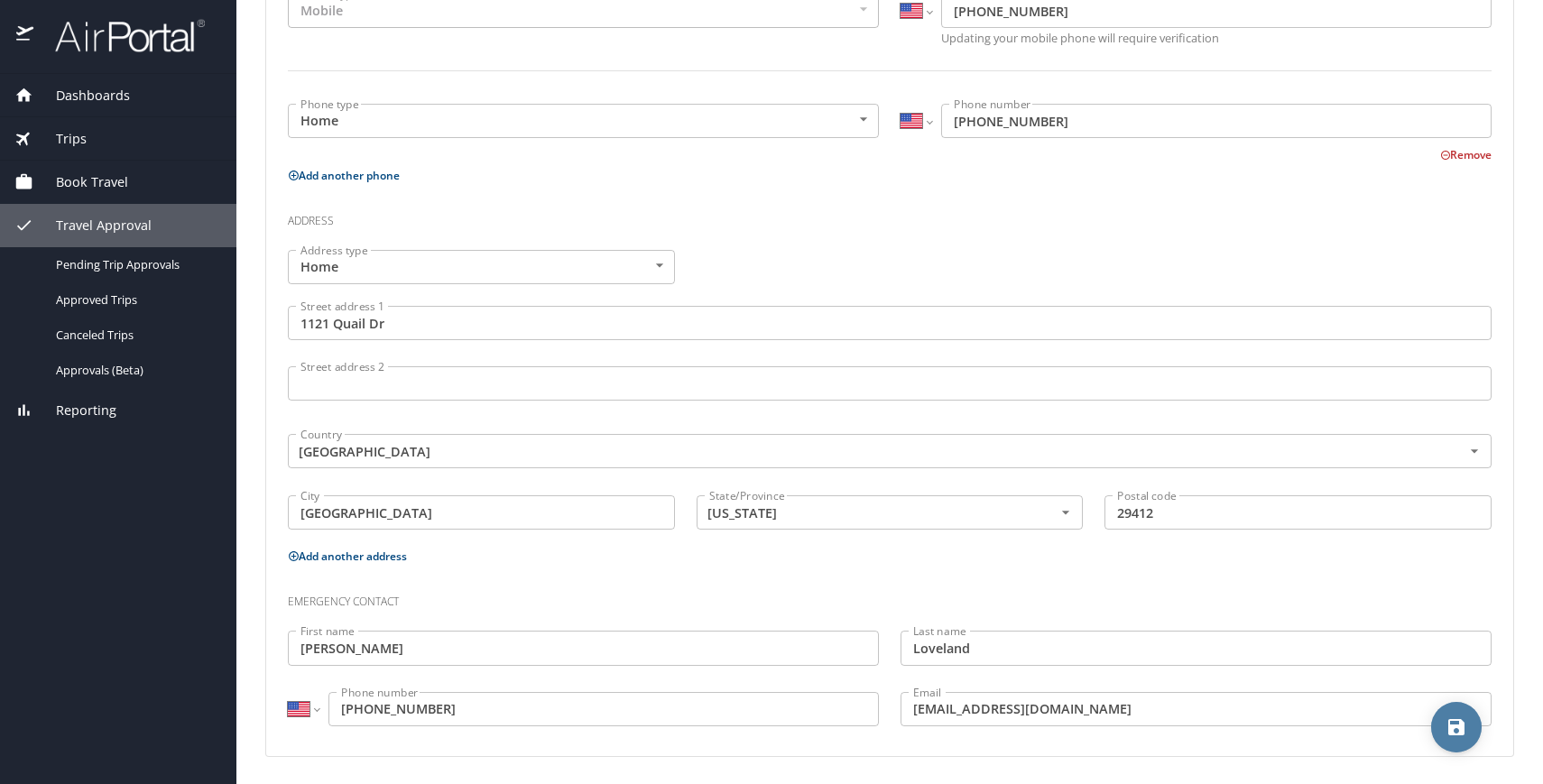
click at [1449, 730] on icon "save" at bounding box center [1456, 727] width 16 height 16
select select "US"
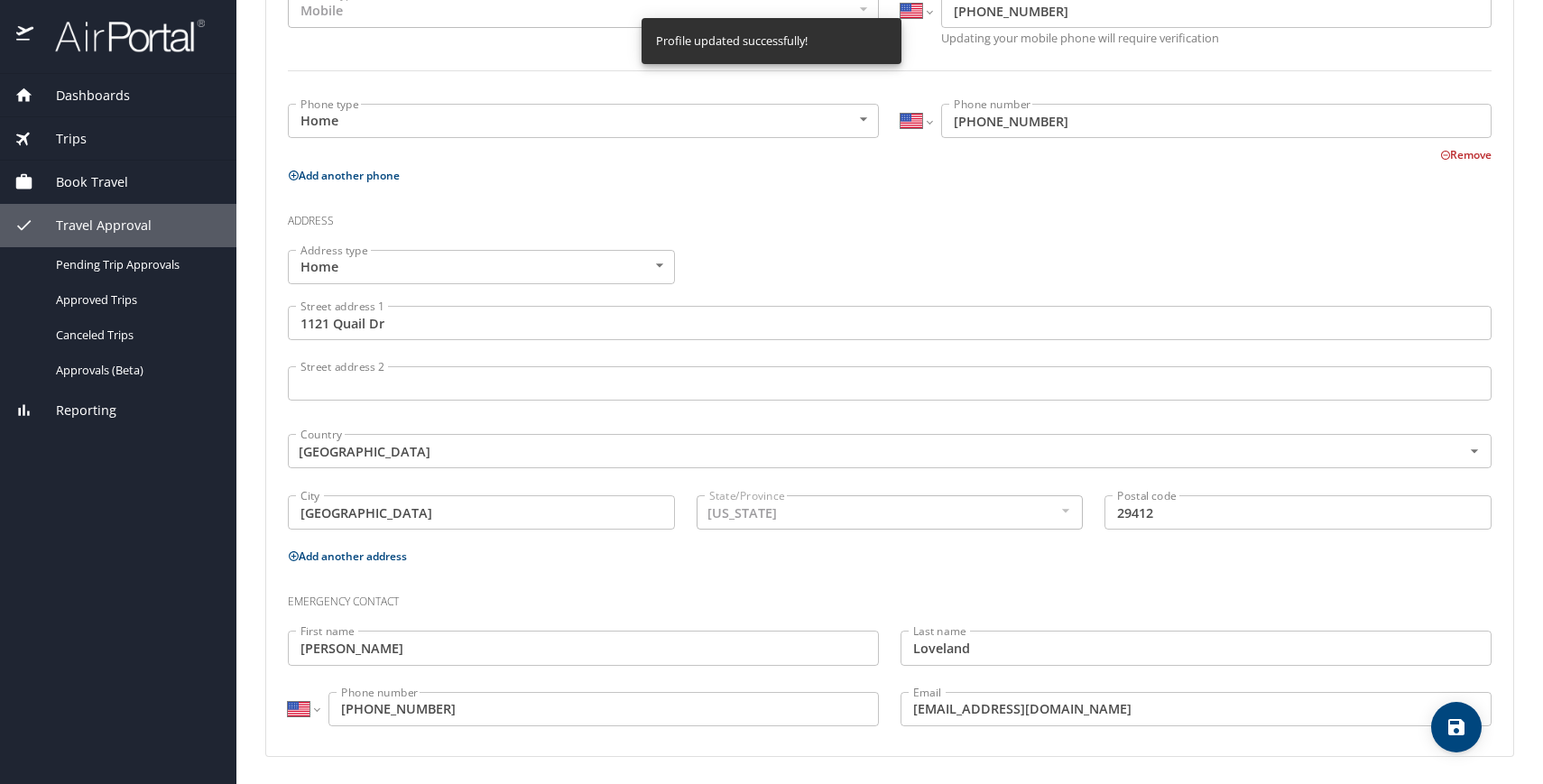
select select "US"
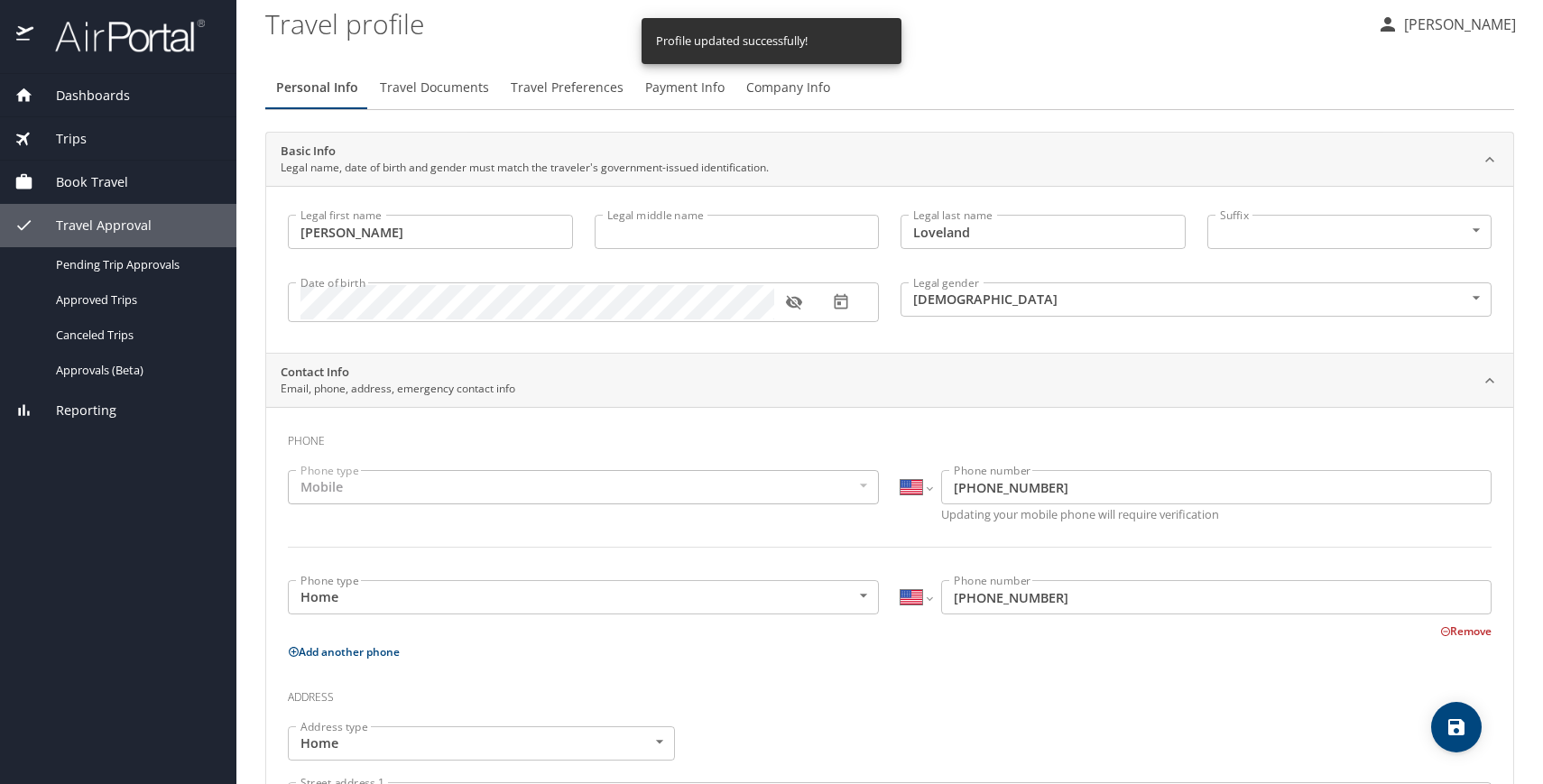
scroll to position [0, 0]
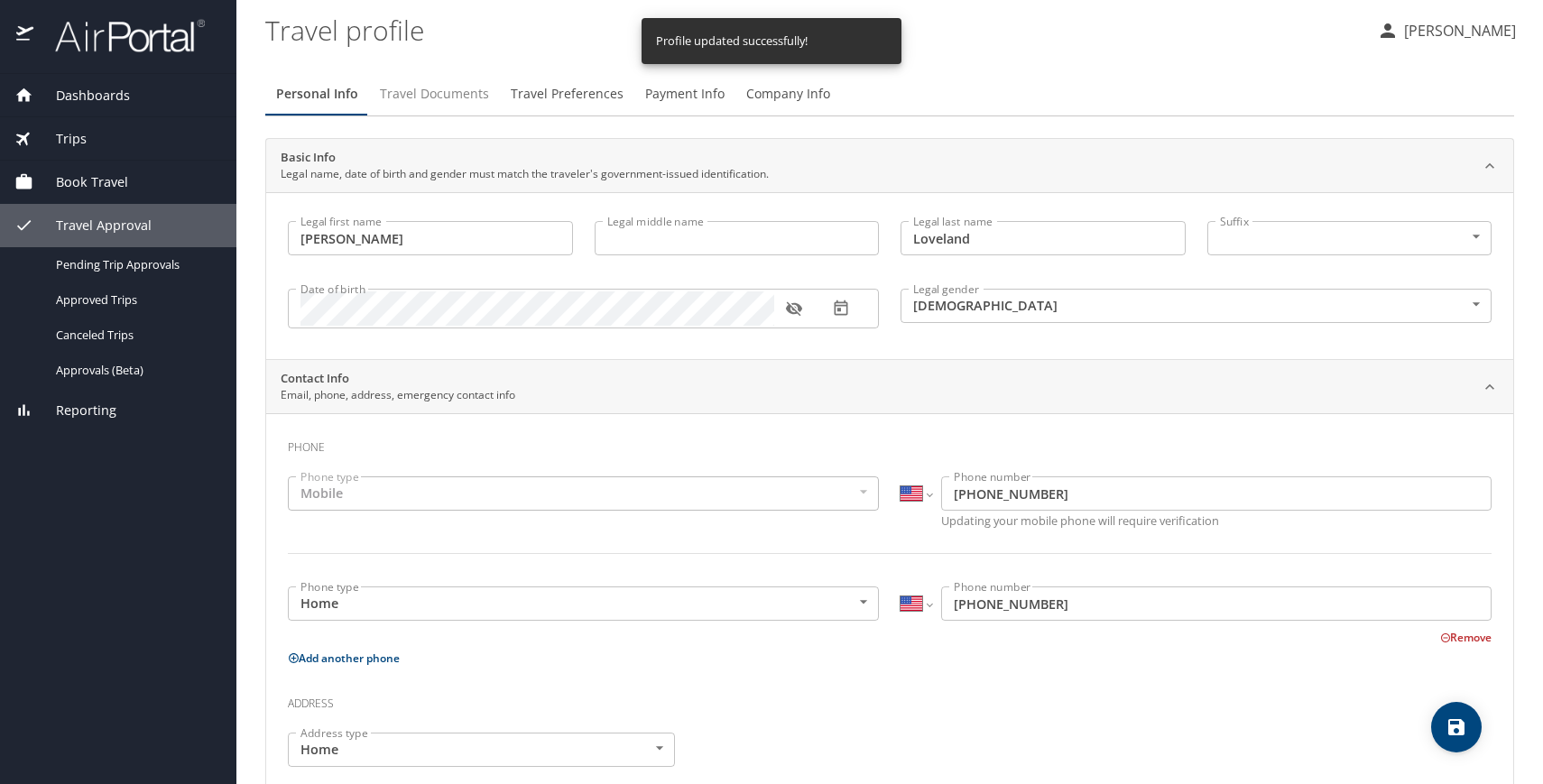
click at [425, 95] on span "Travel Documents" at bounding box center [434, 94] width 109 height 23
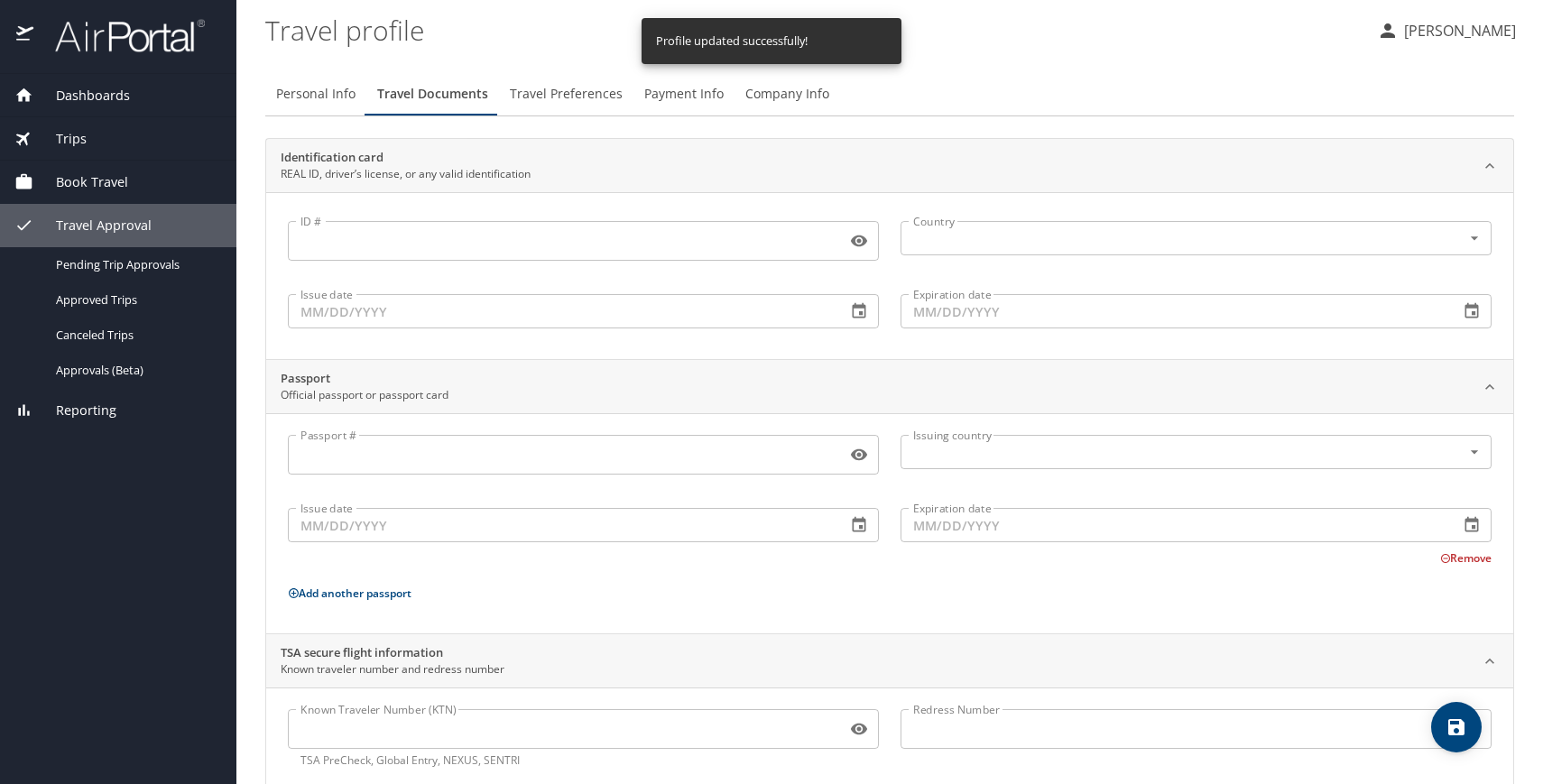
scroll to position [39, 0]
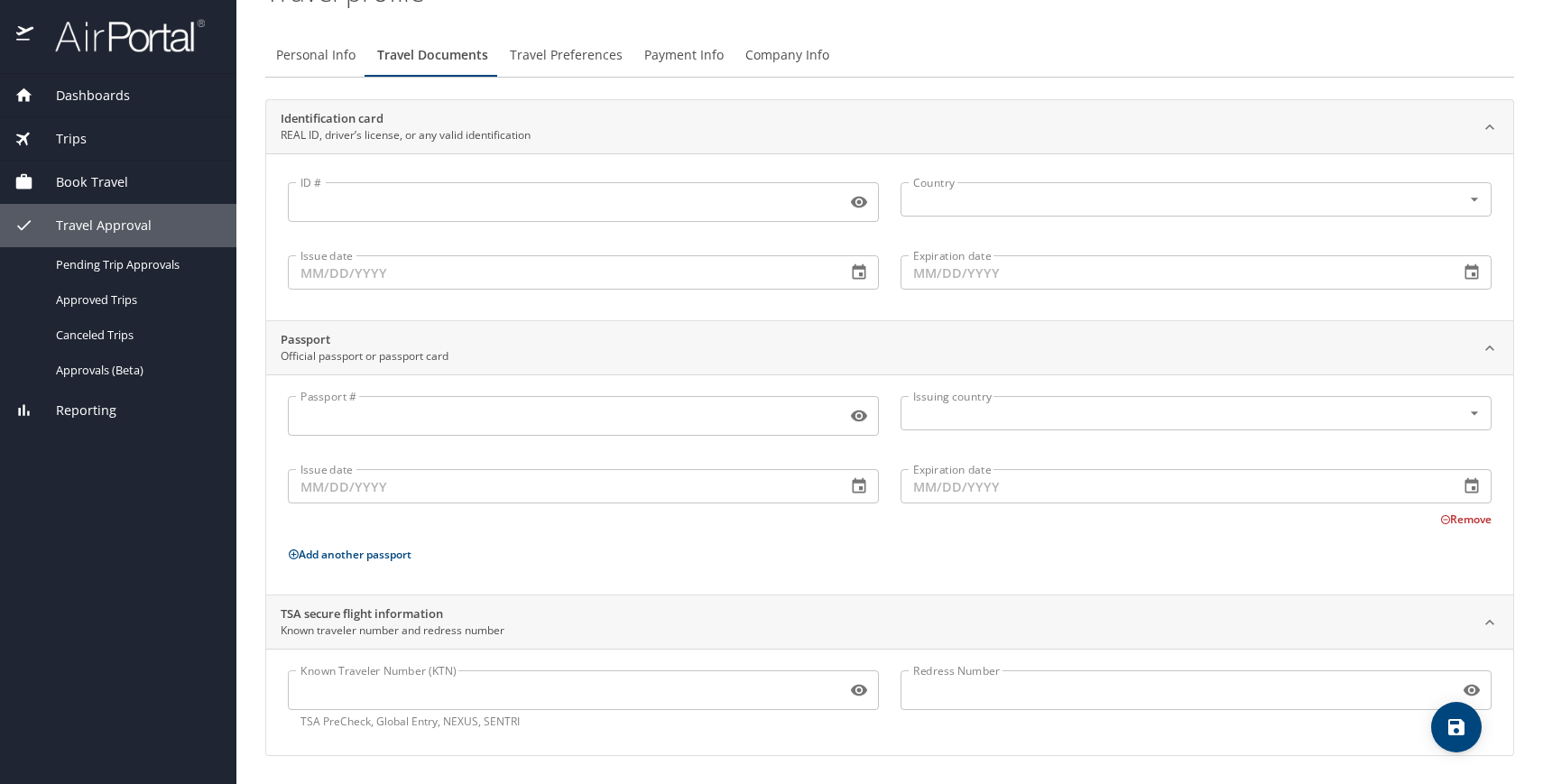
click at [588, 54] on span "Travel Preferences" at bounding box center [567, 56] width 113 height 23
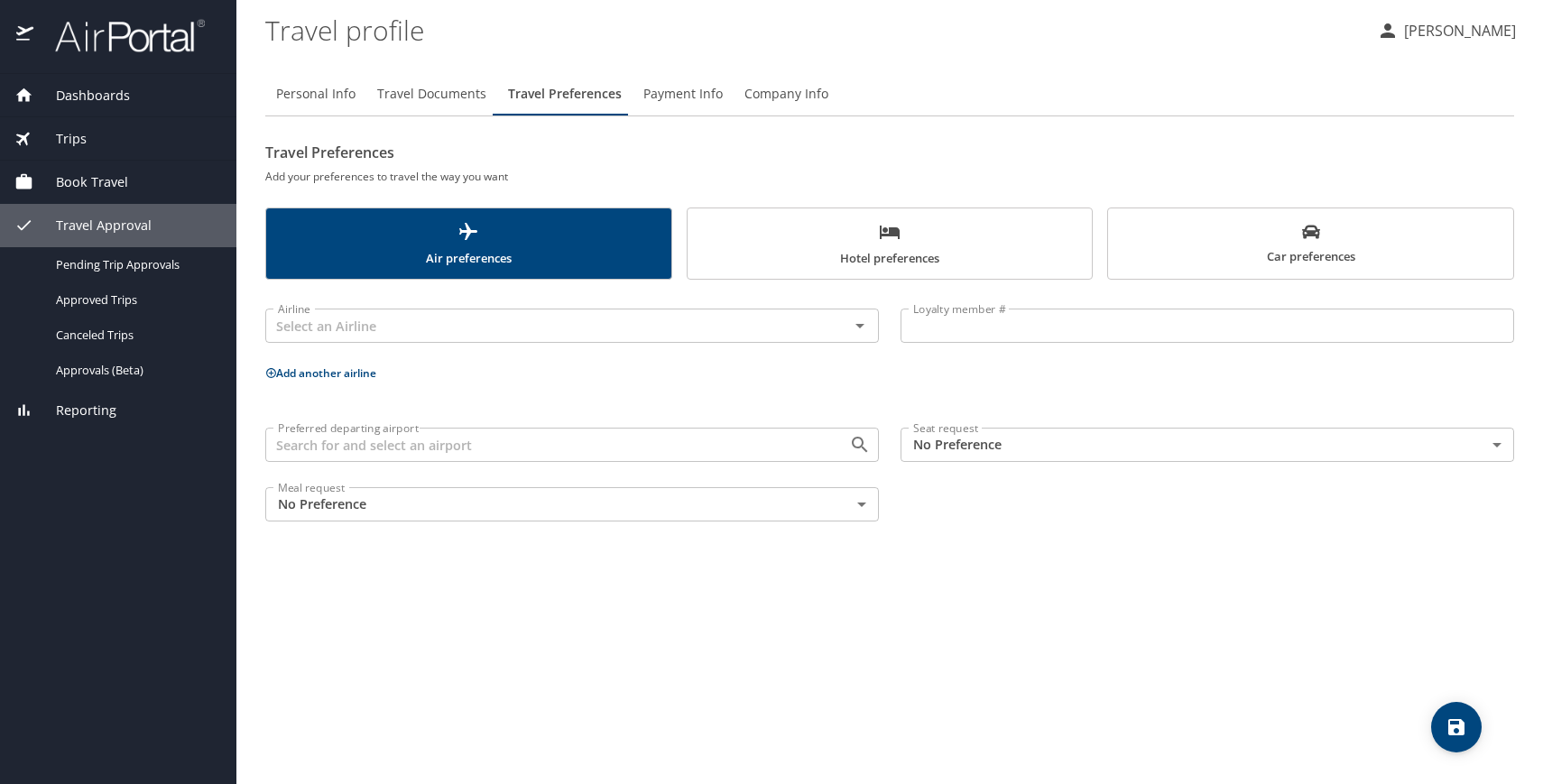
scroll to position [0, 0]
click at [701, 93] on span "Payment Info" at bounding box center [682, 94] width 79 height 23
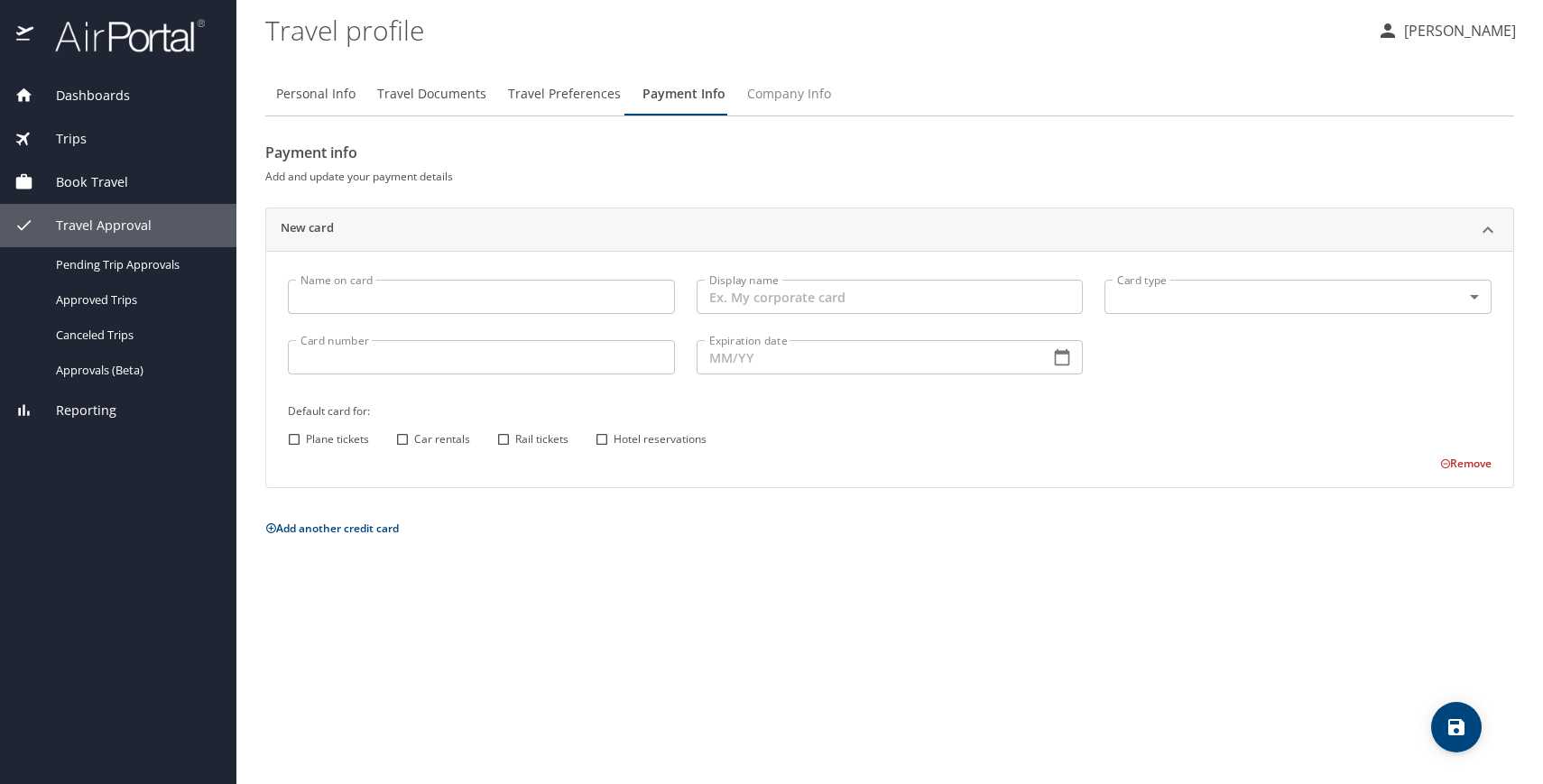
click at [774, 96] on span "Company Info" at bounding box center [789, 94] width 84 height 23
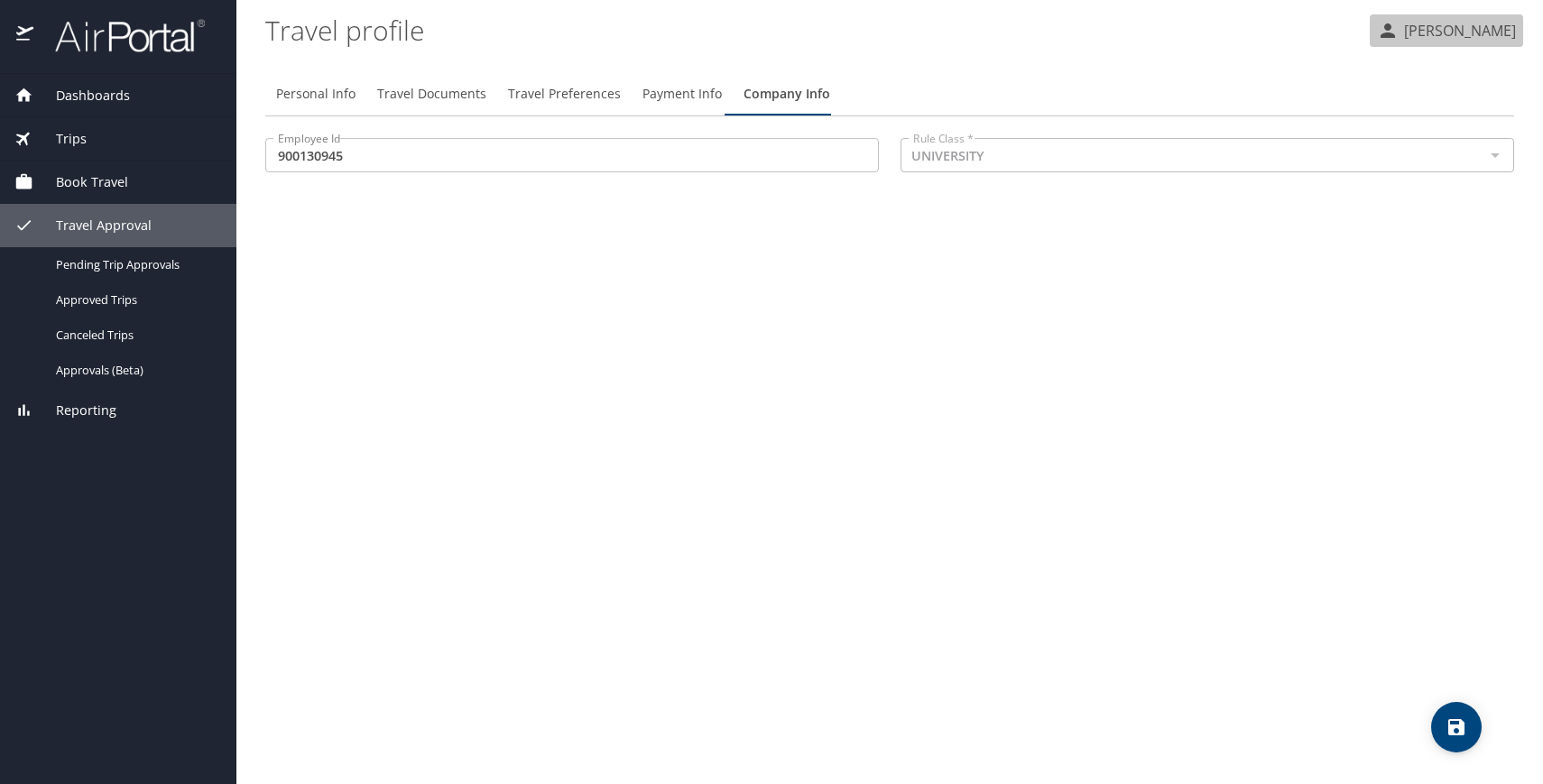
click at [1482, 25] on p "[PERSON_NAME]" at bounding box center [1456, 31] width 118 height 22
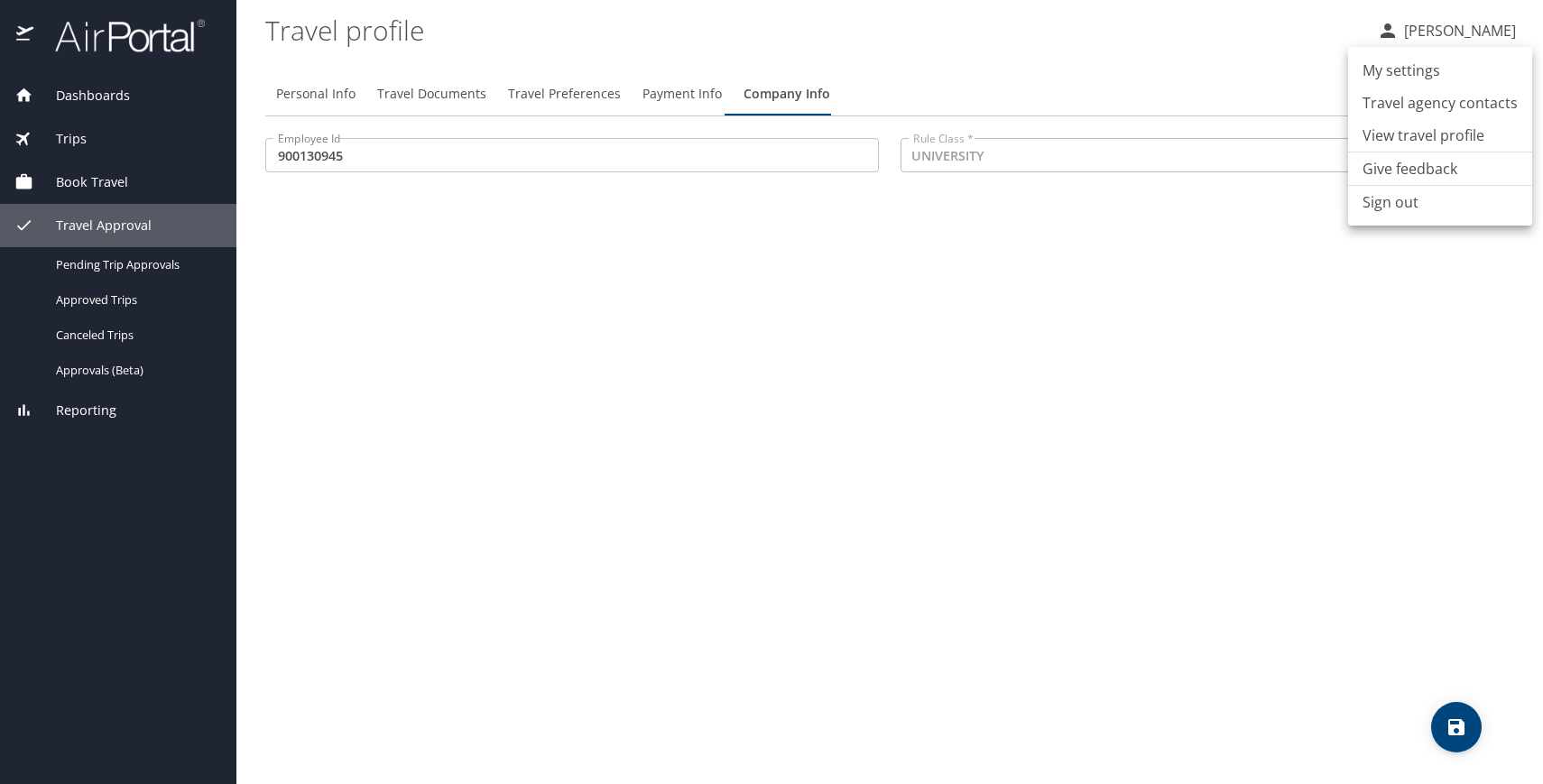
click at [1503, 104] on li "Travel agency contacts" at bounding box center [1440, 103] width 184 height 33
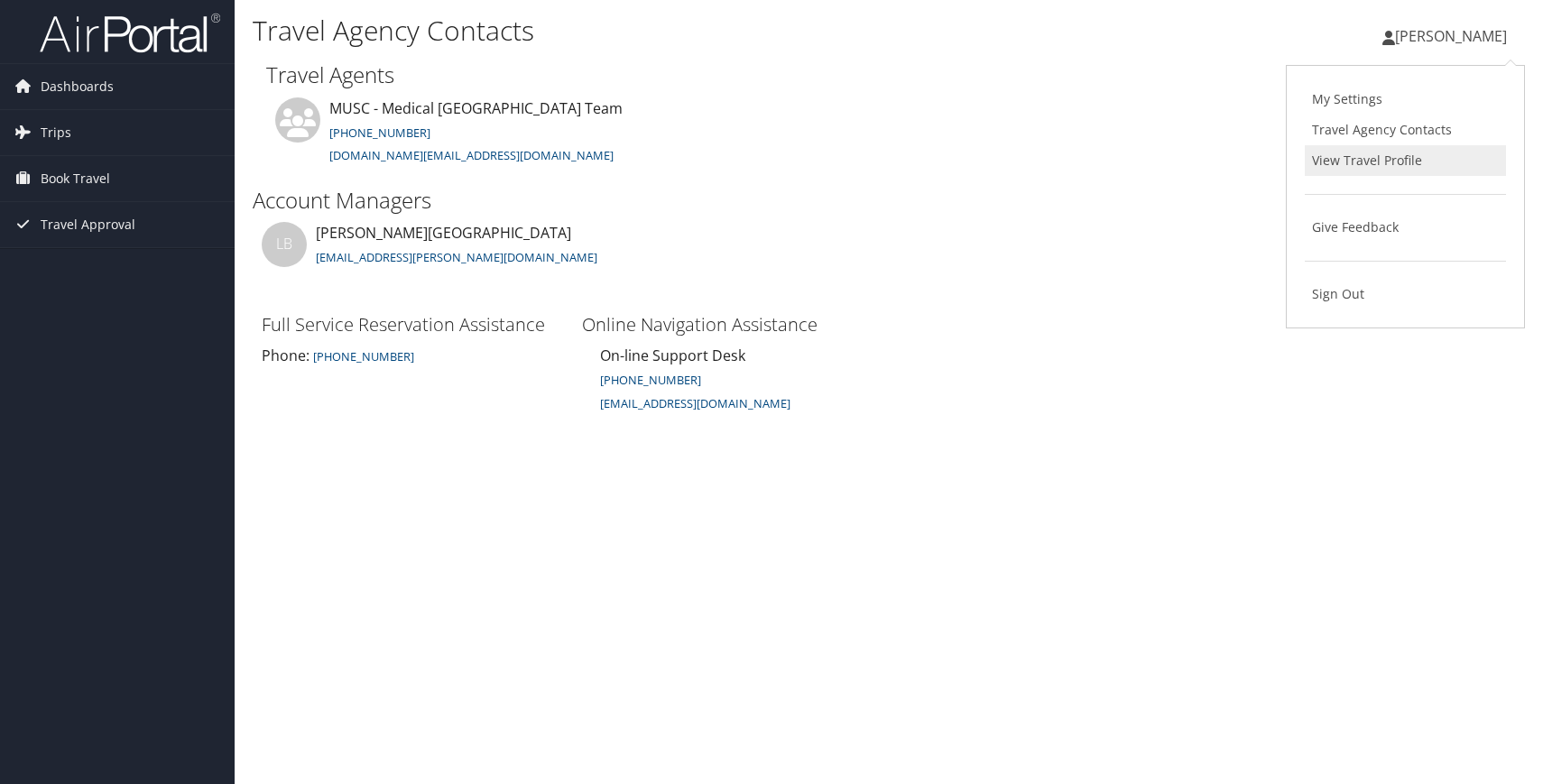
click at [1411, 156] on link "View Travel Profile" at bounding box center [1405, 160] width 201 height 31
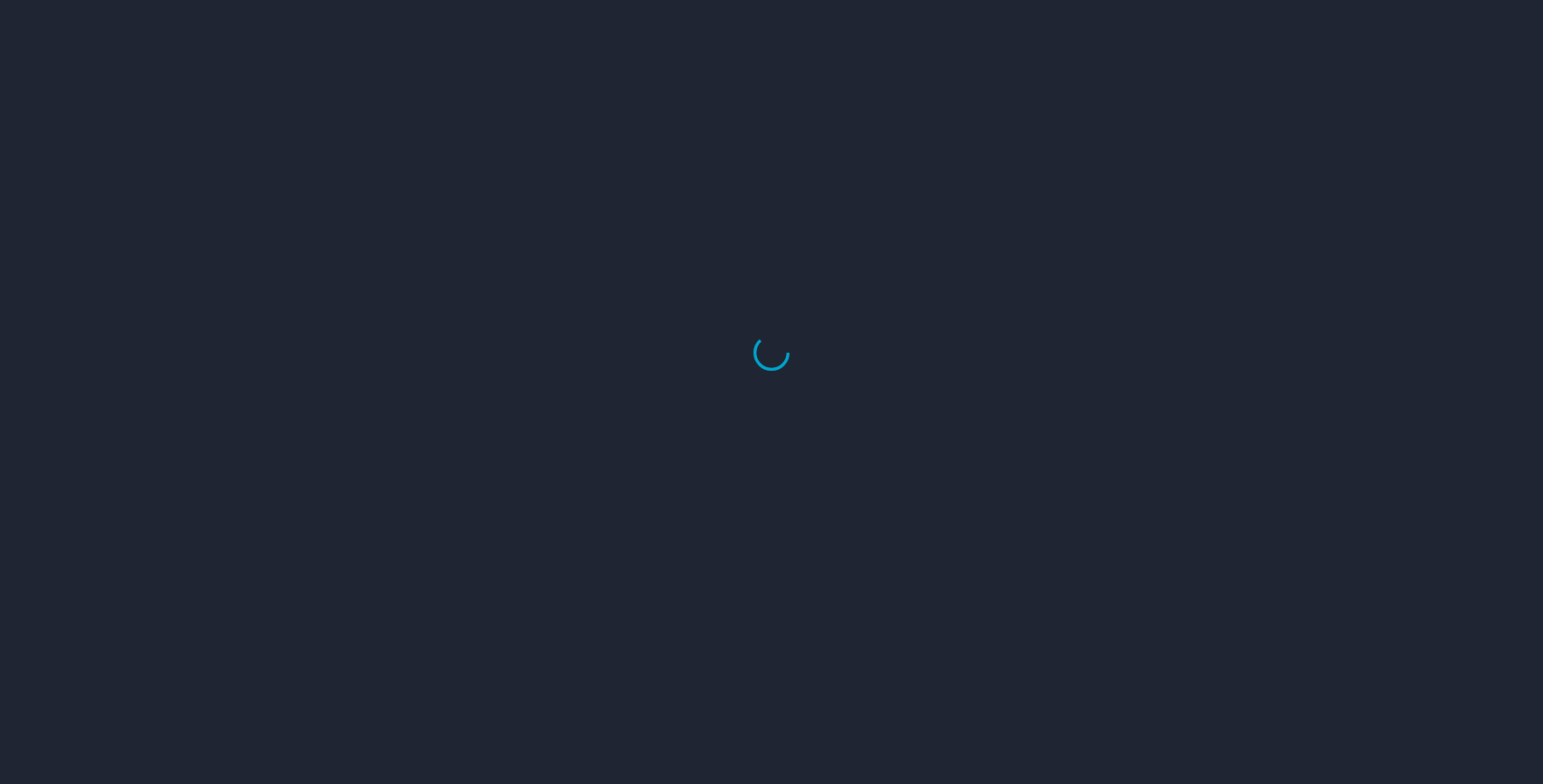
select select "US"
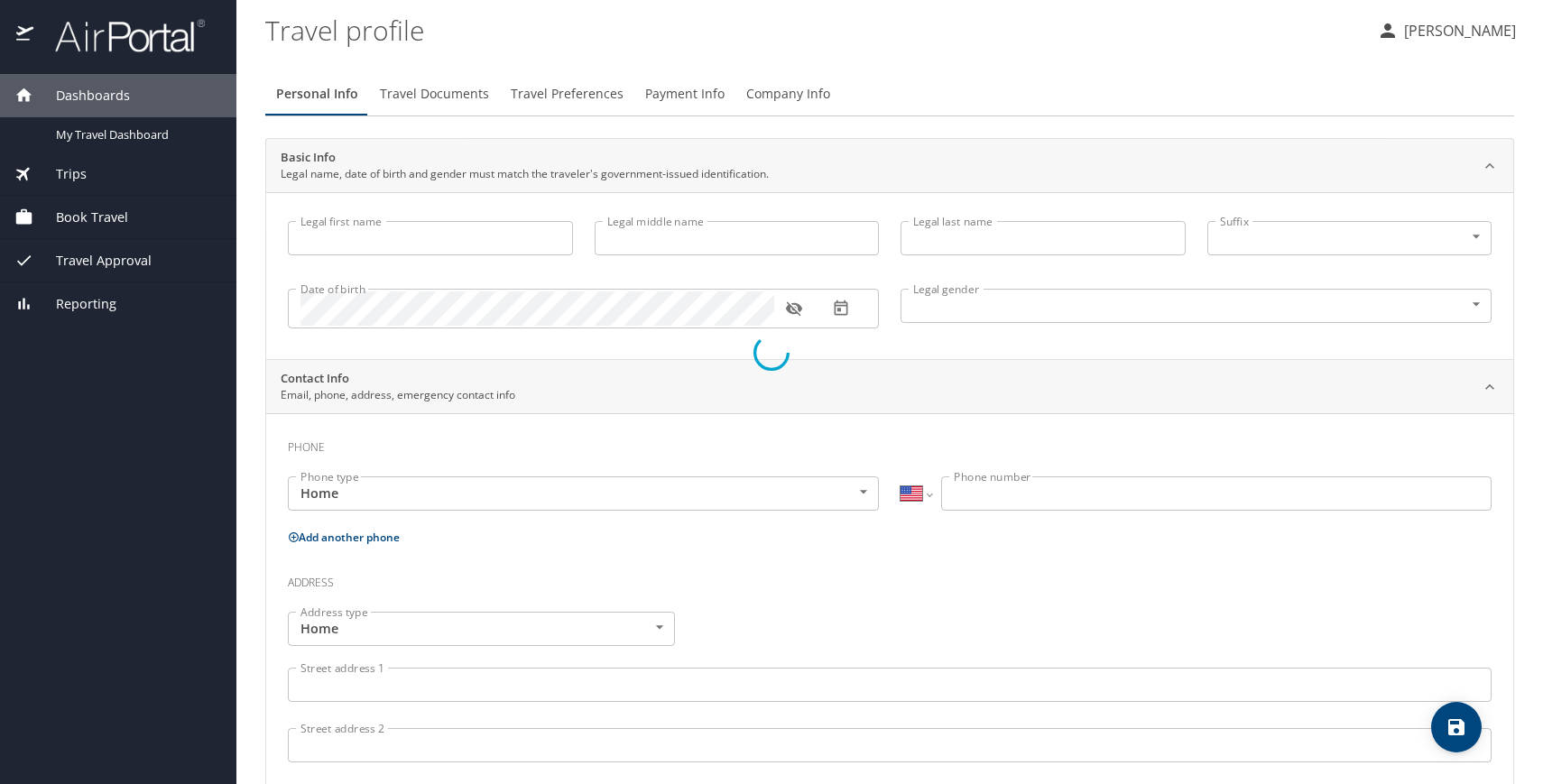
type input "[PERSON_NAME]"
type input "Loveland"
type input "[DEMOGRAPHIC_DATA]"
type input "Kelly"
type input "Loveland"
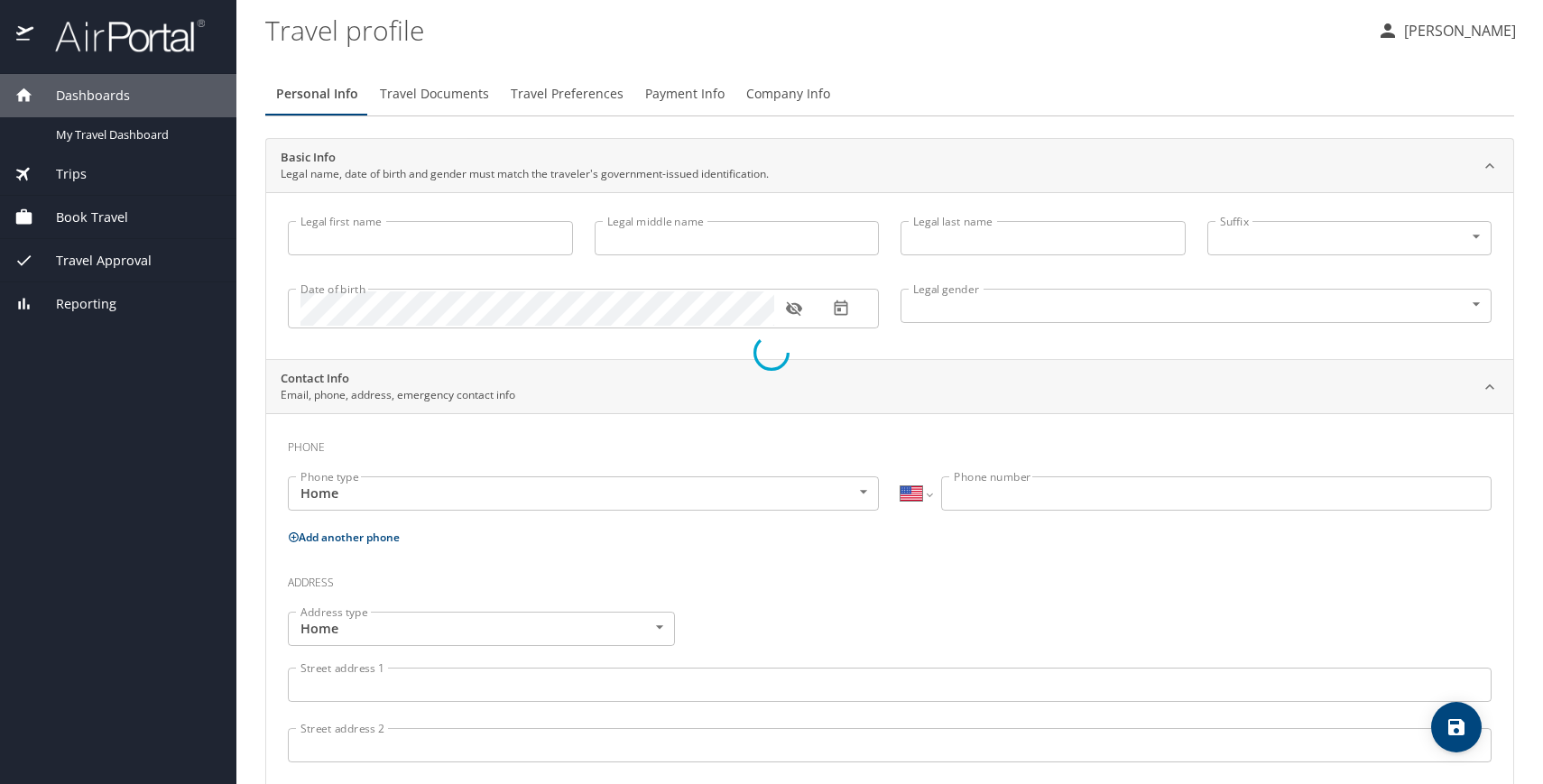
type input "(864) 704-4647"
type input "ckellyloveland@gmail.com"
select select "US"
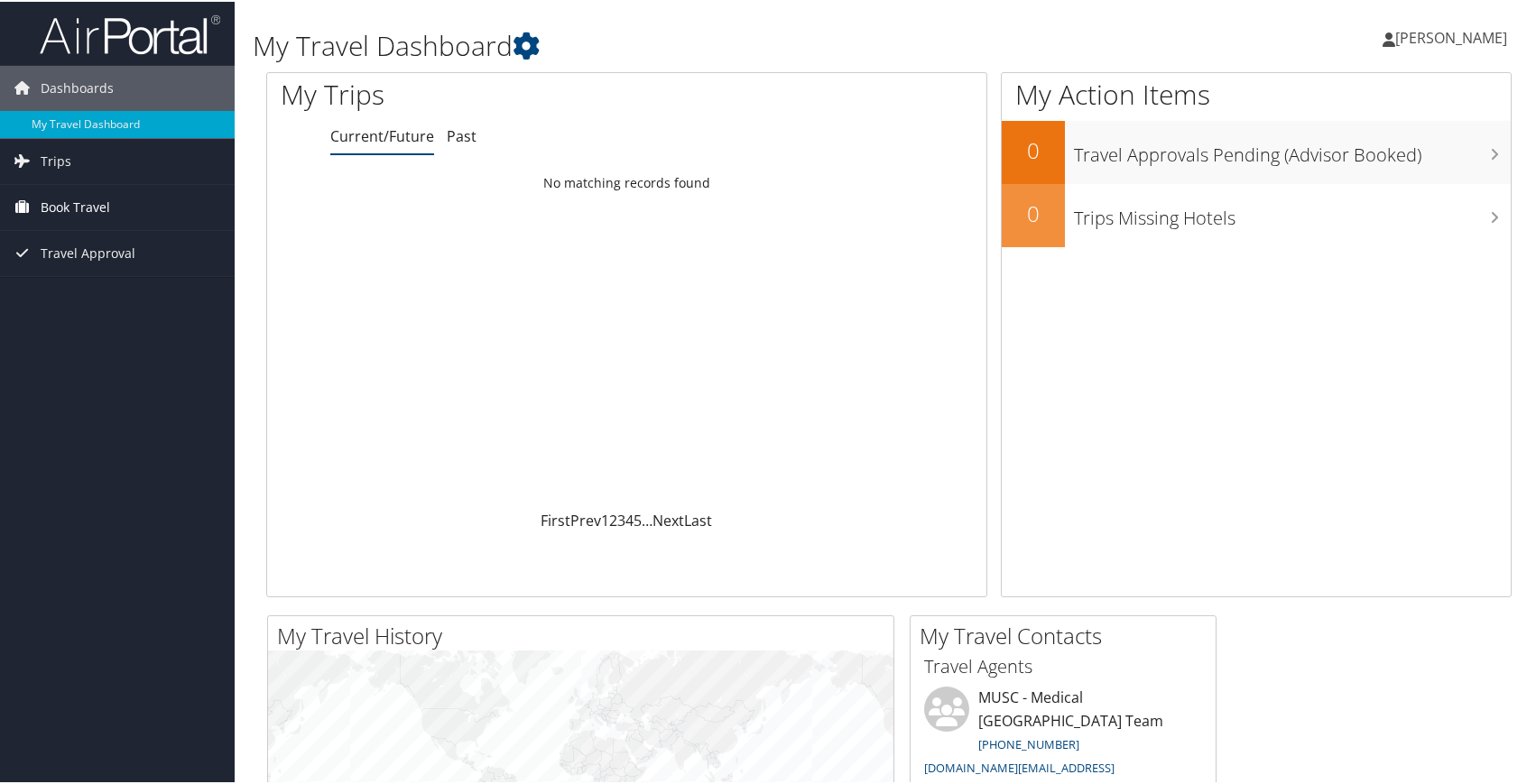
click at [77, 201] on span "Book Travel" at bounding box center [76, 206] width 69 height 46
click at [91, 299] on link "Book/Manage Online Trips" at bounding box center [118, 296] width 235 height 27
